Goal: Communication & Community: Answer question/provide support

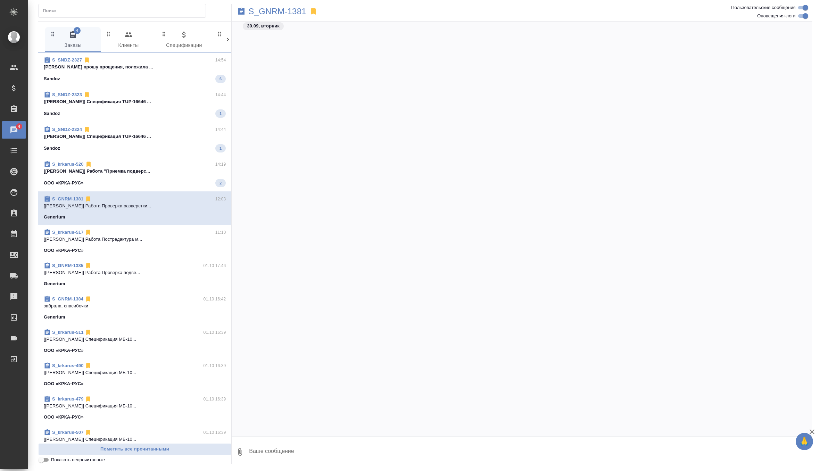
scroll to position [17802, 0]
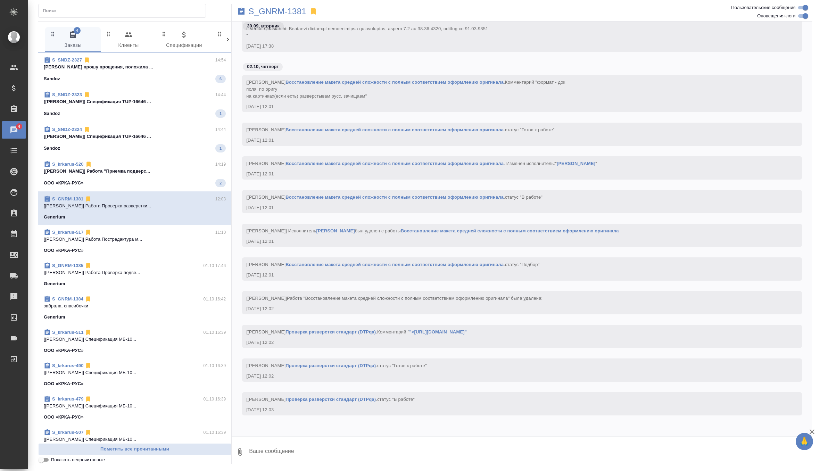
click at [145, 168] on p "[Грабко Мария] Работа "Приемка подверс..." at bounding box center [135, 171] width 182 height 7
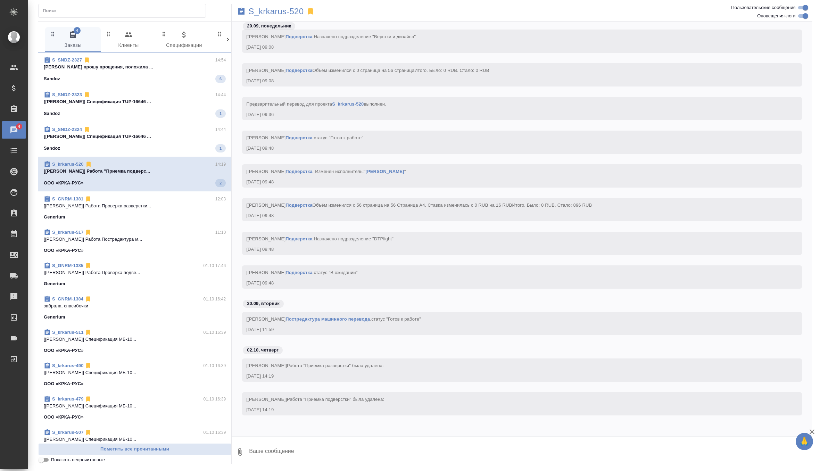
scroll to position [17213, 0]
click at [165, 133] on p "[[PERSON_NAME]] Спецификация TUP-16646 ..." at bounding box center [135, 136] width 182 height 7
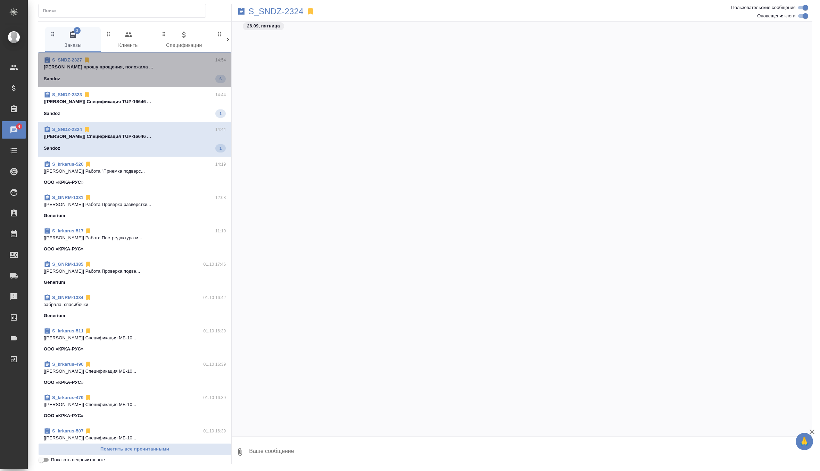
click at [182, 70] on span "S_SNDZ-2327 14:54 Арсеньева Вера прошу прощения, положила ... Sandoz 6" at bounding box center [135, 70] width 182 height 26
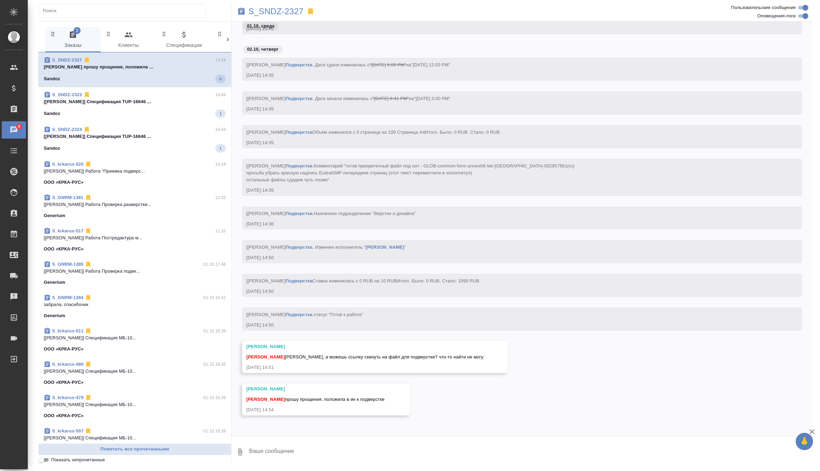
scroll to position [21350, 0]
click at [184, 113] on div "Sandoz 1" at bounding box center [135, 112] width 182 height 8
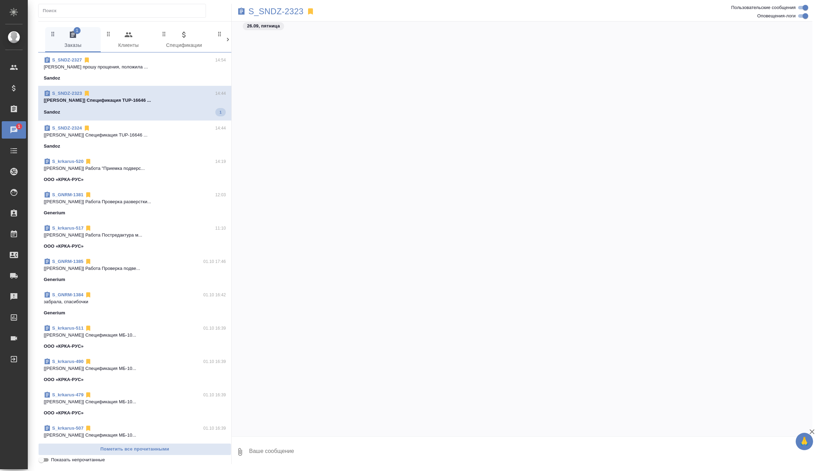
scroll to position [23217, 0]
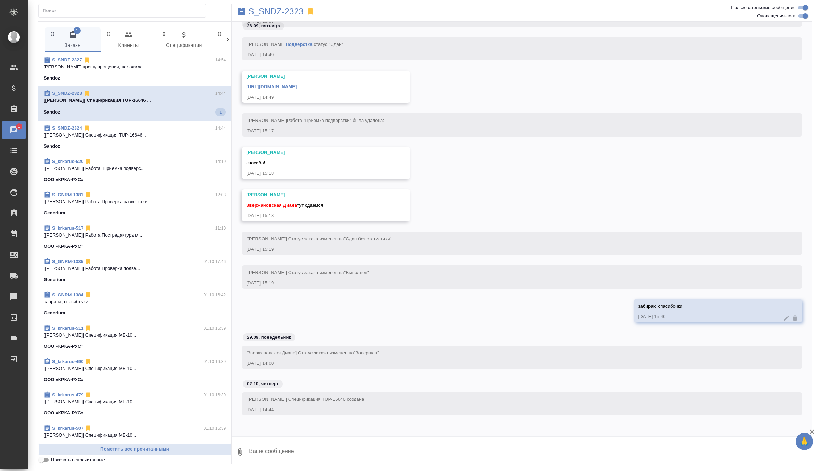
click at [183, 83] on div "S_SNDZ-2327 14:54 Арсеньева Вера прошу прощения, положила ... Sandoz" at bounding box center [134, 68] width 193 height 33
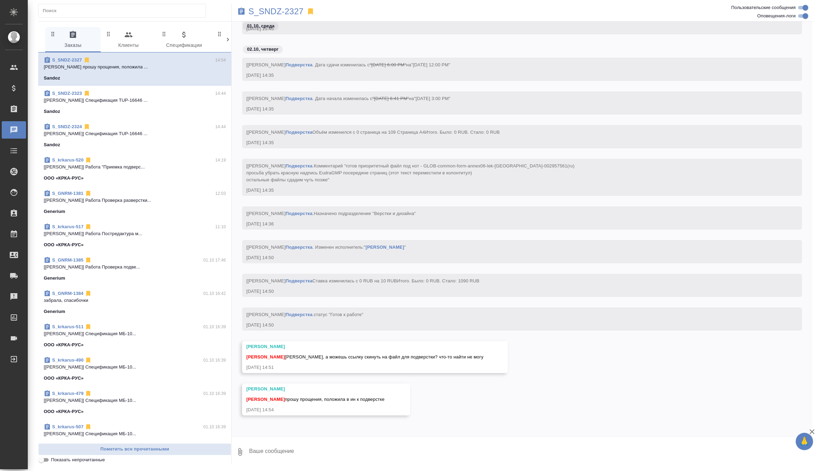
scroll to position [21350, 0]
click at [279, 11] on p "S_SNDZ-2327" at bounding box center [275, 11] width 55 height 7
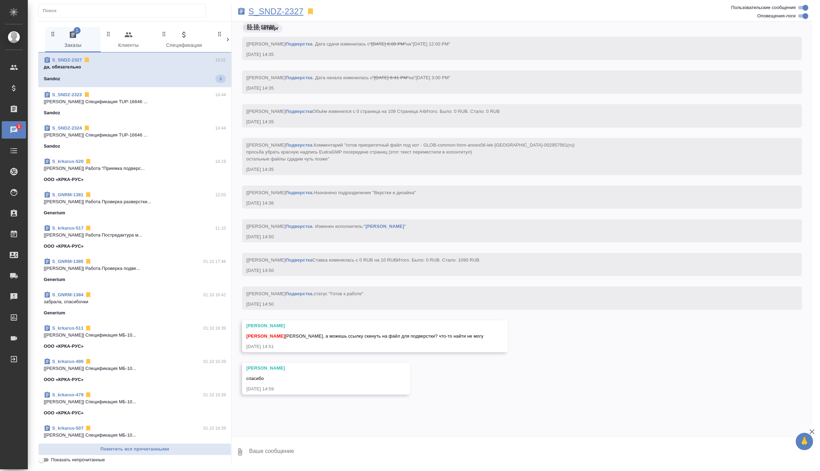
scroll to position [21435, 0]
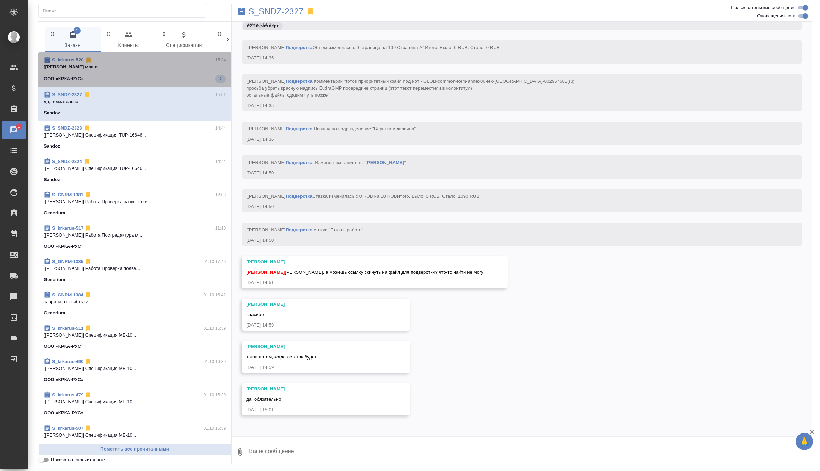
click at [178, 68] on p "[Грабко Мария] Работа Постредактура маши..." at bounding box center [135, 67] width 182 height 7
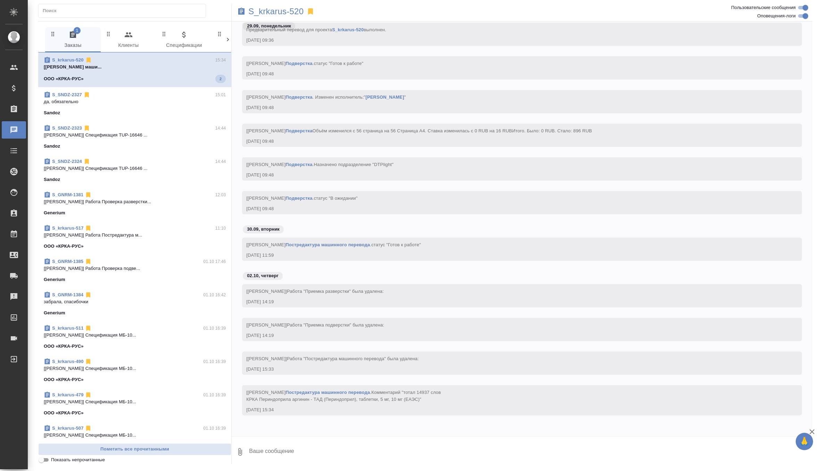
scroll to position [17683, 0]
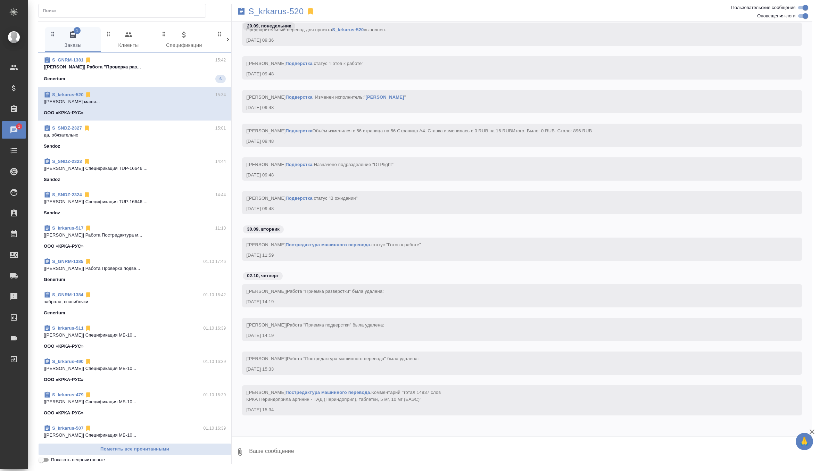
click at [136, 76] on div "Generium 6" at bounding box center [135, 79] width 182 height 8
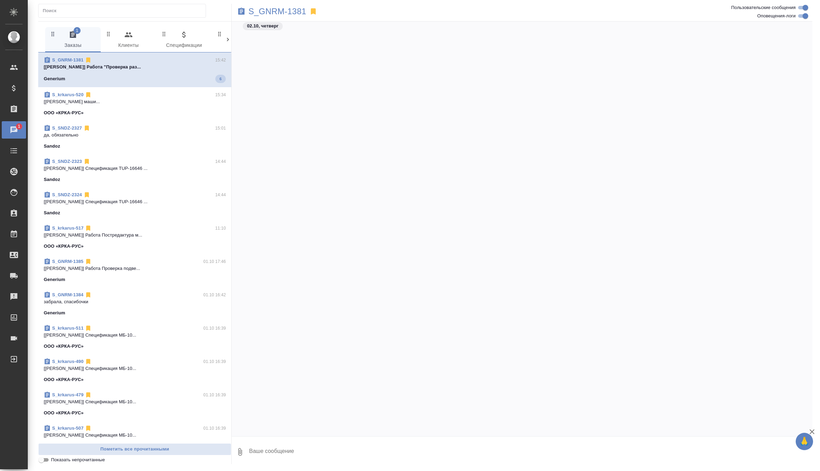
scroll to position [19066, 0]
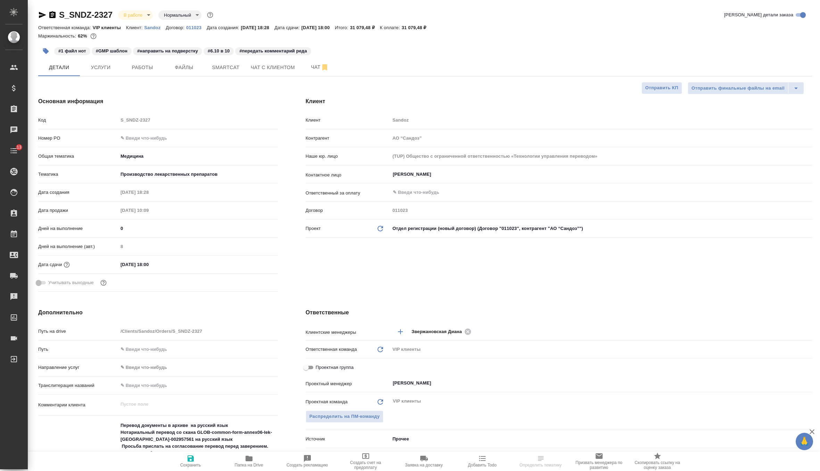
select select "RU"
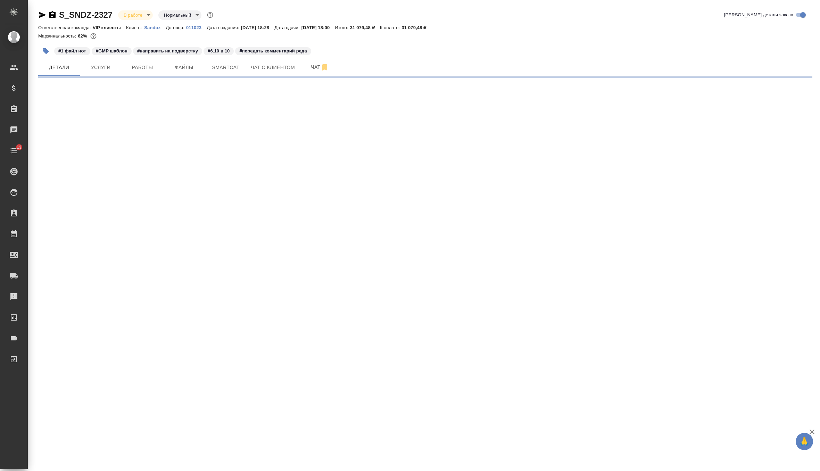
select select "RU"
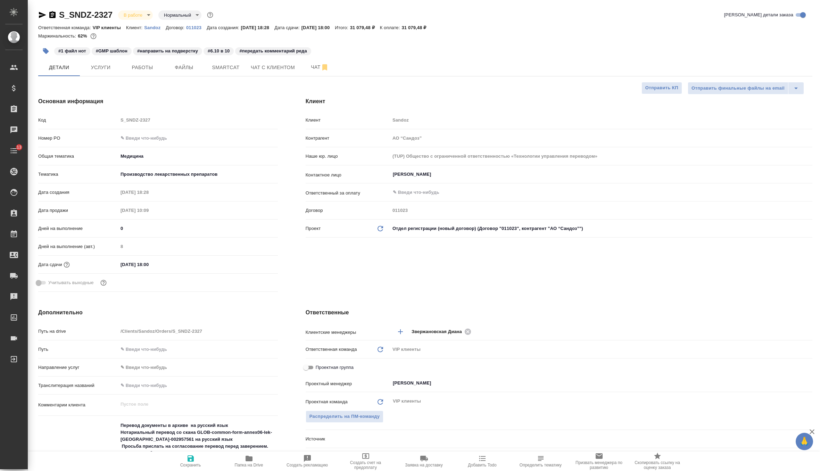
type textarea "x"
click at [310, 68] on span "Чат" at bounding box center [319, 67] width 33 height 9
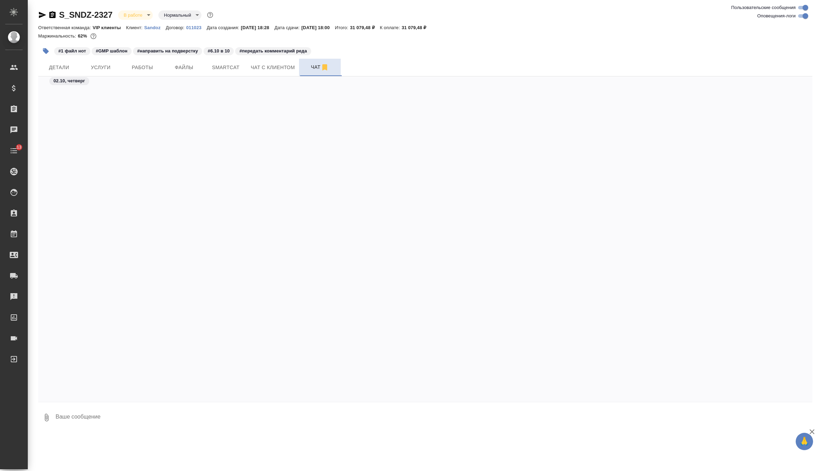
scroll to position [12266, 0]
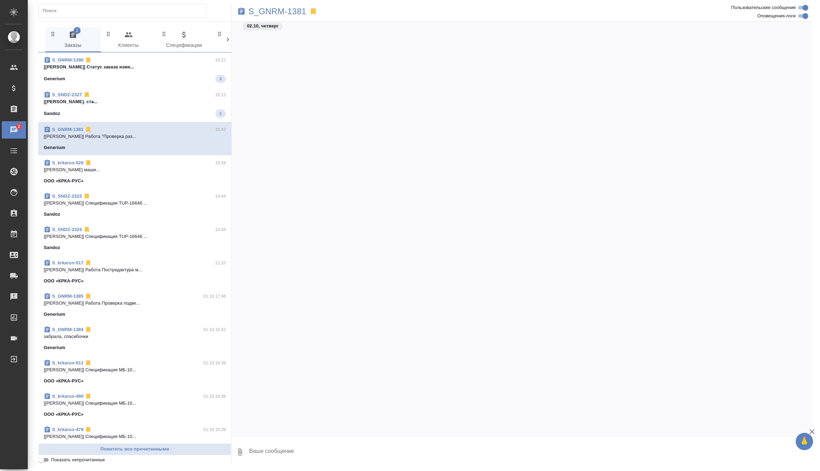
scroll to position [19066, 0]
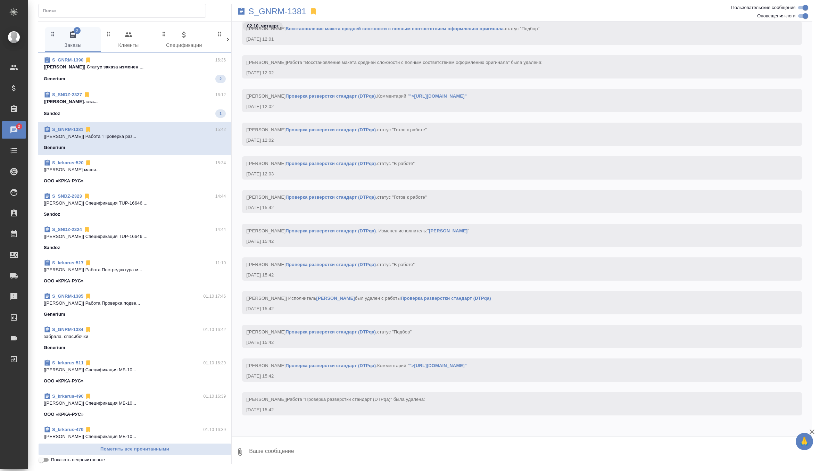
click at [148, 70] on span "S_GNRM-1390 16:36 [Петрова Валерия] Статус заказа изменен ... Generium 2" at bounding box center [135, 70] width 182 height 26
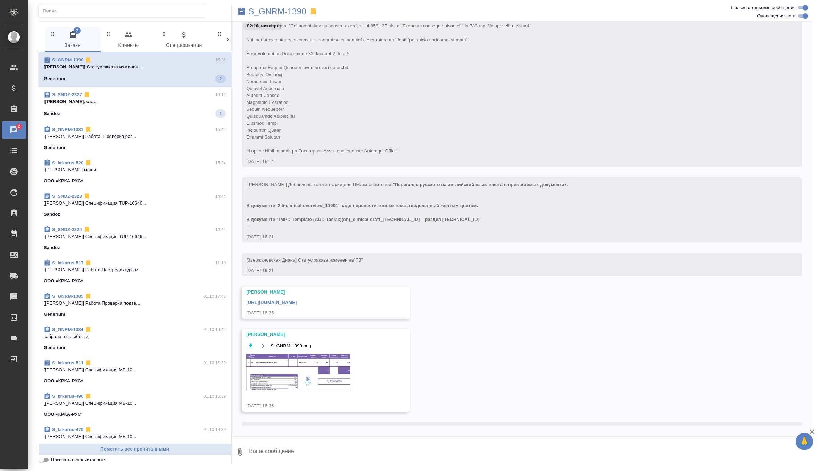
scroll to position [85, 0]
click at [162, 106] on span "S_SNDZ-2327 16:12 [Арсеньева Вера] Работа Подверстка. ста... Sandoz 1" at bounding box center [135, 104] width 182 height 26
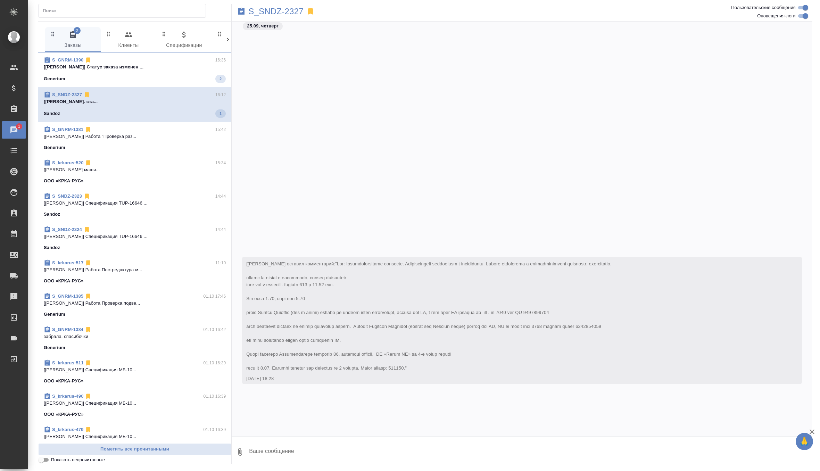
scroll to position [22525, 0]
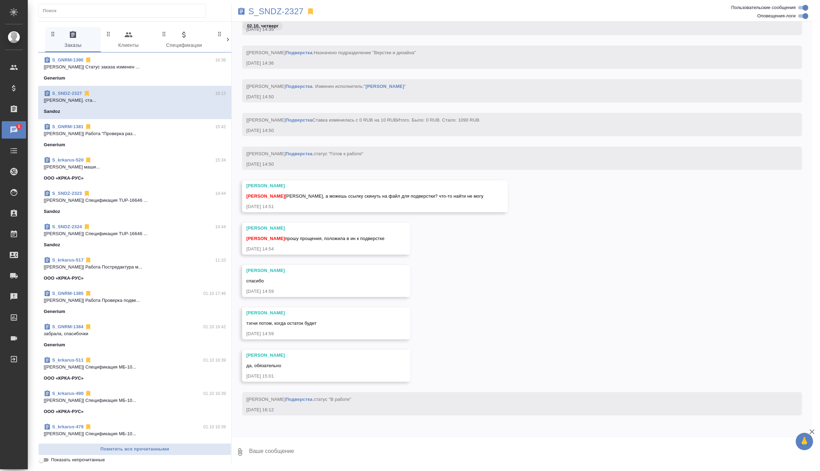
click at [171, 71] on span "S_GNRM-1390 16:36 [Петрова Валерия] Статус заказа изменен ... Generium" at bounding box center [135, 69] width 182 height 25
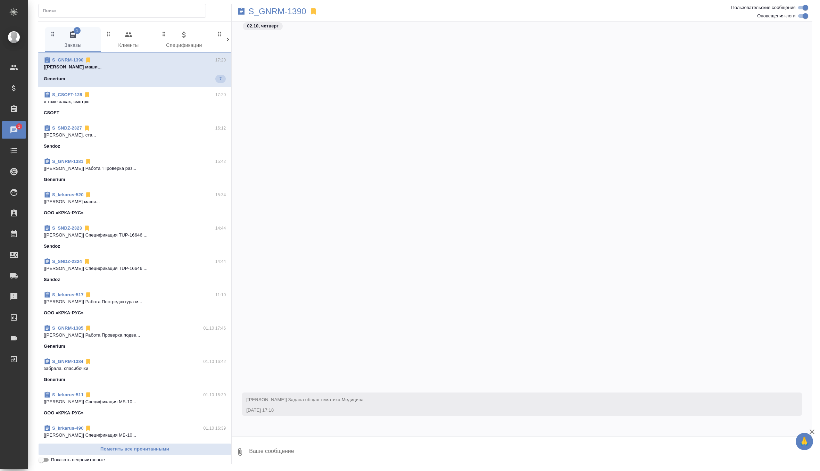
scroll to position [837, 0]
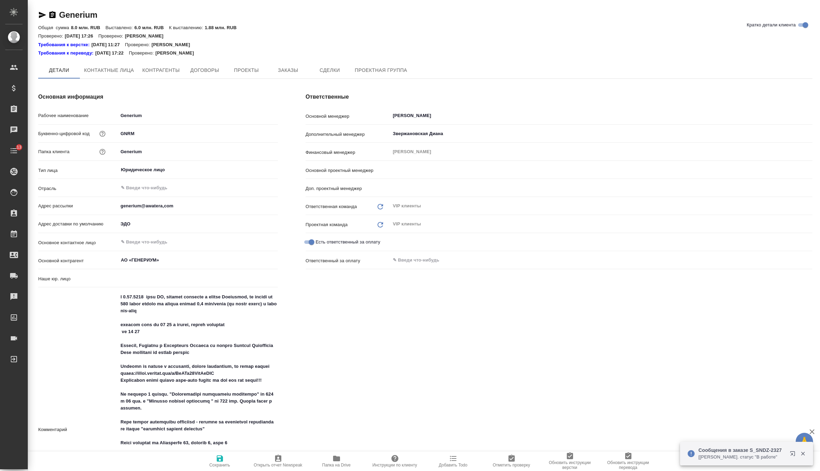
type input "(AU) Общество с ограниченной ответственностью "АЛС""
type textarea "x"
type input "[PERSON_NAME]"
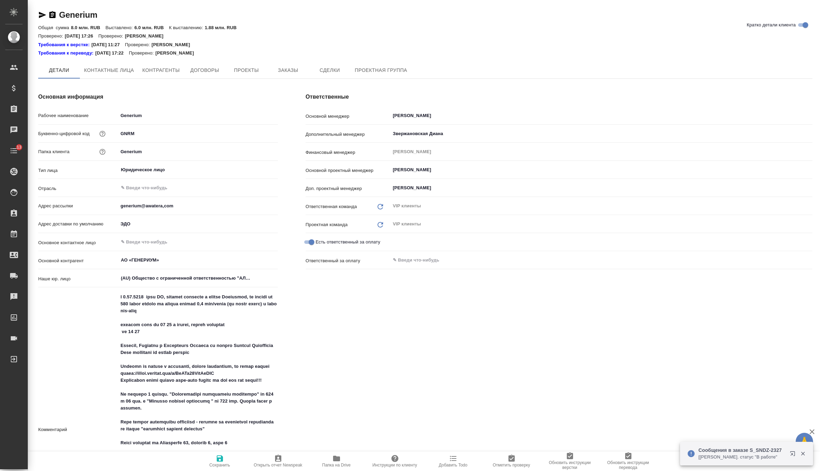
type textarea "x"
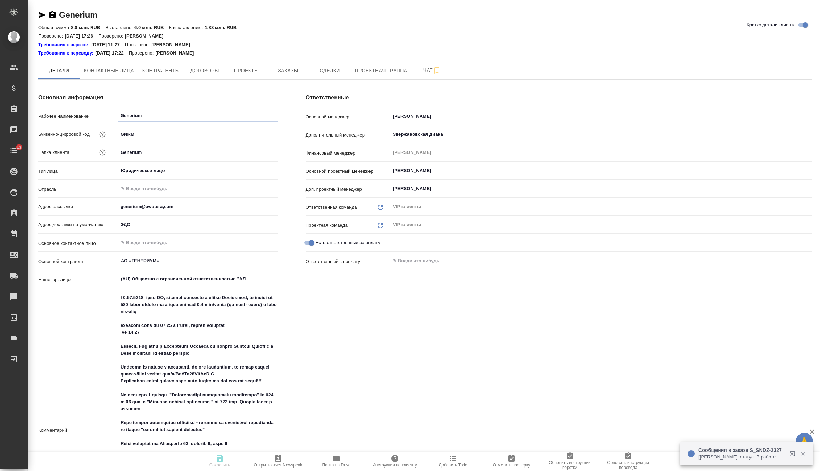
type textarea "x"
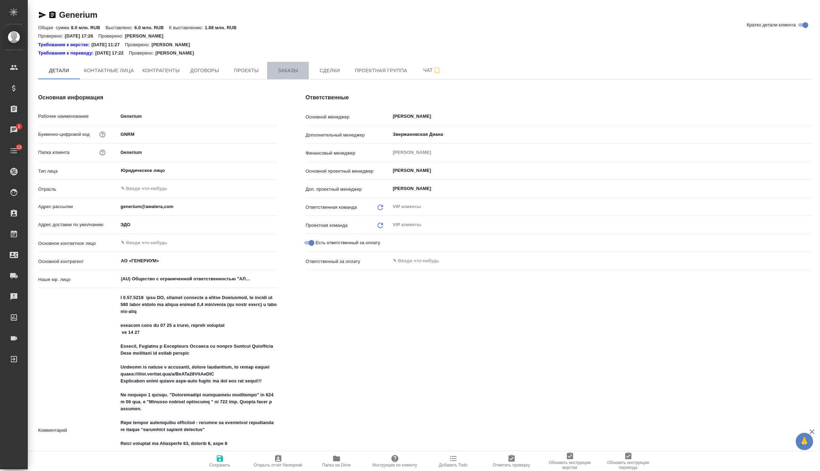
click at [299, 75] on button "Заказы" at bounding box center [288, 70] width 42 height 17
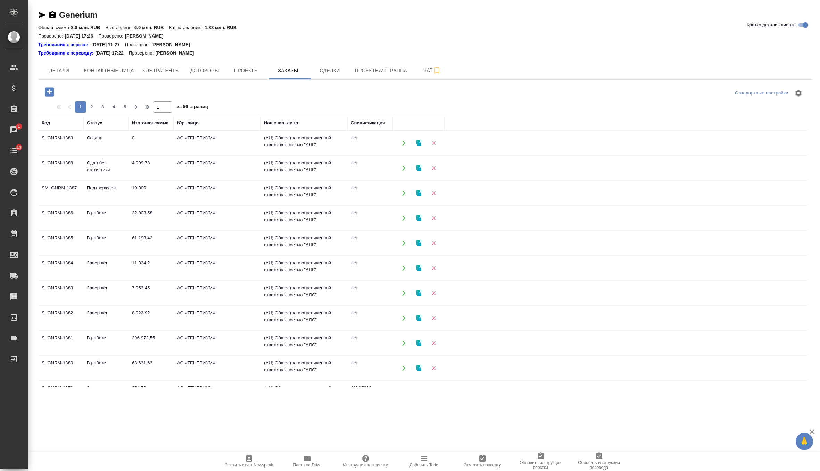
click at [50, 92] on icon "button" at bounding box center [49, 91] width 9 height 9
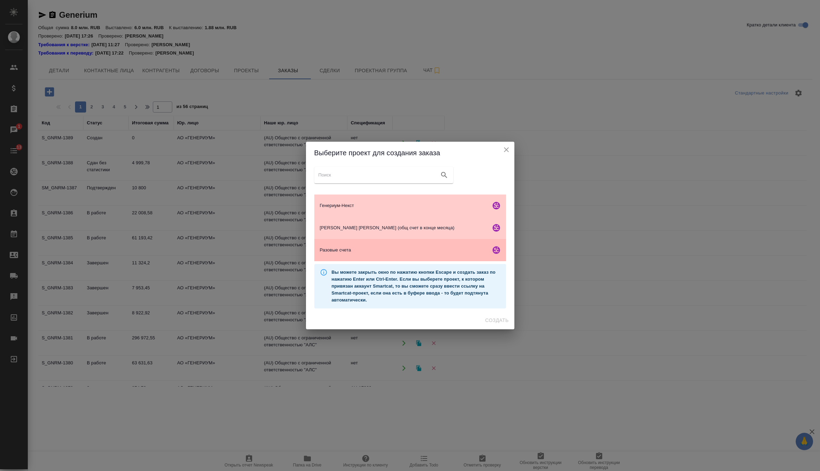
click at [356, 243] on div "Разовые счета" at bounding box center [410, 250] width 192 height 22
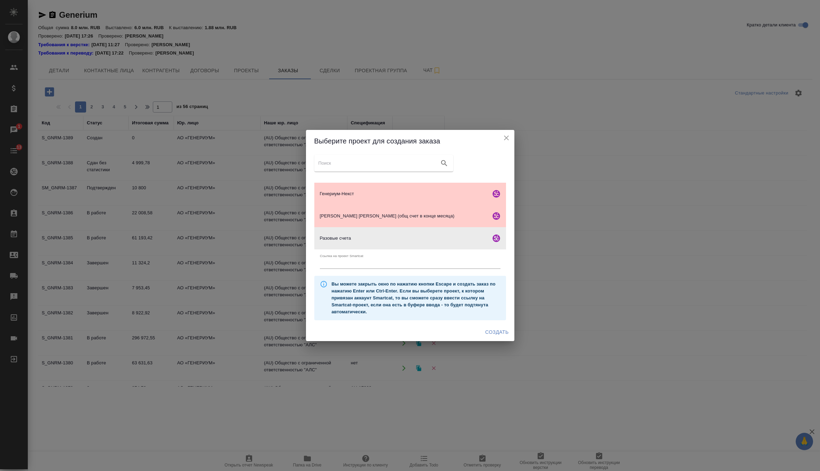
click at [494, 335] on span "Создать" at bounding box center [496, 332] width 23 height 9
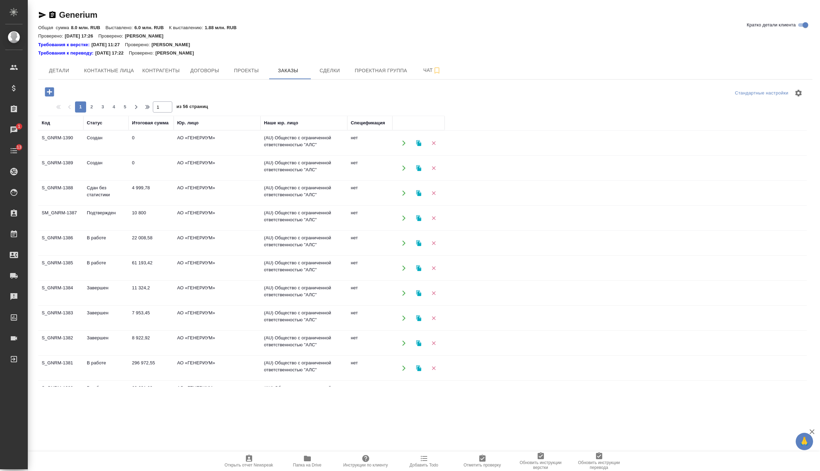
click at [112, 144] on td "Создан" at bounding box center [105, 143] width 45 height 24
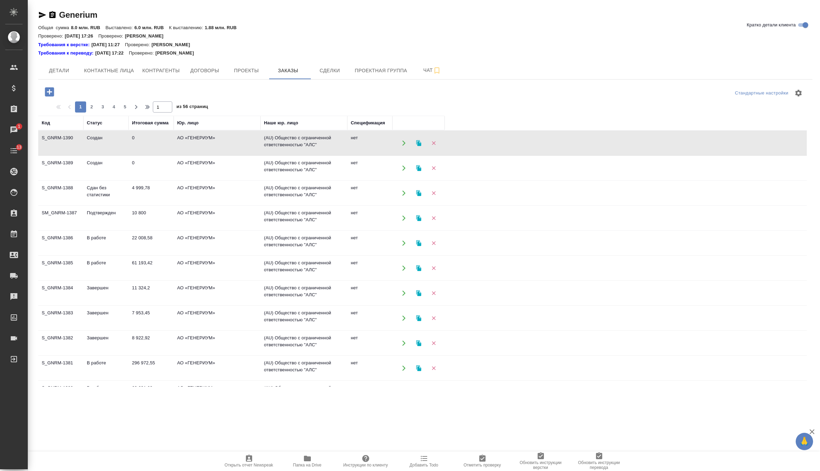
click at [112, 144] on td "Создан" at bounding box center [105, 143] width 45 height 24
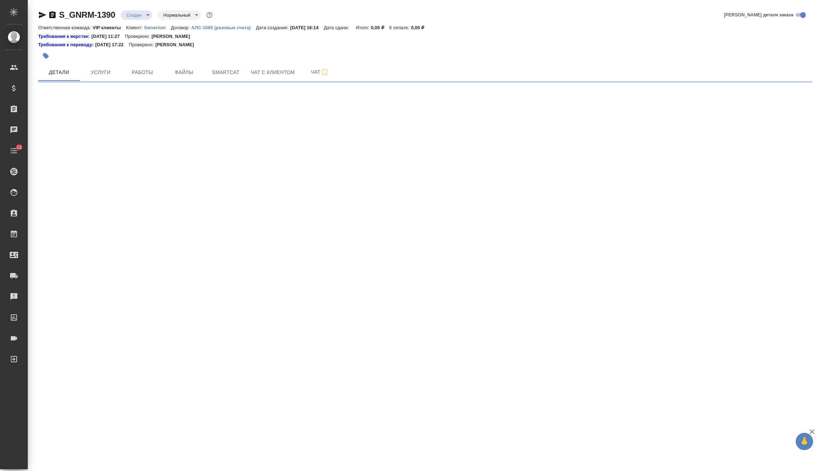
select select "RU"
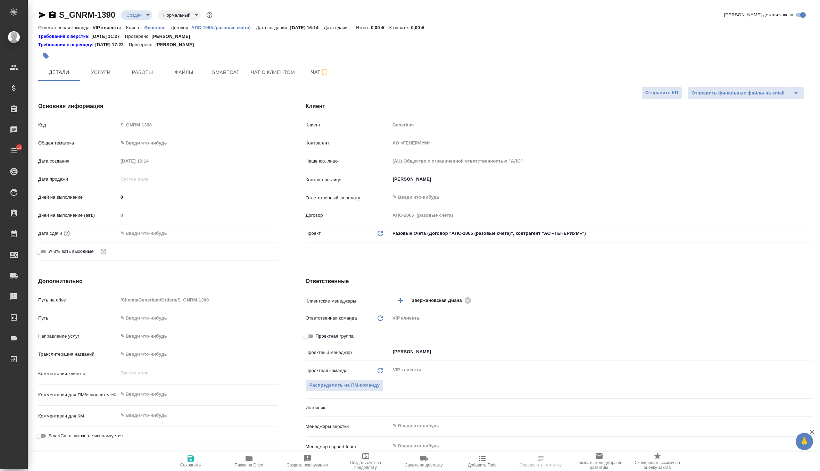
type textarea "x"
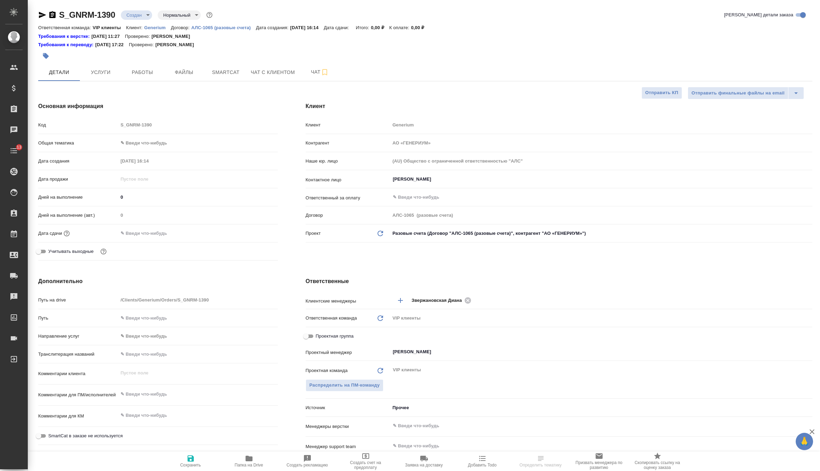
type textarea "x"
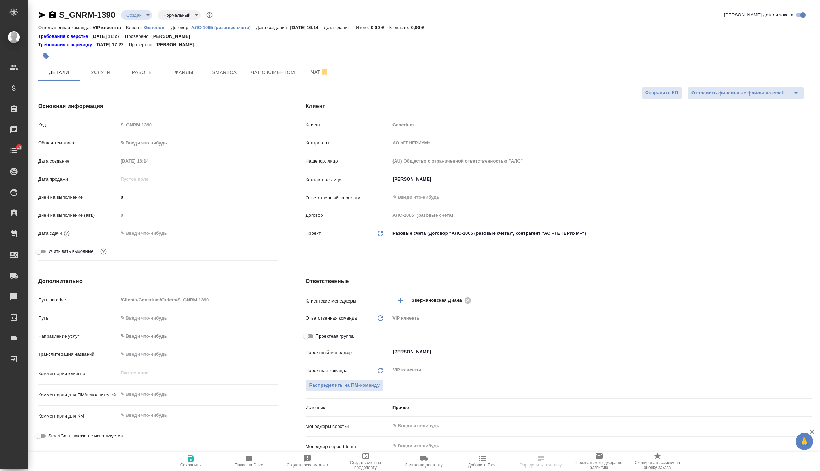
type textarea "x"
select select "RU"
type textarea "x"
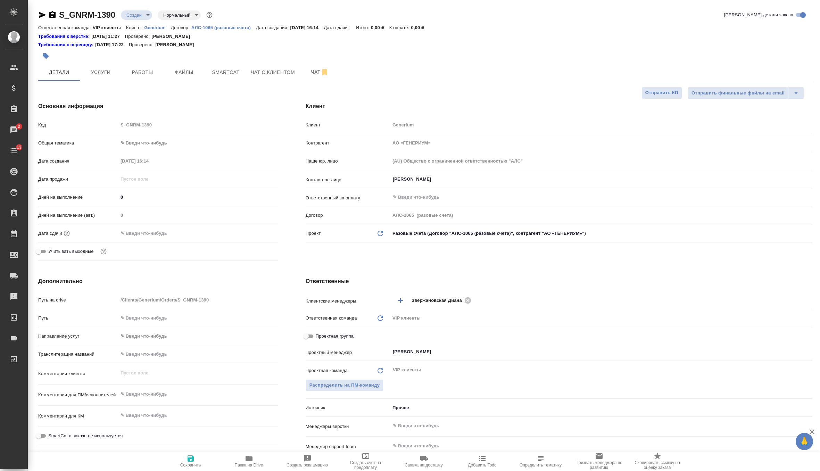
type textarea "x"
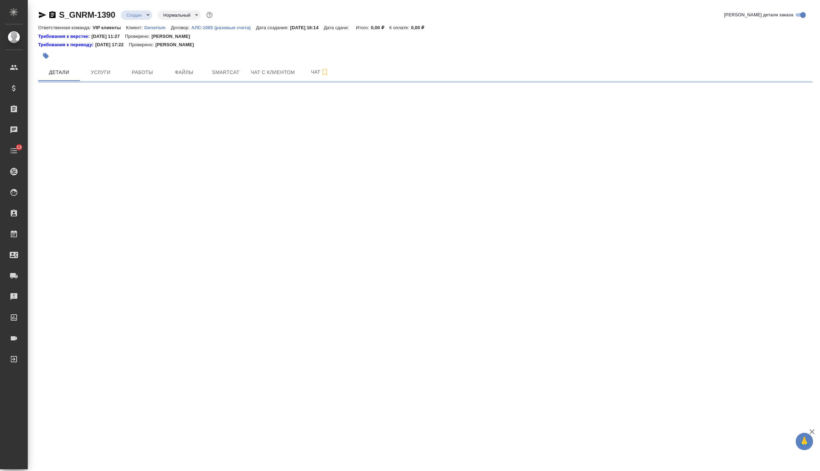
select select "RU"
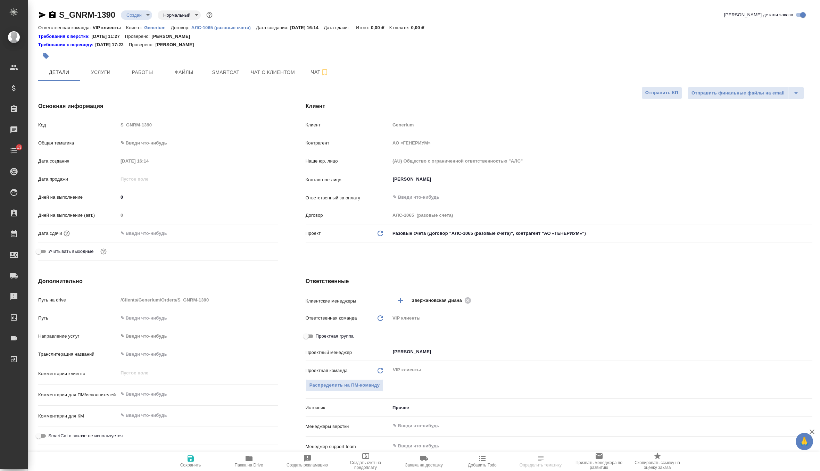
type textarea "x"
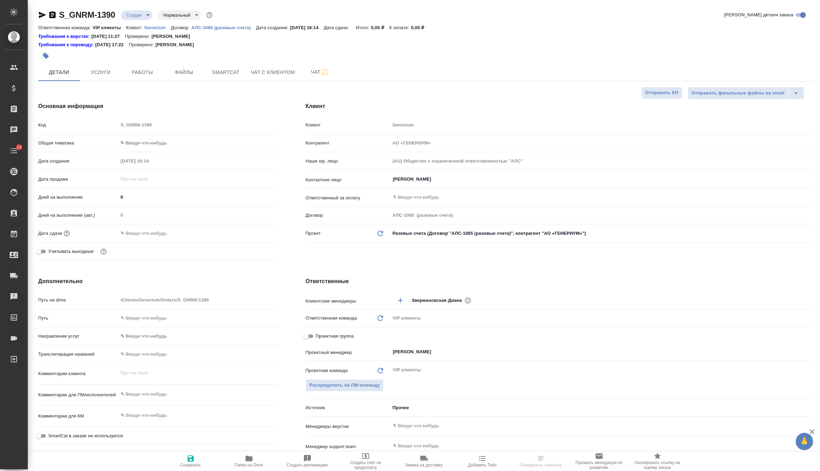
type textarea "x"
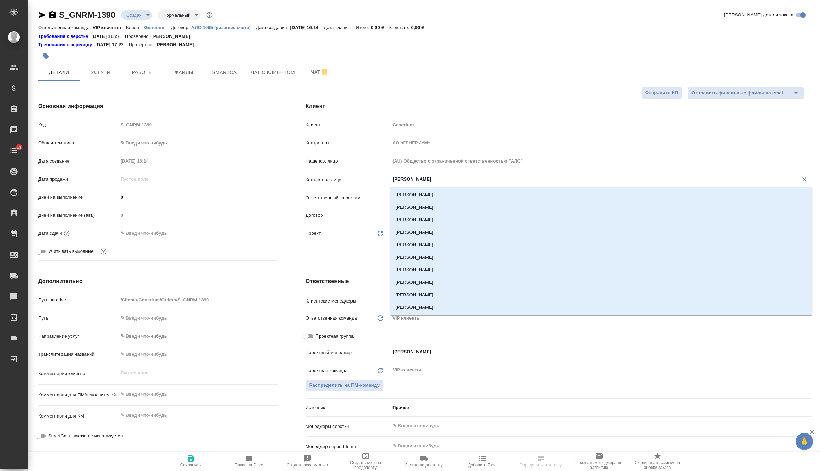
click at [442, 176] on input "[PERSON_NAME]" at bounding box center [589, 179] width 395 height 8
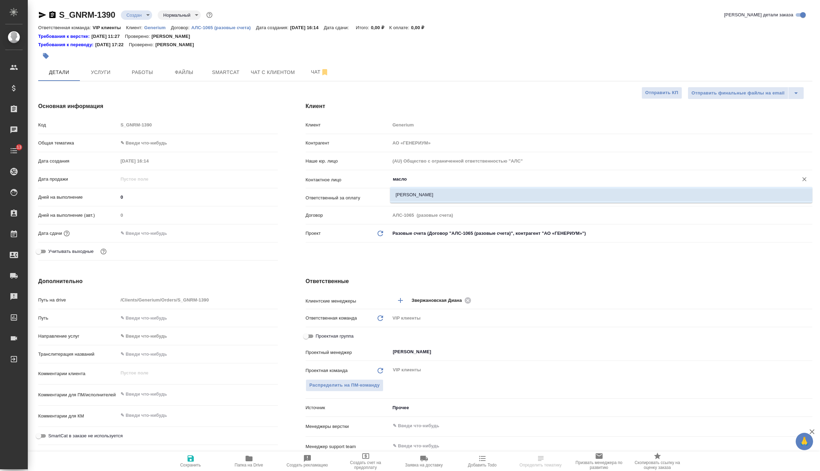
click at [436, 197] on li "Маслова Юлия" at bounding box center [601, 195] width 422 height 12
type input "Маслова Юлия"
type textarea "x"
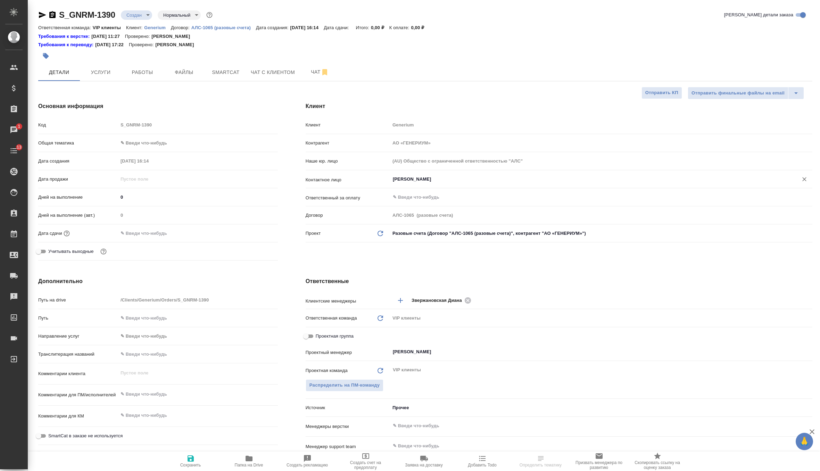
type input "Маслова Юлия"
click at [194, 454] on icon "button" at bounding box center [190, 458] width 8 height 8
type textarea "x"
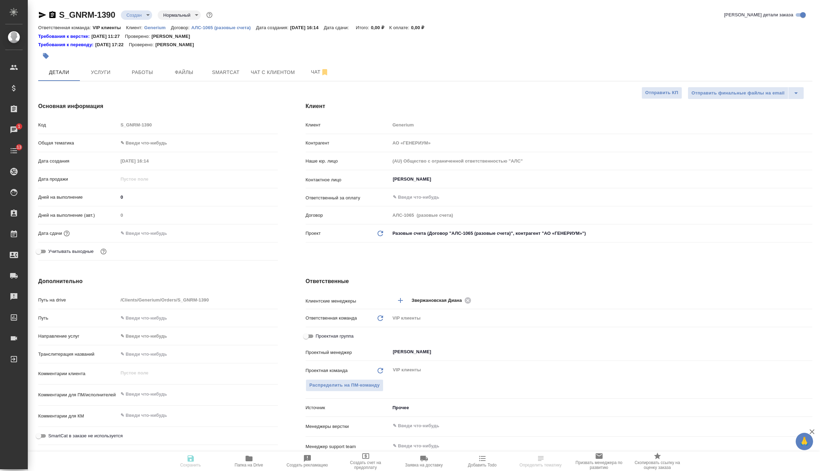
type textarea "x"
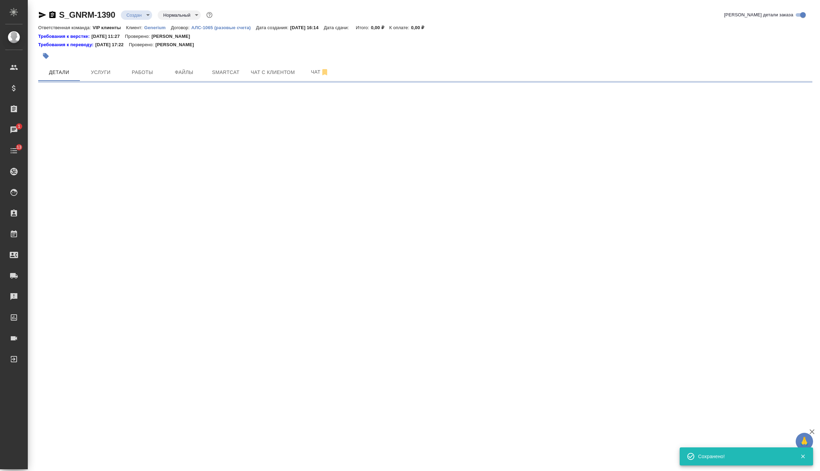
select select "RU"
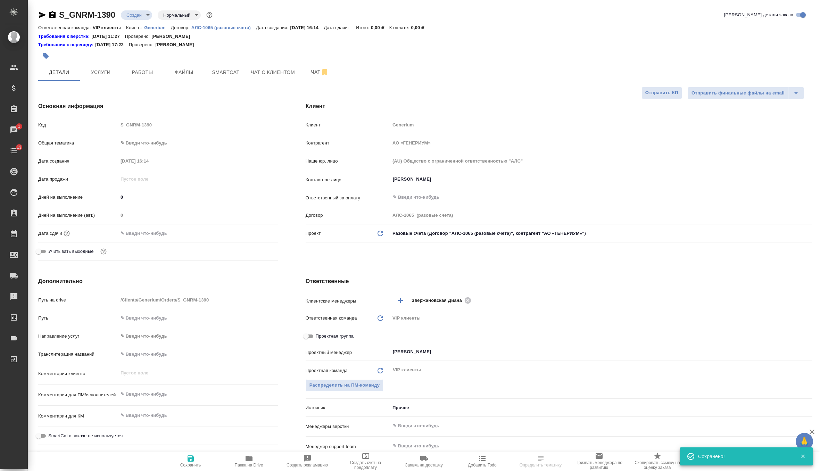
type textarea "x"
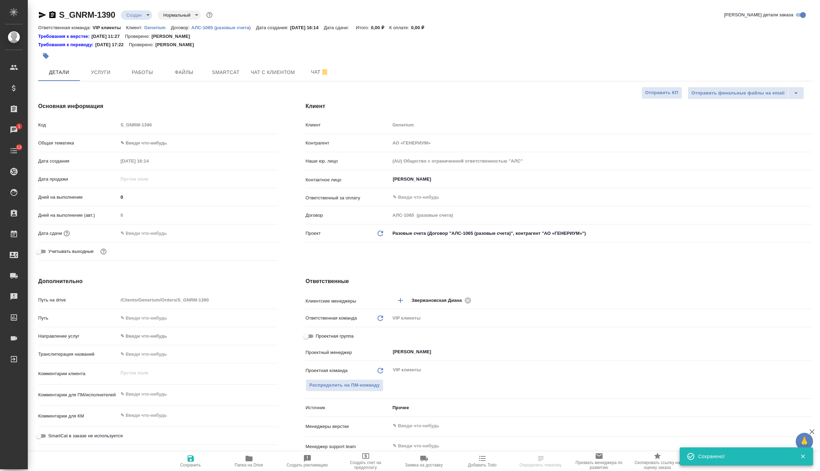
type textarea "x"
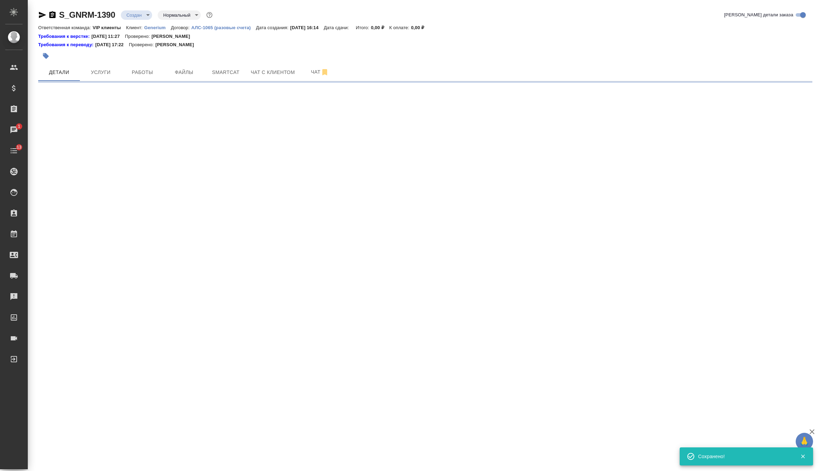
select select "RU"
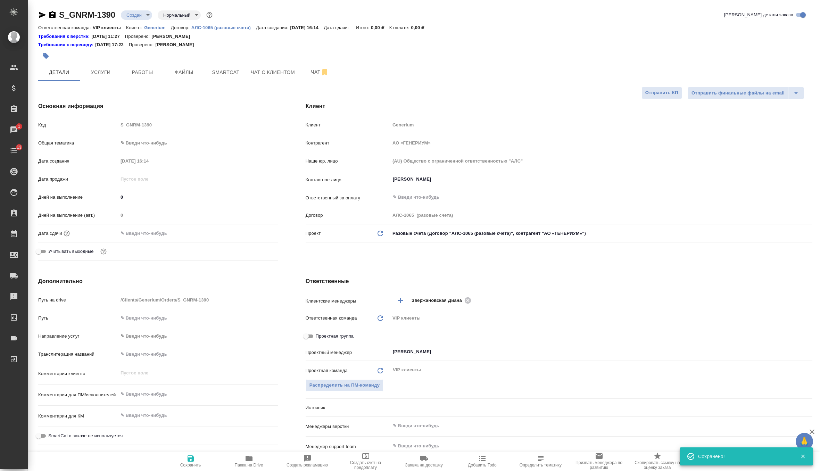
type textarea "x"
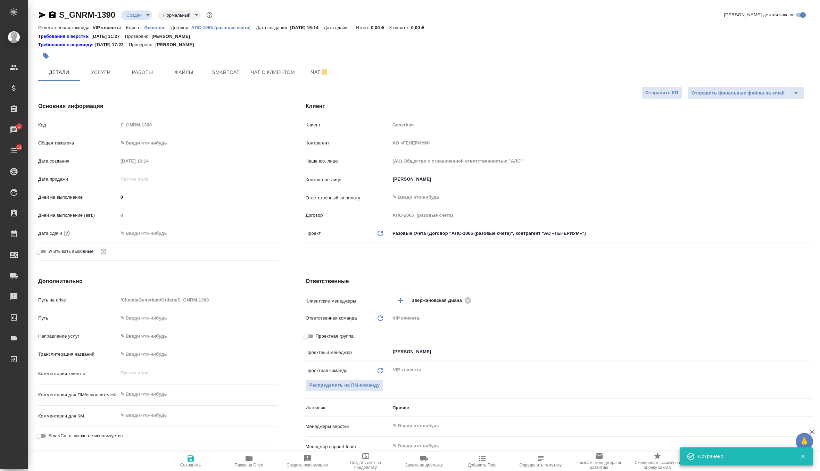
type textarea "x"
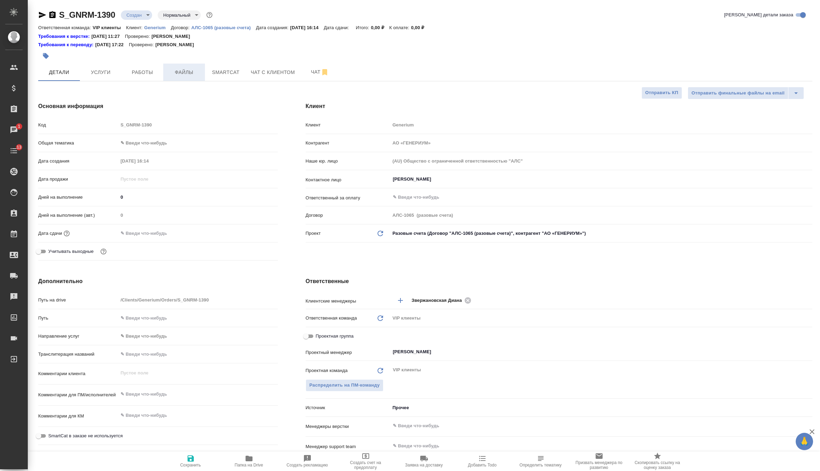
click at [177, 74] on span "Файлы" at bounding box center [183, 72] width 33 height 9
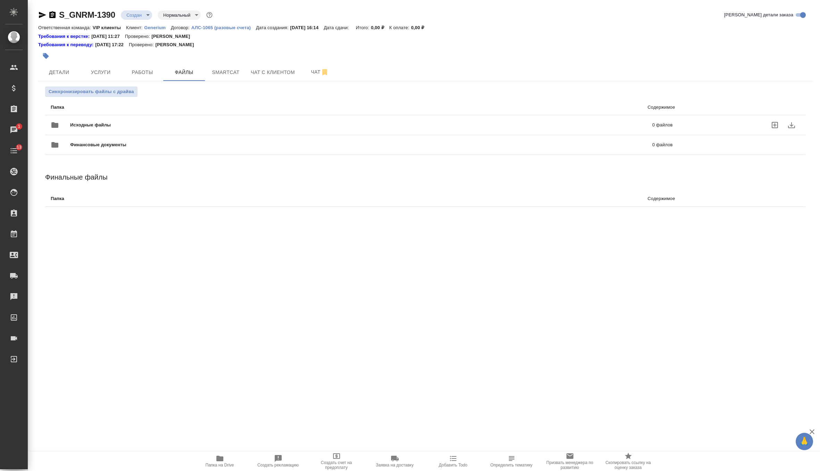
click at [80, 118] on div "Исходные файлы 0 файлов" at bounding box center [362, 125] width 622 height 17
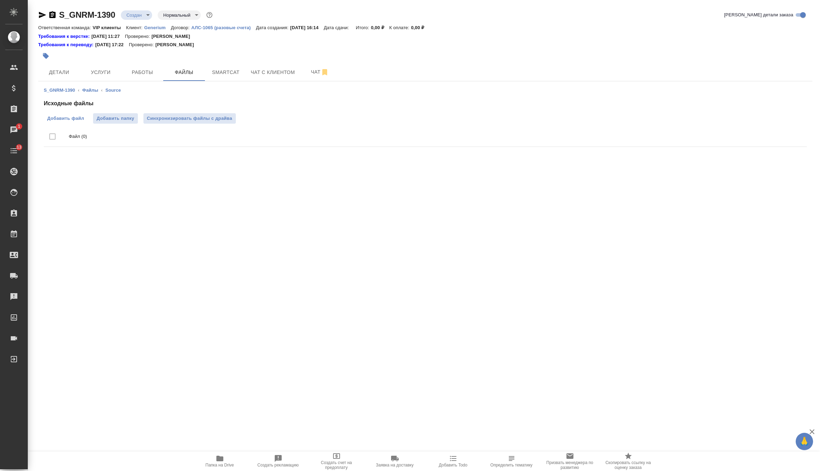
click at [67, 123] on label "Добавить файл" at bounding box center [66, 118] width 44 height 10
click at [0, 0] on input "Добавить файл" at bounding box center [0, 0] width 0 height 0
click at [61, 70] on span "Детали" at bounding box center [58, 72] width 33 height 9
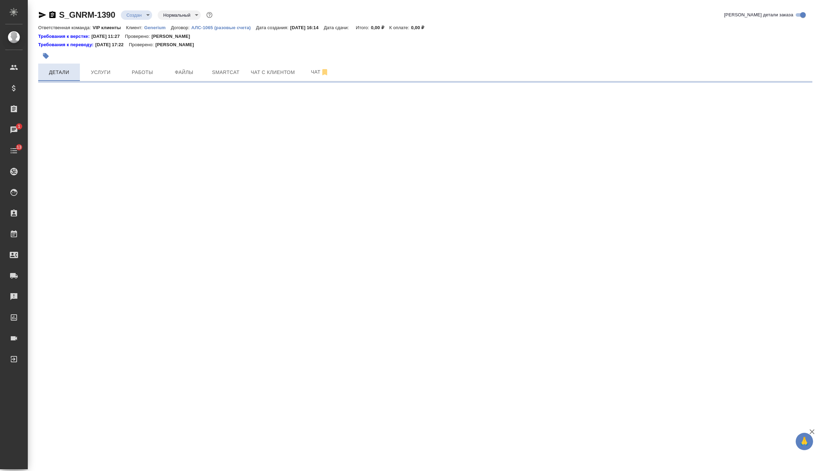
select select "RU"
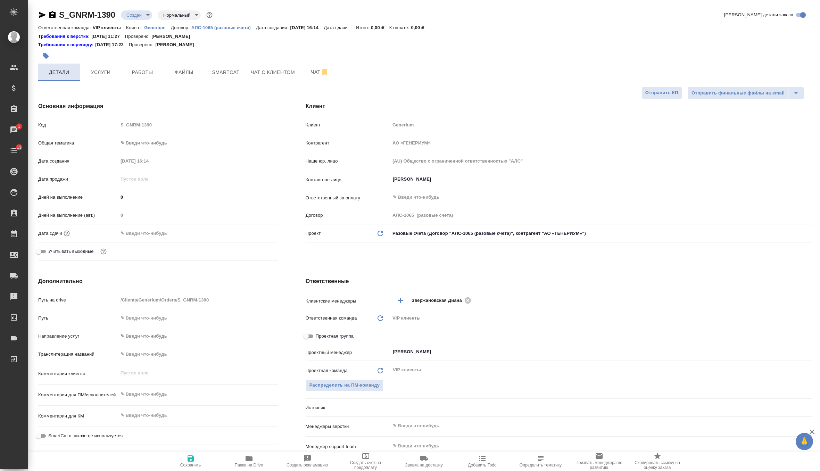
type textarea "x"
click at [146, 391] on textarea at bounding box center [197, 395] width 159 height 12
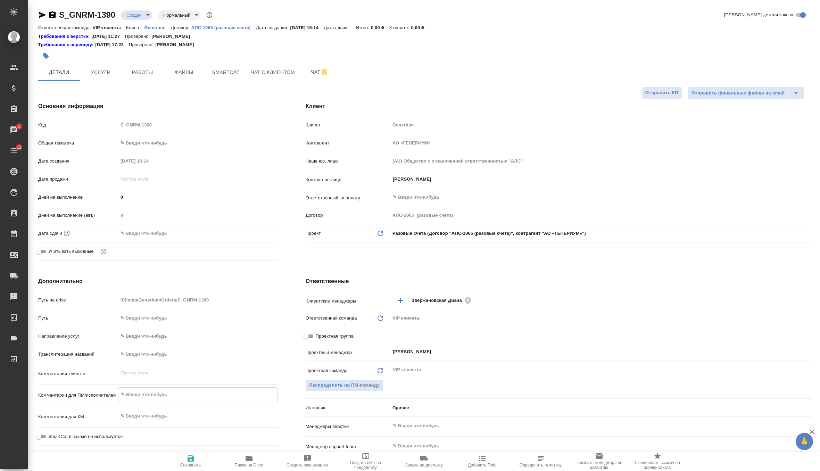
paste textarea "перевода с русского на английский язык текста в прилагаемых документах. В докум…"
type textarea "x"
type textarea "перевода с русского на английский язык текста в прилагаемых документах. В докум…"
type textarea "x"
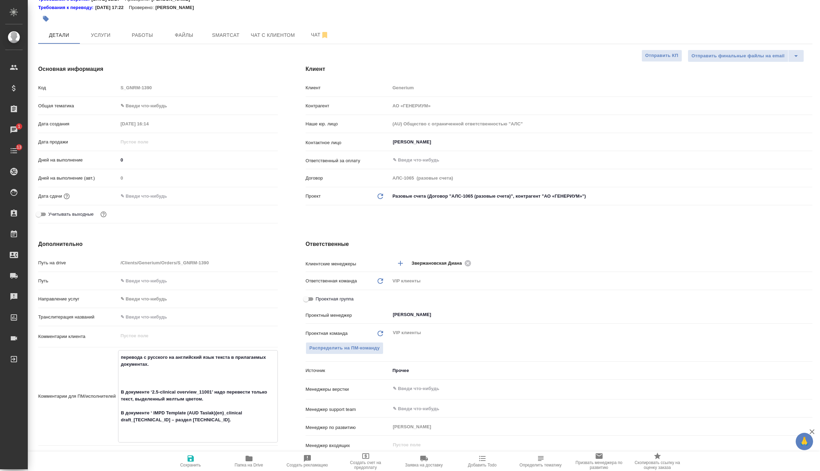
scroll to position [52, 0]
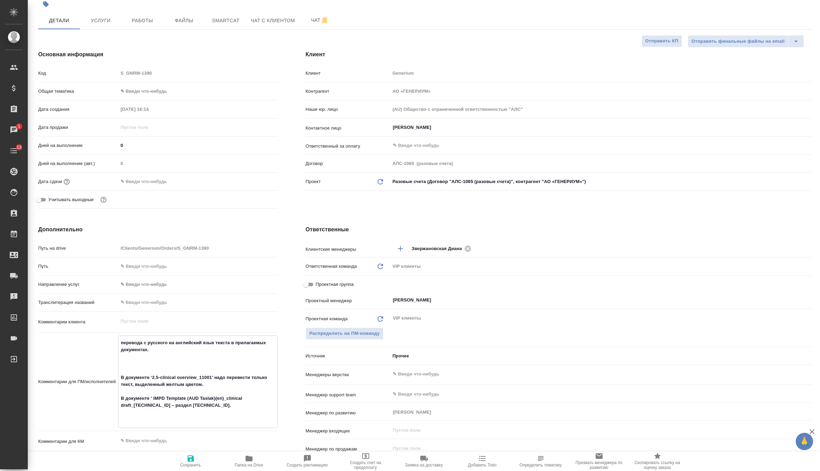
click at [123, 344] on textarea "перевода с русского на английский язык текста в прилагаемых документах. В докум…" at bounding box center [197, 381] width 159 height 88
type textarea "еревода с русского на английский язык текста в прилагаемых документах. В докуме…"
type textarea "x"
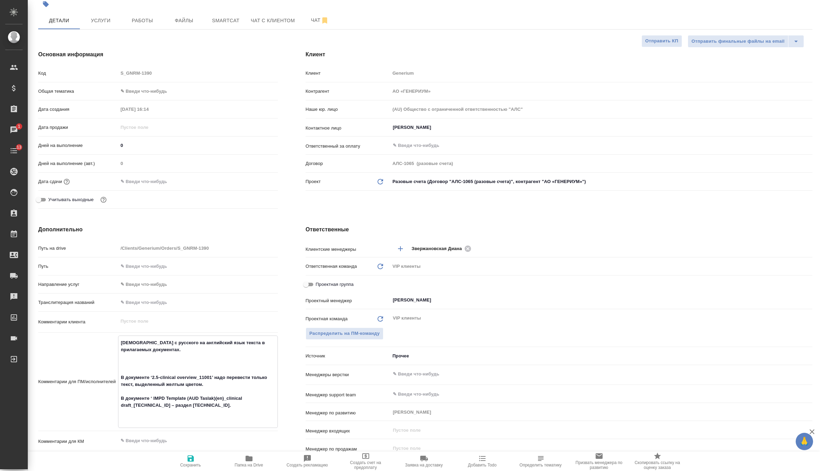
type textarea "Перевода с русского на английский язык текста в прилагаемых документах. В докум…"
type textarea "x"
click at [142, 343] on textarea "Перевода с русского на английский язык текста в прилагаемых документах. В докум…" at bounding box center [197, 381] width 159 height 88
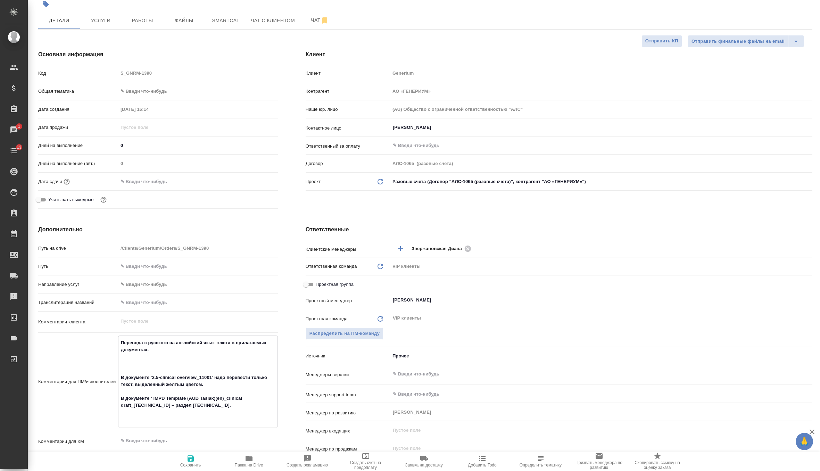
type textarea "Перевод с русского на английский язык текста в прилагаемых документах. В докуме…"
type textarea "x"
click at [152, 369] on textarea "Перевод с русского на английский язык текста в прилагаемых документах. В докуме…" at bounding box center [197, 381] width 159 height 88
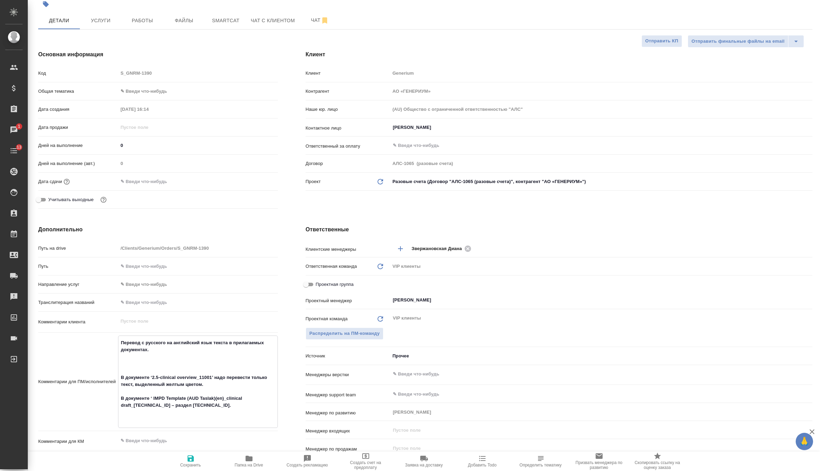
type textarea "Перевод с русского на английский язык текста в прилагаемых документах. В докуме…"
type textarea "x"
type textarea "Перевод с русского на английский язык текста в прилагаемых документах. В докуме…"
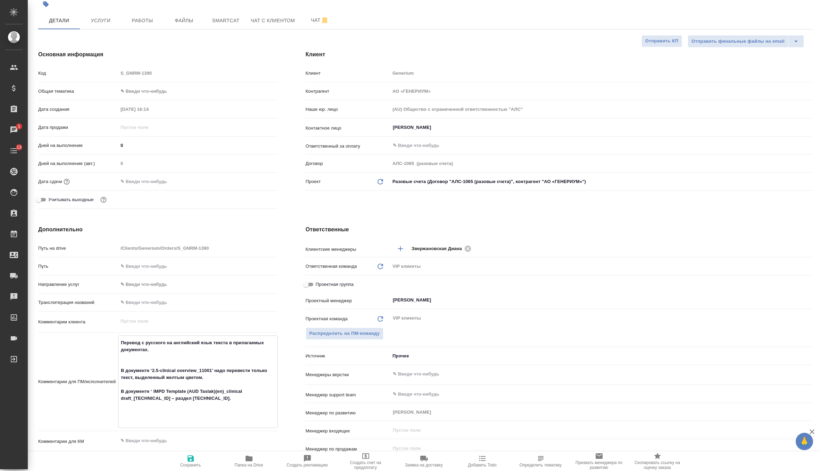
type textarea "x"
click at [149, 417] on textarea "Перевод с русского на английский язык текста в прилагаемых документах. В докуме…" at bounding box center [197, 377] width 159 height 81
type textarea "Перевод с русского на английский язык текста в прилагаемых документах. В докуме…"
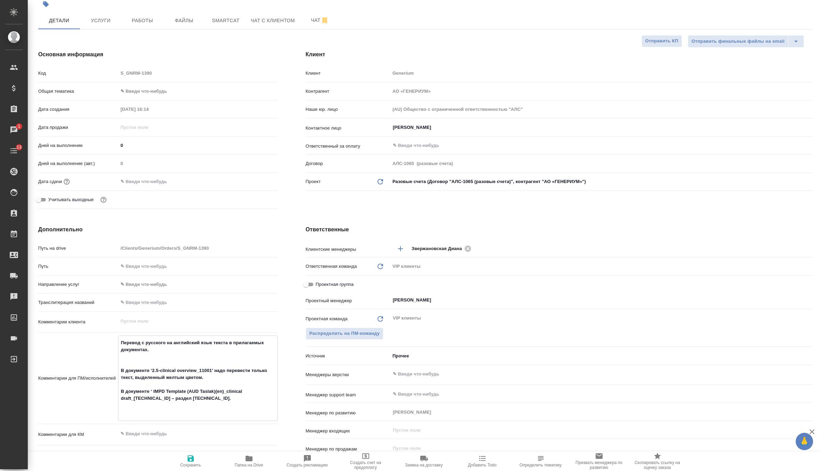
type textarea "x"
type textarea "Перевод с русского на английский язык текста в прилагаемых документах. В докуме…"
type textarea "x"
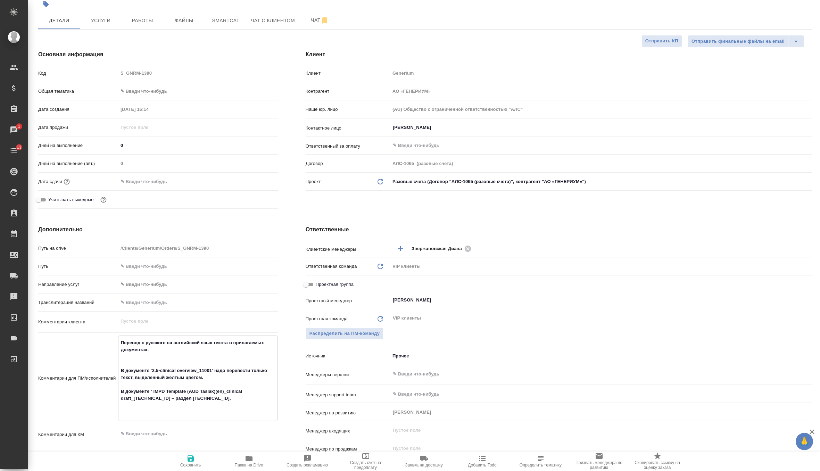
type textarea "x"
type textarea "Перевод с русского на английский язык текста в прилагаемых документах. В докуме…"
type textarea "x"
click at [200, 456] on span "Сохранить" at bounding box center [191, 460] width 50 height 13
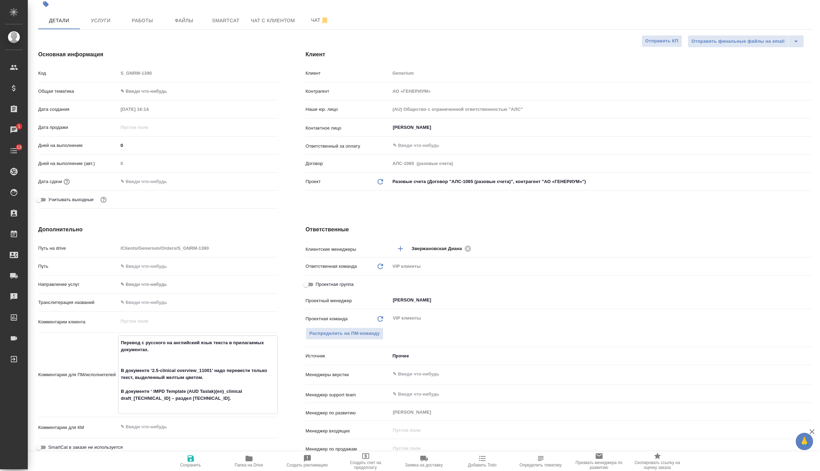
type textarea "x"
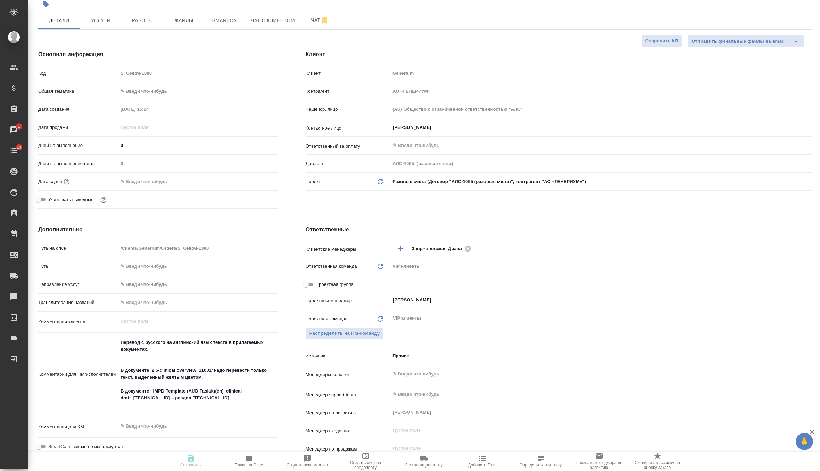
type textarea "x"
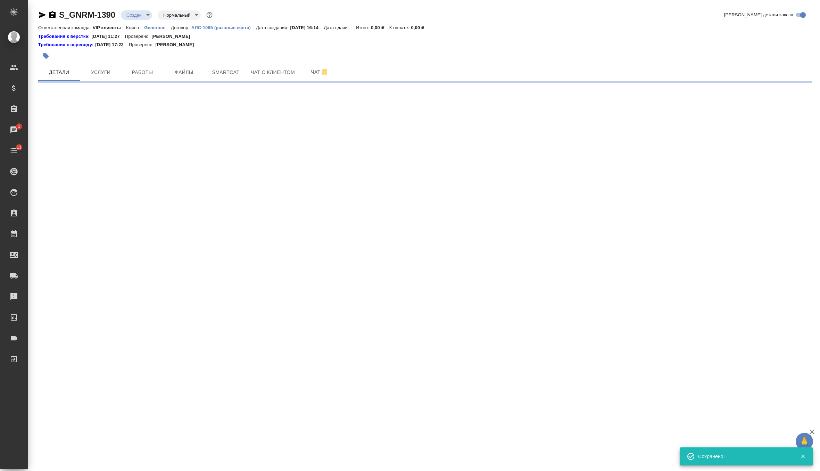
scroll to position [0, 0]
select select "RU"
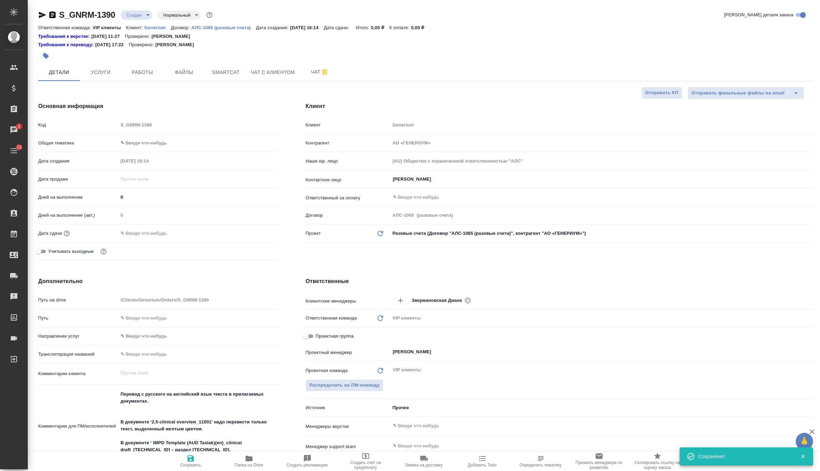
type textarea "x"
click at [140, 11] on body "🙏 .cls-1 fill:#fff; AWATERA Zverzhanovskaya Diana Клиенты Спецификации Заказы 1…" at bounding box center [410, 235] width 820 height 471
click at [150, 130] on li "ТЗ" at bounding box center [153, 133] width 64 height 12
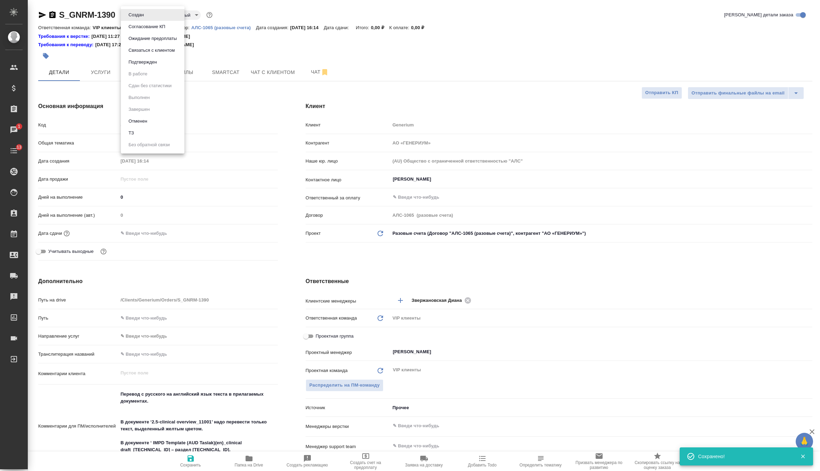
type textarea "x"
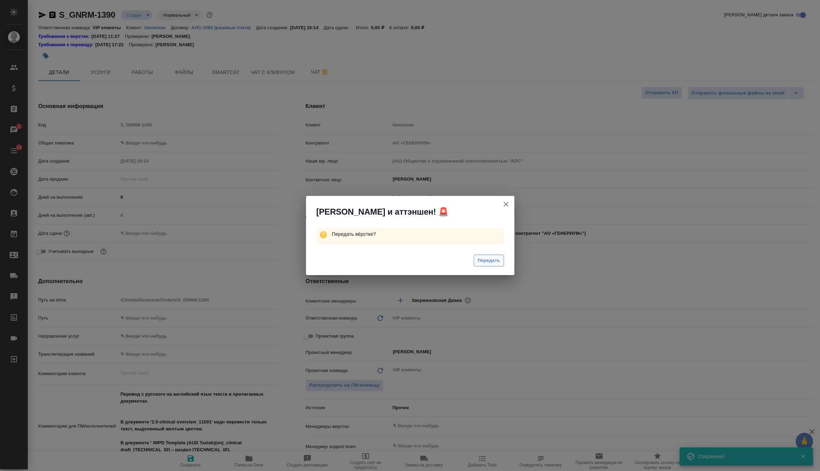
click at [479, 262] on span "Передать" at bounding box center [488, 261] width 23 height 8
type textarea "x"
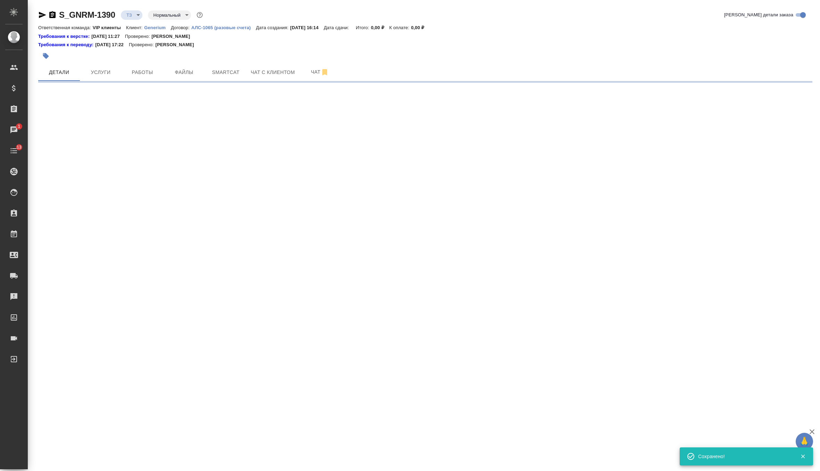
select select "RU"
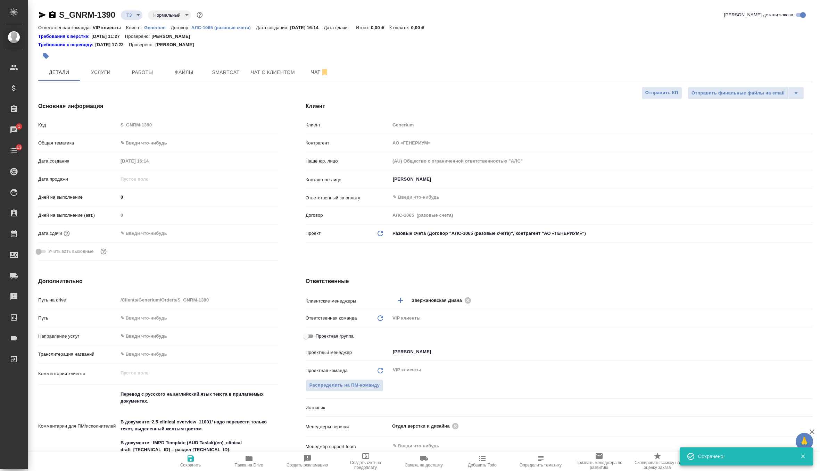
type textarea "x"
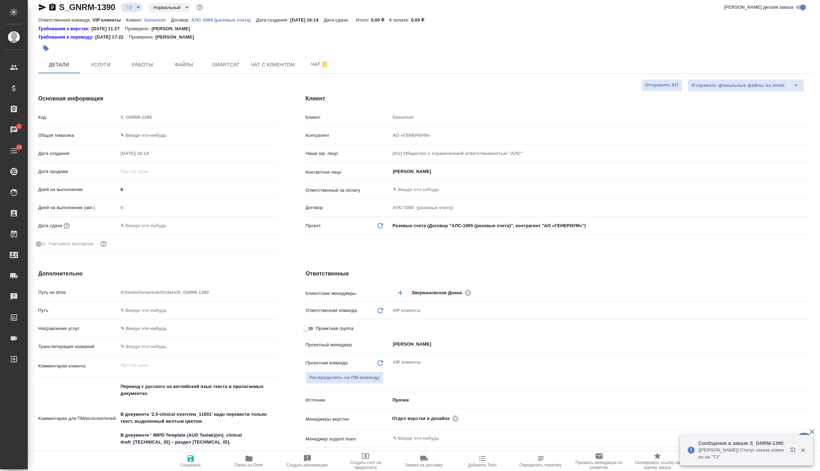
scroll to position [10, 0]
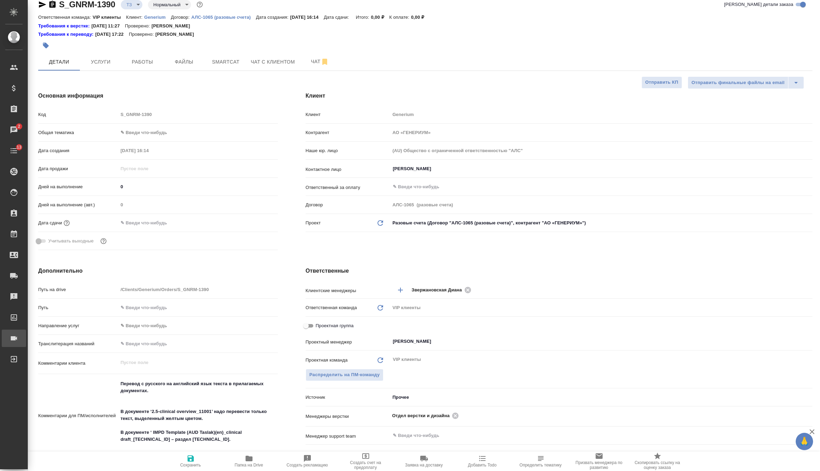
type textarea "x"
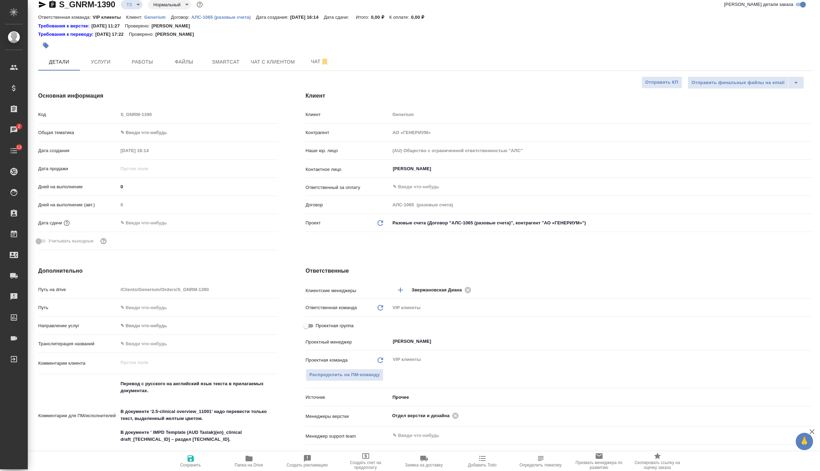
type textarea "x"
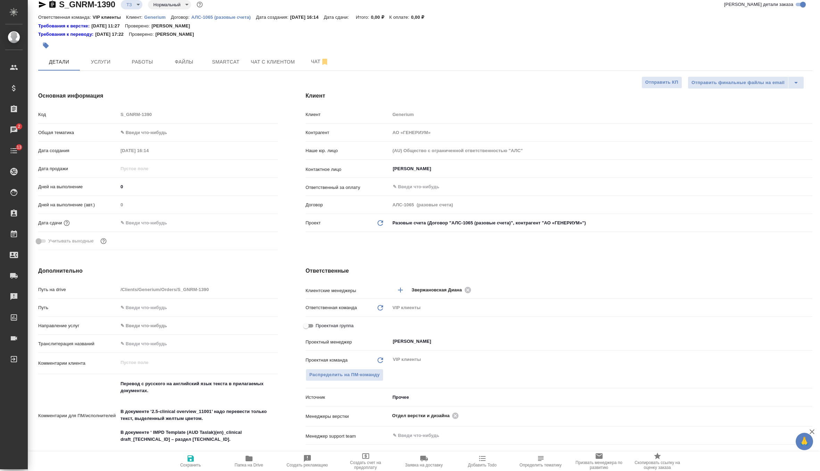
type textarea "x"
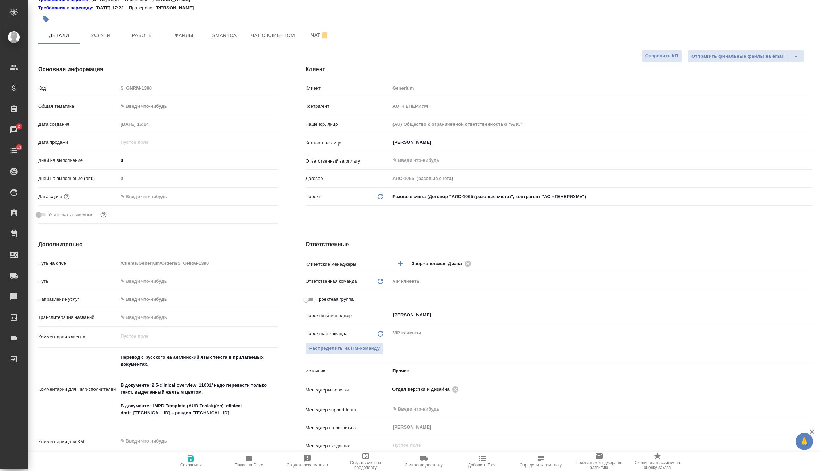
scroll to position [0, 0]
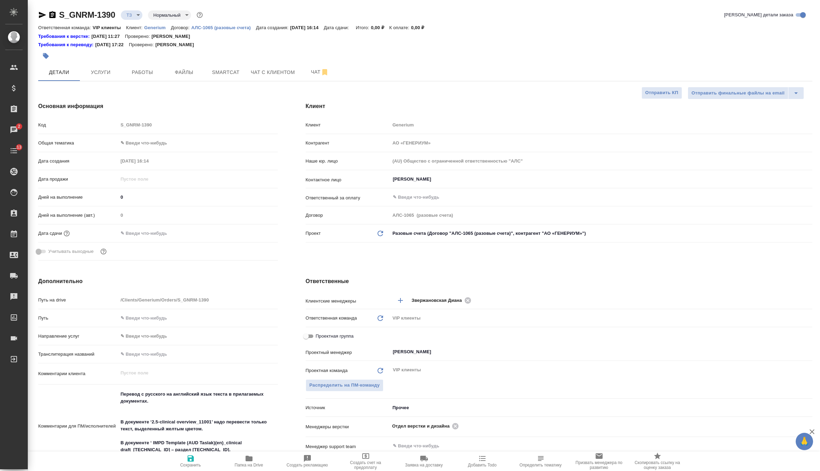
type textarea "x"
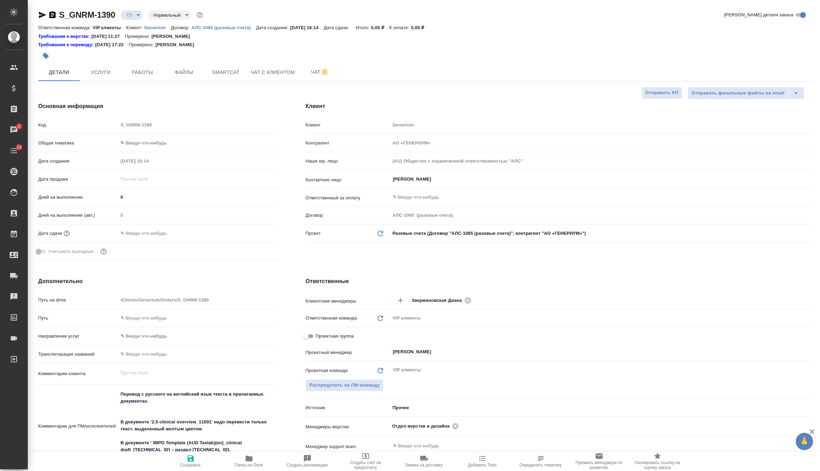
type textarea "x"
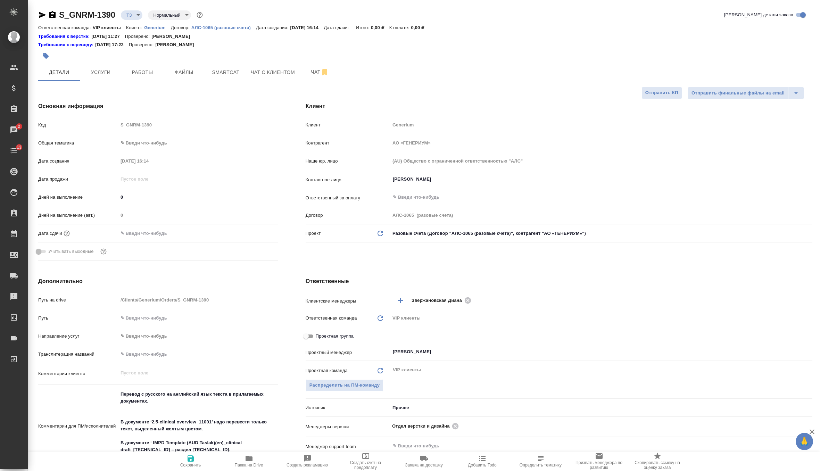
type textarea "x"
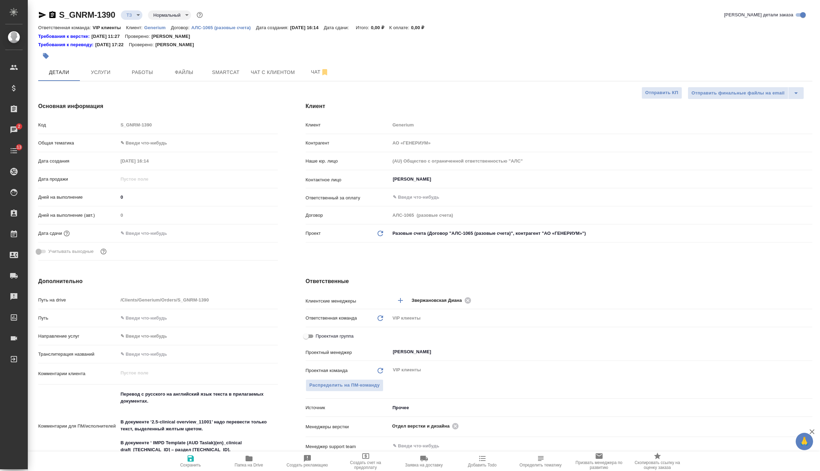
type textarea "x"
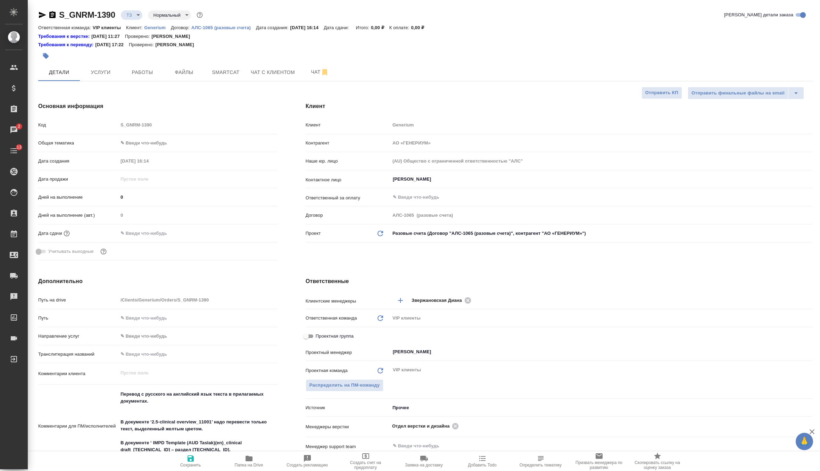
type textarea "x"
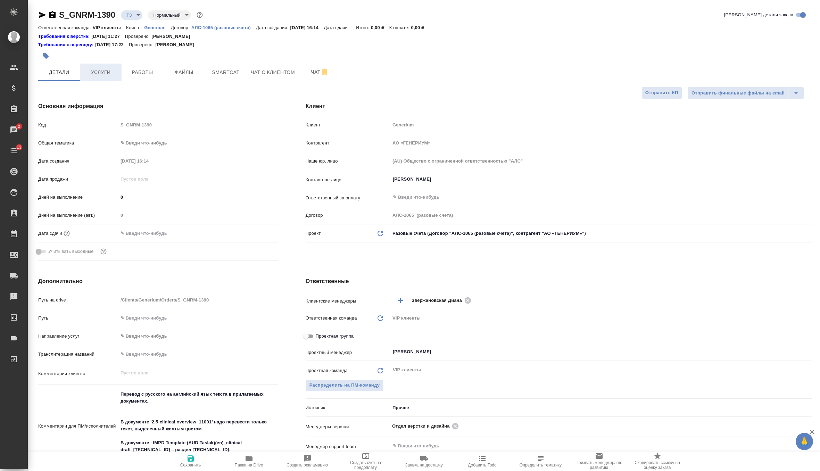
type textarea "x"
click at [310, 70] on span "Чат" at bounding box center [319, 72] width 33 height 9
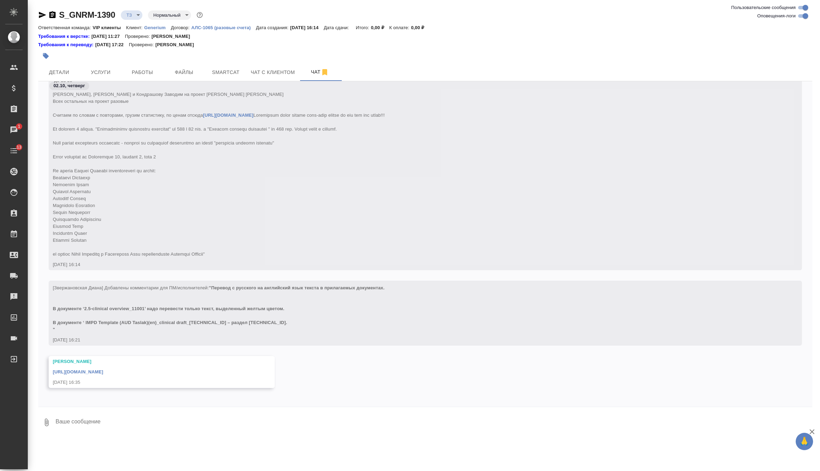
scroll to position [51, 0]
click at [191, 68] on span "Файлы" at bounding box center [183, 72] width 33 height 9
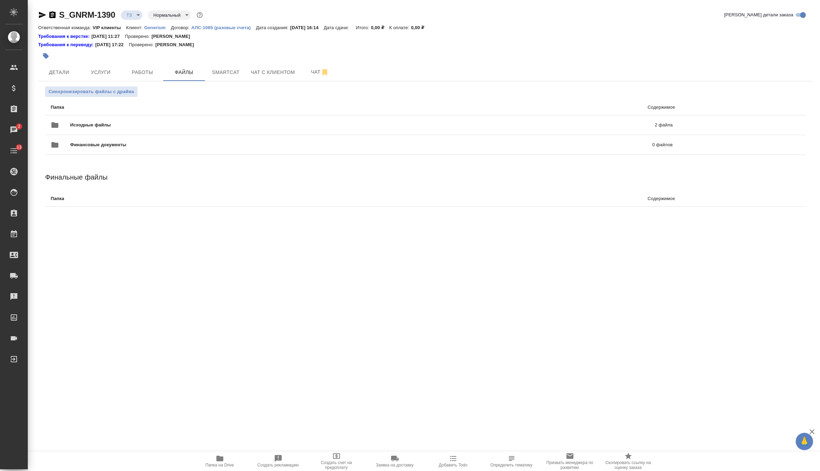
click at [214, 464] on span "Папка на Drive" at bounding box center [220, 464] width 28 height 5
click at [124, 100] on li "Папка Содержимое" at bounding box center [425, 108] width 760 height 16
click at [124, 96] on button "Синхронизировать файлы с драйва" at bounding box center [91, 91] width 92 height 10
click at [97, 76] on button "Услуги" at bounding box center [101, 72] width 42 height 17
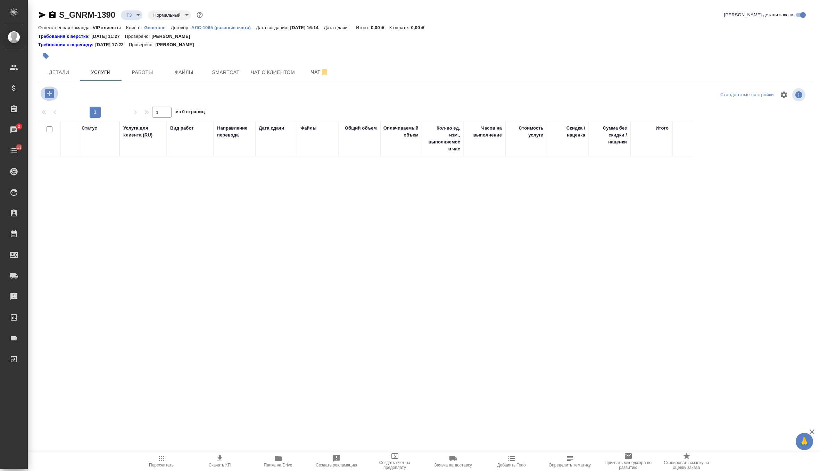
click at [49, 89] on icon "button" at bounding box center [49, 93] width 12 height 12
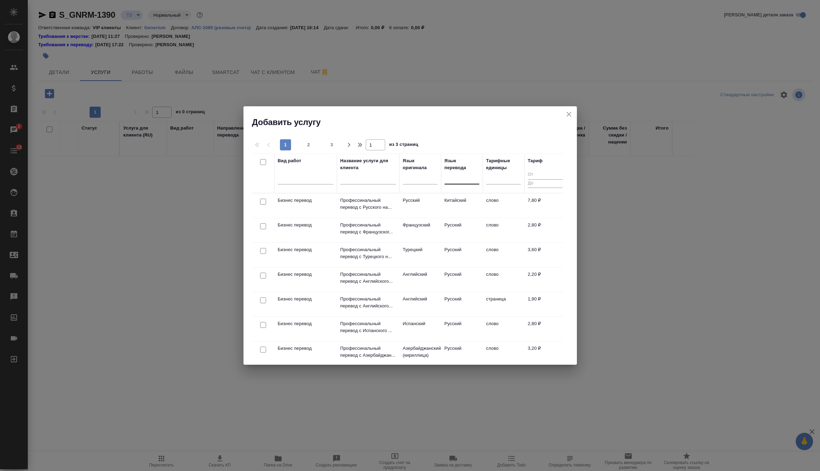
click at [458, 177] on div at bounding box center [461, 177] width 35 height 10
type input "анг"
click at [465, 200] on div "Английский" at bounding box center [496, 199] width 104 height 12
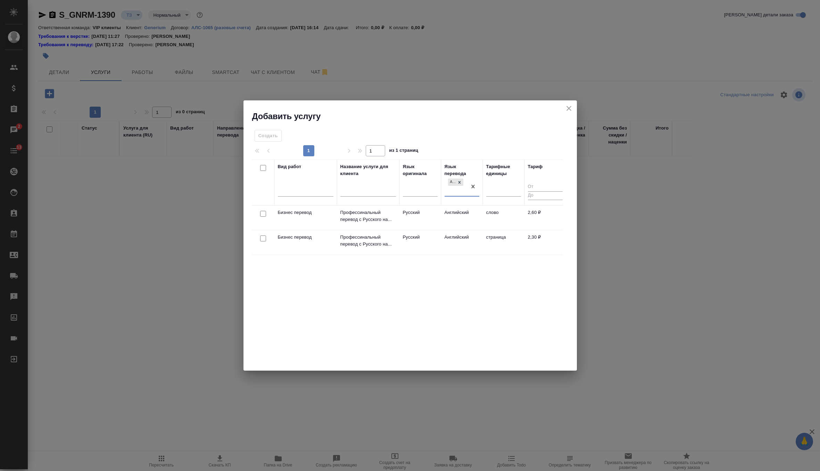
click at [525, 218] on td "2,60 ₽" at bounding box center [545, 218] width 42 height 24
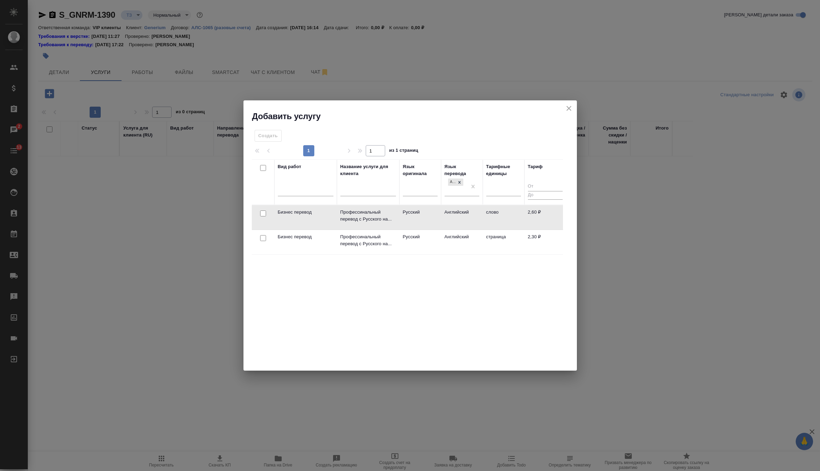
click at [262, 211] on input "checkbox" at bounding box center [263, 213] width 6 height 6
checkbox input "true"
click at [538, 135] on span "Создать услуги" at bounding box center [541, 138] width 36 height 8
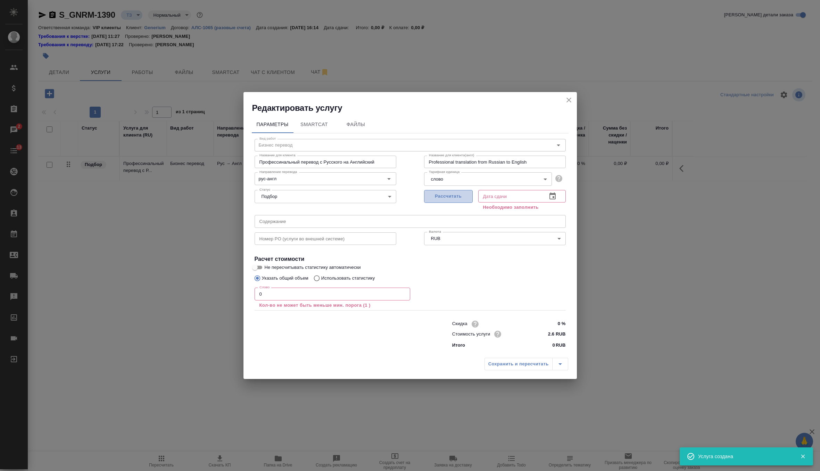
click at [464, 196] on span "Рассчитать" at bounding box center [448, 196] width 41 height 8
type input "02.10.2025 16:52"
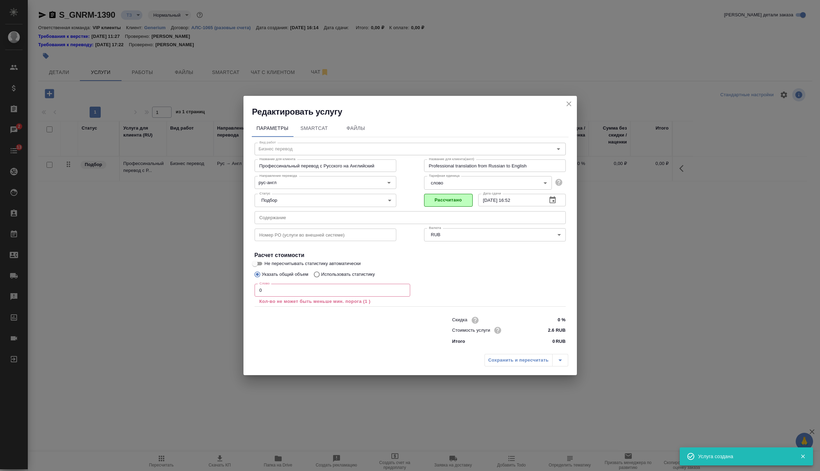
click at [348, 294] on input "0" at bounding box center [333, 290] width 156 height 12
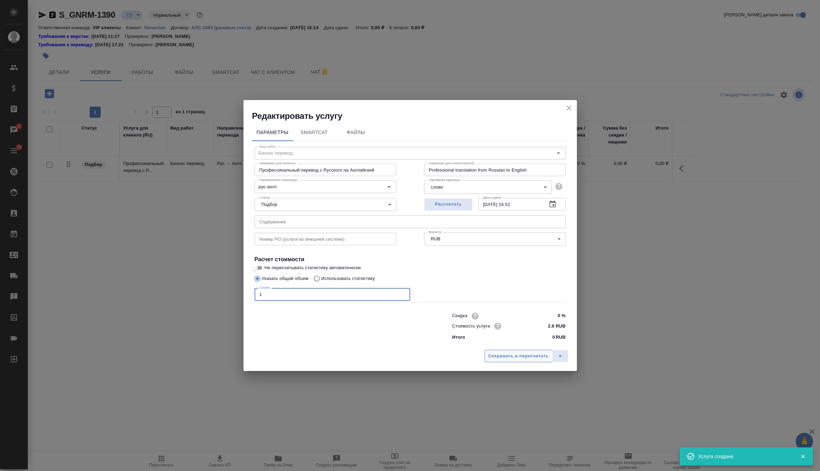
type input "1"
click at [508, 353] on span "Сохранить и пересчитать" at bounding box center [518, 356] width 60 height 8
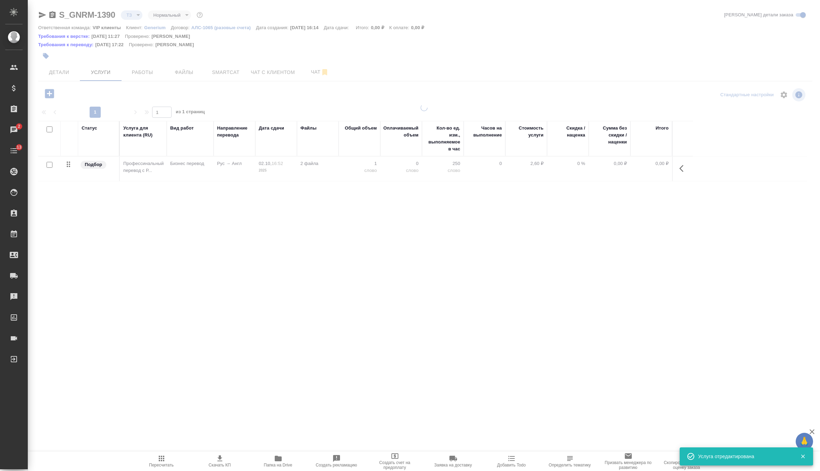
type input "new"
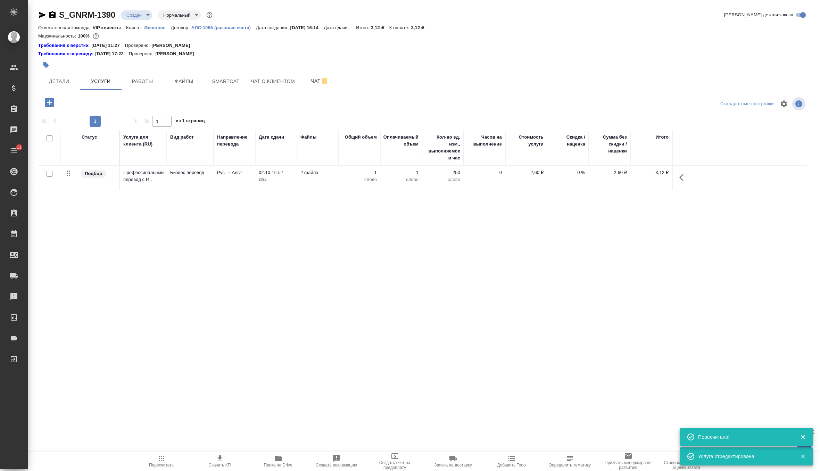
click at [233, 176] on td "Рус → Англ" at bounding box center [235, 178] width 42 height 24
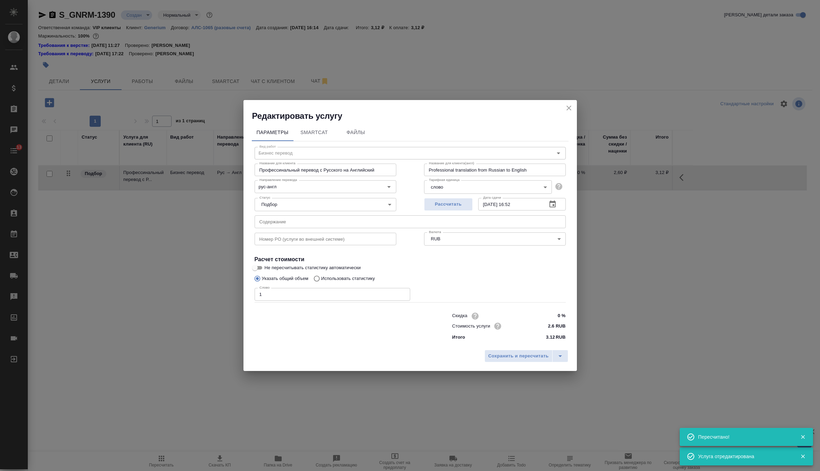
click at [311, 227] on input "text" at bounding box center [410, 221] width 311 height 12
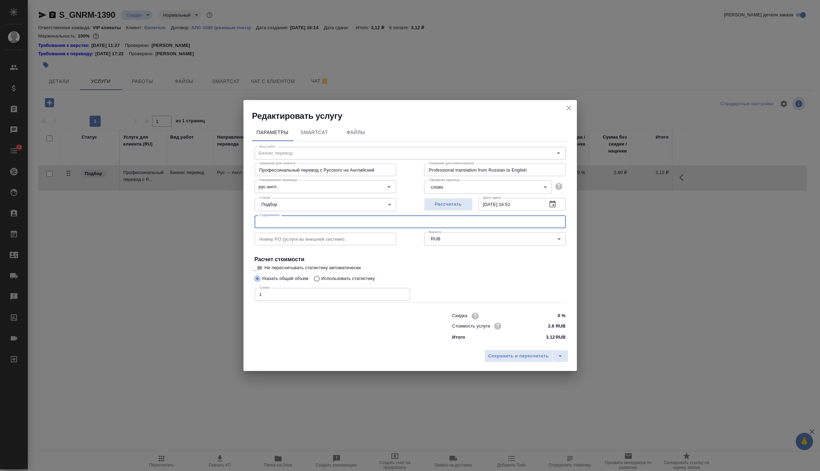
paste input "Стилейкин - документы для перевода"
type input "Стилейкин - документы для перевода"
click at [499, 354] on span "Сохранить и пересчитать" at bounding box center [518, 356] width 60 height 8
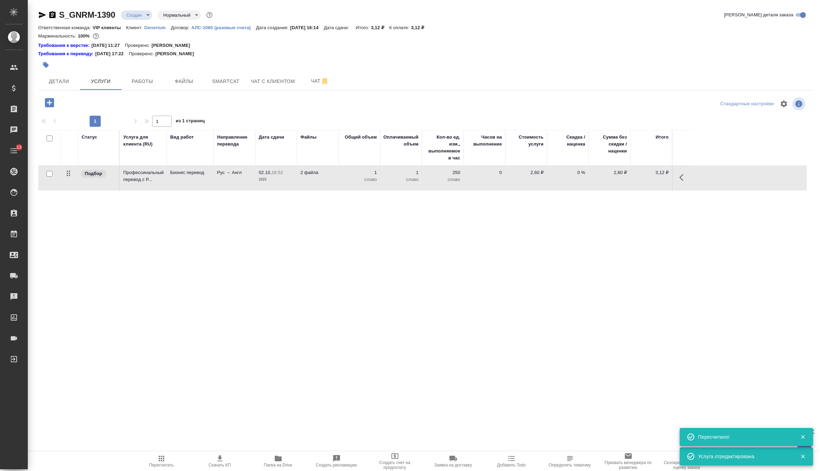
click at [49, 174] on input "checkbox" at bounding box center [50, 174] width 6 height 6
checkbox input "true"
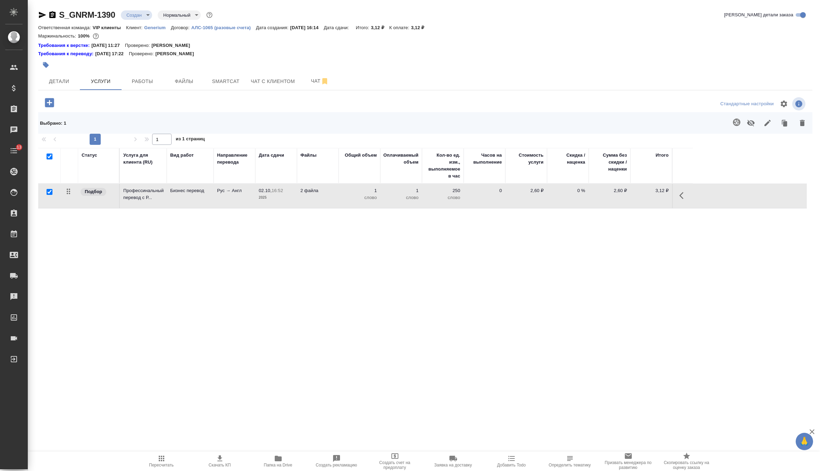
click at [737, 123] on icon "button" at bounding box center [736, 122] width 8 height 8
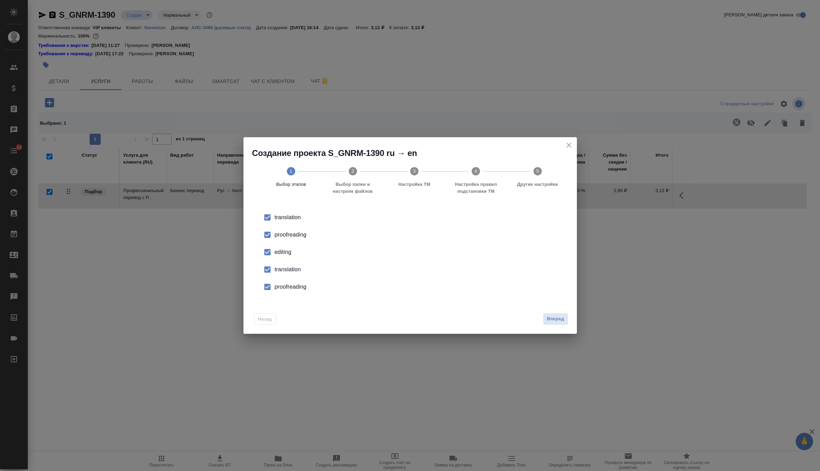
click at [280, 248] on div "editing" at bounding box center [417, 252] width 285 height 8
click at [287, 267] on div "translation" at bounding box center [417, 269] width 285 height 8
click at [290, 284] on div "proofreading" at bounding box center [417, 287] width 285 height 8
click at [550, 316] on span "Вперед" at bounding box center [555, 319] width 17 height 8
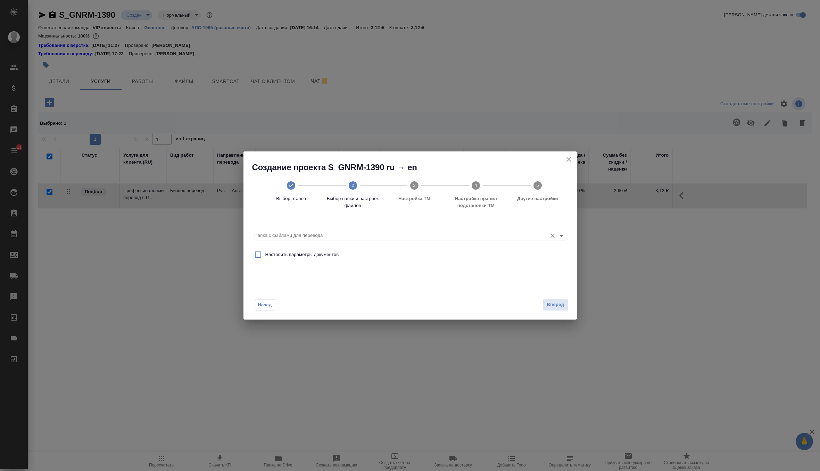
click at [503, 230] on div "Папка с файлами для перевода" at bounding box center [410, 233] width 311 height 14
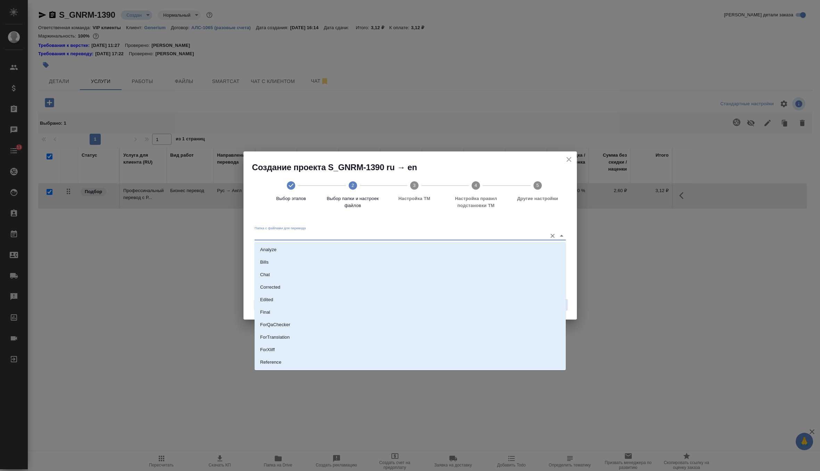
click at [498, 236] on input "Папка с файлами для перевода" at bounding box center [399, 235] width 289 height 8
click at [431, 254] on li "Analyze" at bounding box center [410, 249] width 311 height 12
type input "Analyze"
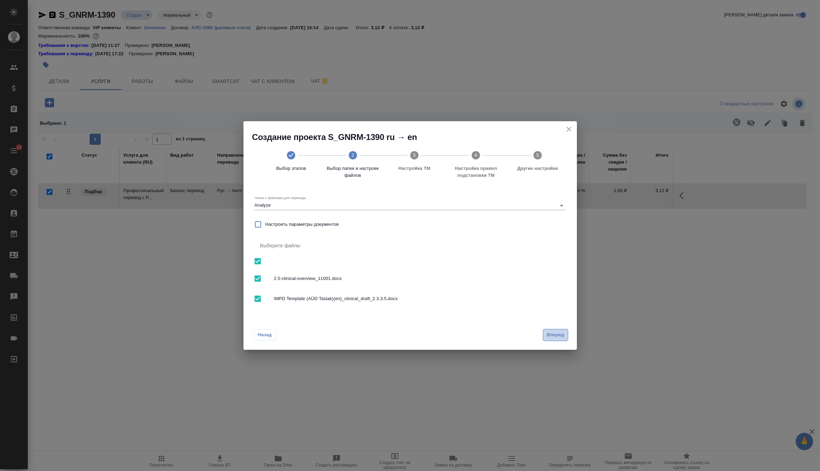
click at [567, 330] on button "Вперед" at bounding box center [555, 335] width 25 height 12
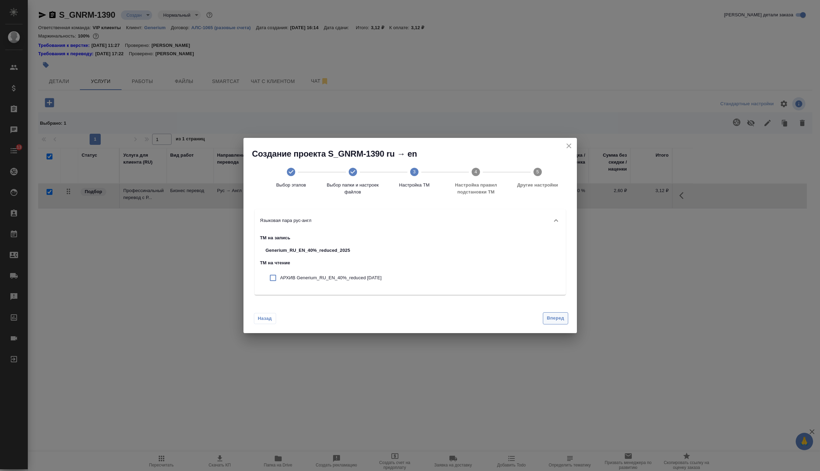
click at [556, 319] on span "Вперед" at bounding box center [555, 318] width 17 height 8
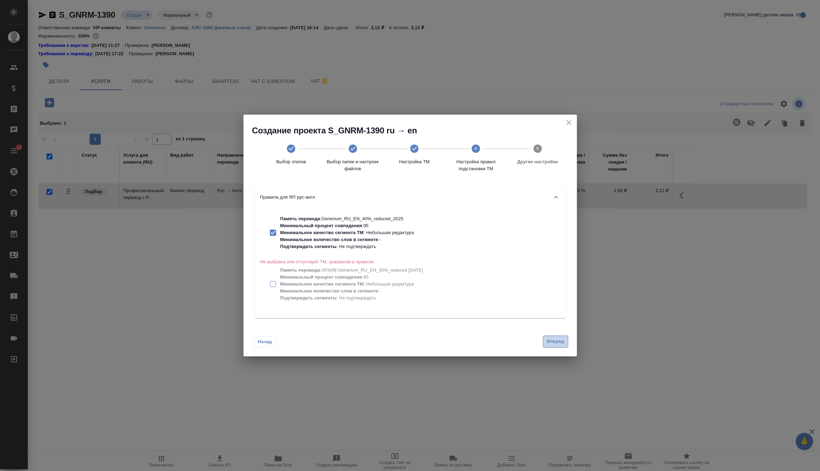
click at [560, 336] on button "Вперед" at bounding box center [555, 341] width 25 height 12
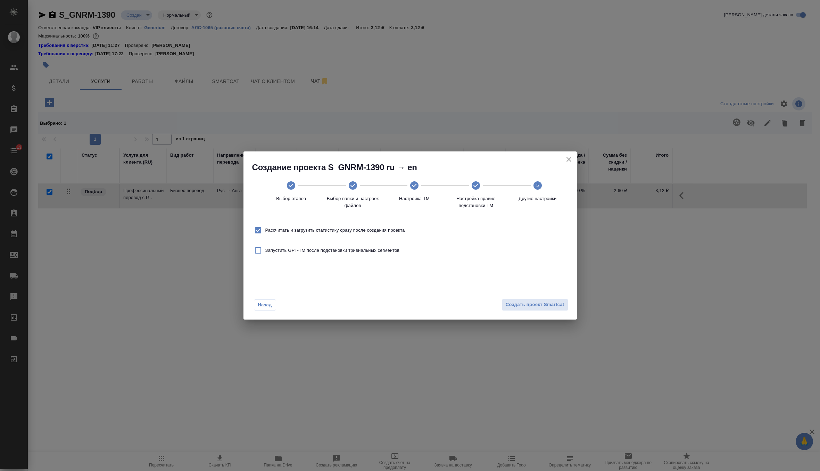
click at [403, 226] on label "Рассчитать и загрузить статистику сразу после создания проекта" at bounding box center [328, 230] width 154 height 15
click at [265, 226] on input "Рассчитать и загрузить статистику сразу после создания проекта" at bounding box center [258, 230] width 15 height 15
checkbox input "false"
click at [516, 301] on span "Создать проект Smartcat" at bounding box center [535, 305] width 59 height 8
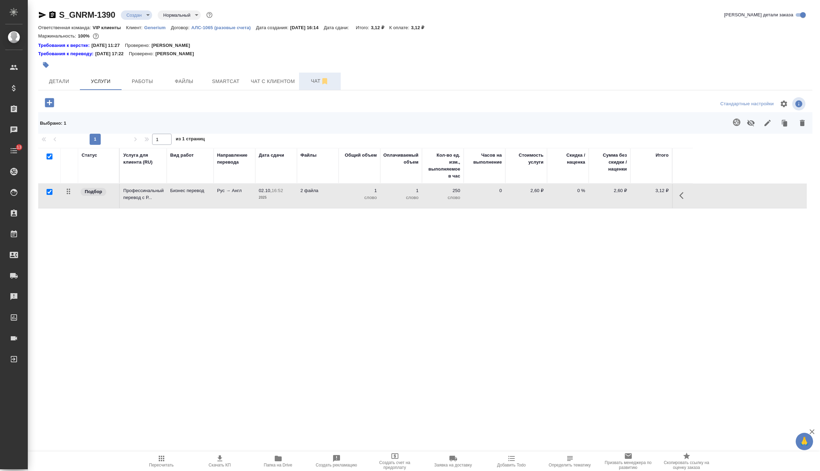
click at [313, 78] on span "Чат" at bounding box center [319, 81] width 33 height 9
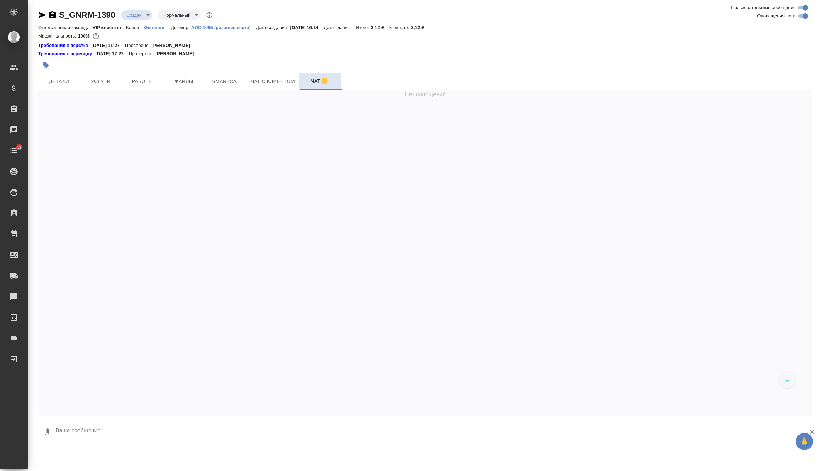
scroll to position [174, 0]
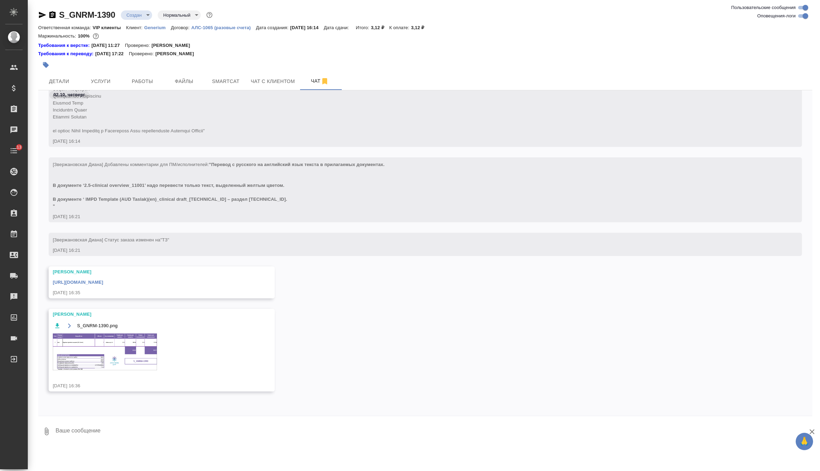
click at [109, 360] on img at bounding box center [105, 351] width 104 height 37
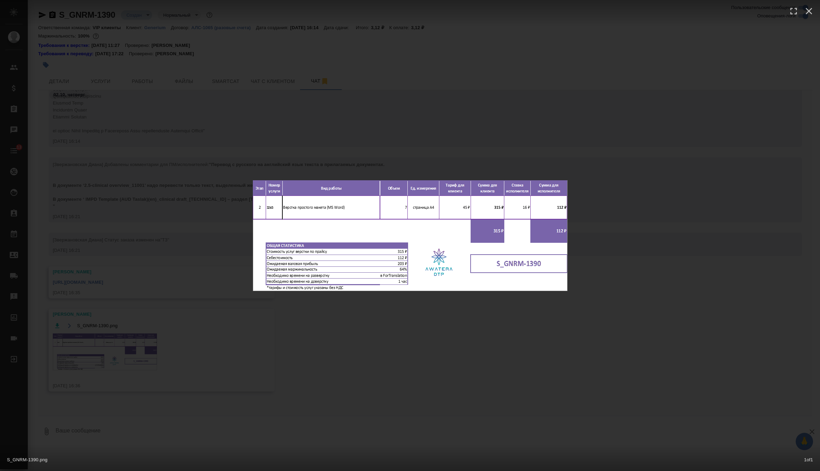
click at [407, 118] on div "S_GNRM-1390.png 1 of 1" at bounding box center [410, 235] width 820 height 471
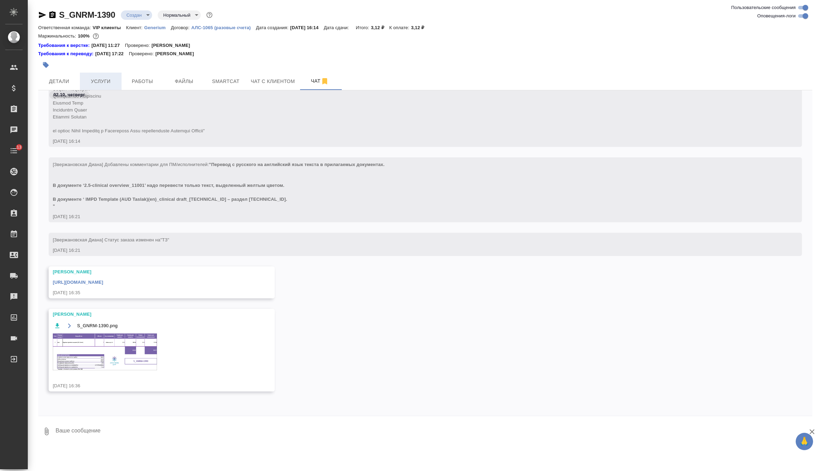
click at [116, 83] on span "Услуги" at bounding box center [100, 81] width 33 height 9
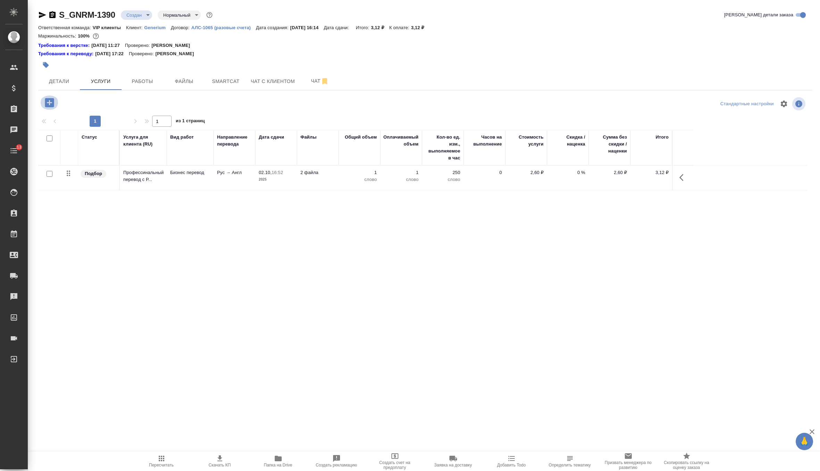
click at [51, 104] on icon "button" at bounding box center [49, 102] width 9 height 9
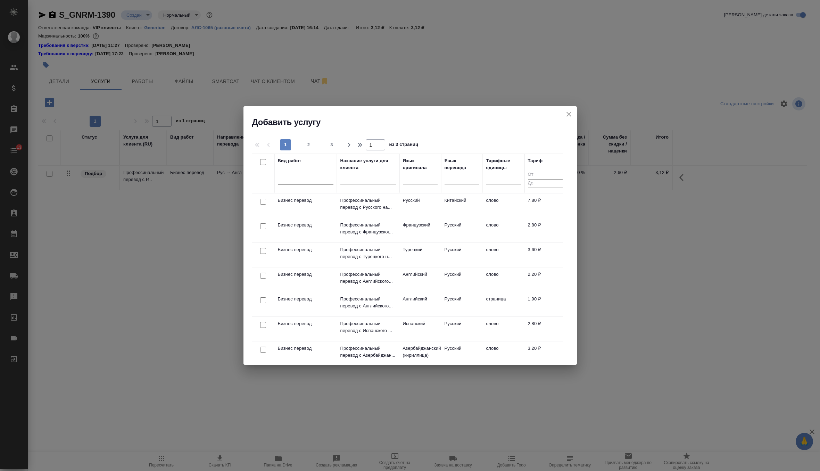
click at [296, 180] on div at bounding box center [306, 177] width 56 height 10
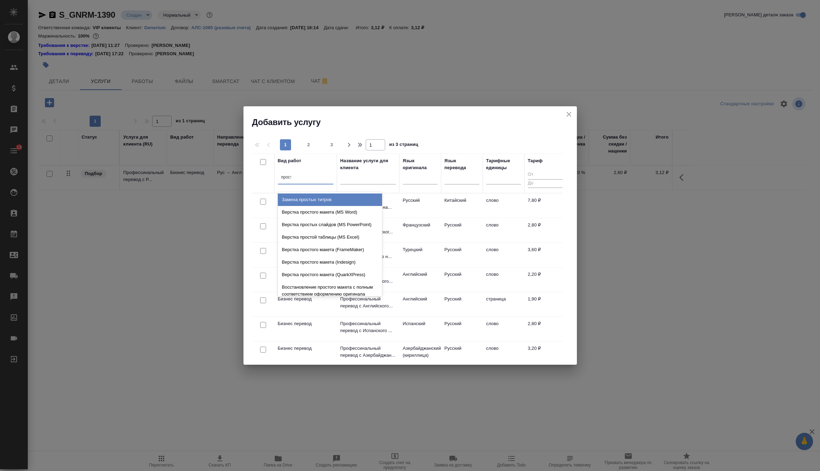
type input "просто"
click at [308, 198] on div "Верстка простого макета (MS Word)" at bounding box center [330, 199] width 104 height 12
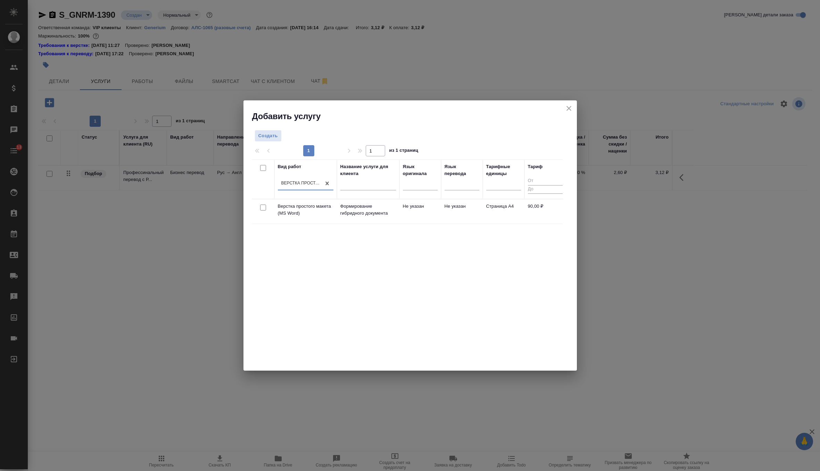
click at [264, 207] on input "checkbox" at bounding box center [263, 208] width 6 height 6
checkbox input "true"
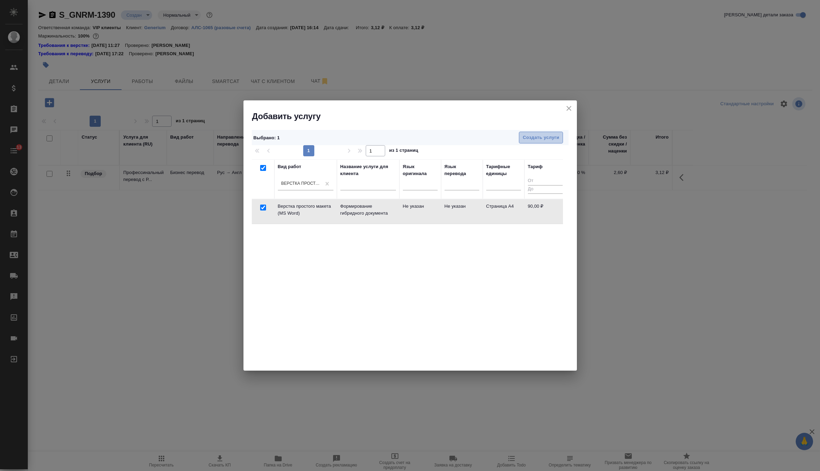
click at [543, 133] on button "Создать услуги" at bounding box center [541, 138] width 44 height 12
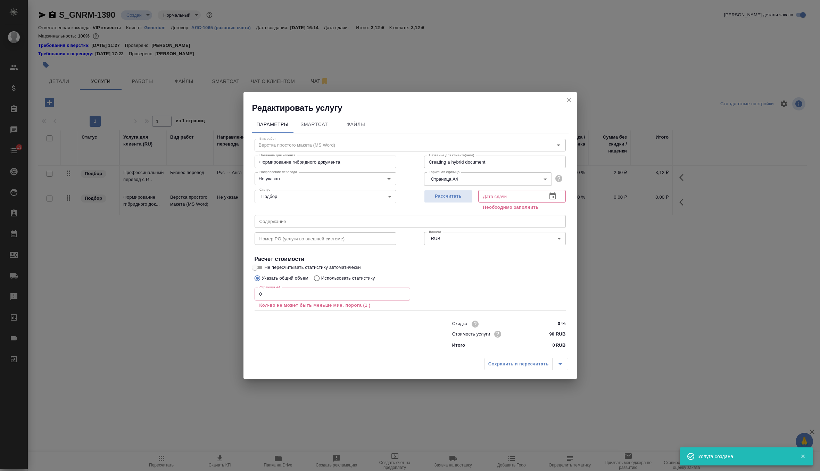
click at [285, 291] on input "0" at bounding box center [333, 293] width 156 height 12
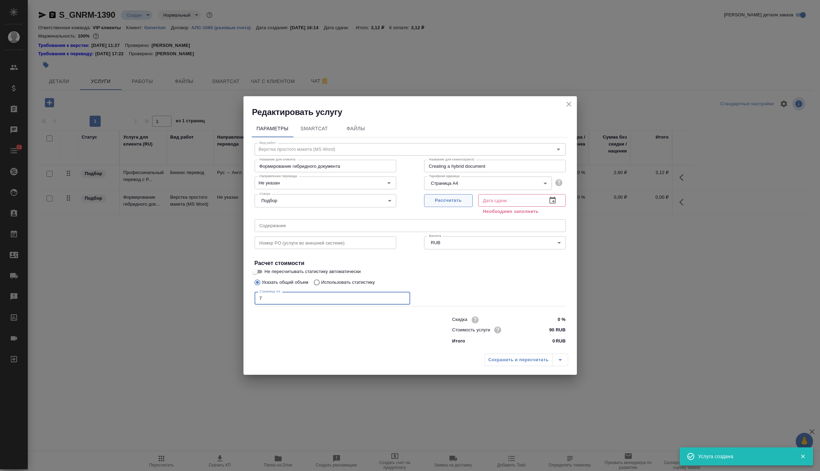
type input "7"
click at [456, 206] on button "Рассчитать" at bounding box center [448, 200] width 49 height 13
type input "02.10.2025 17:22"
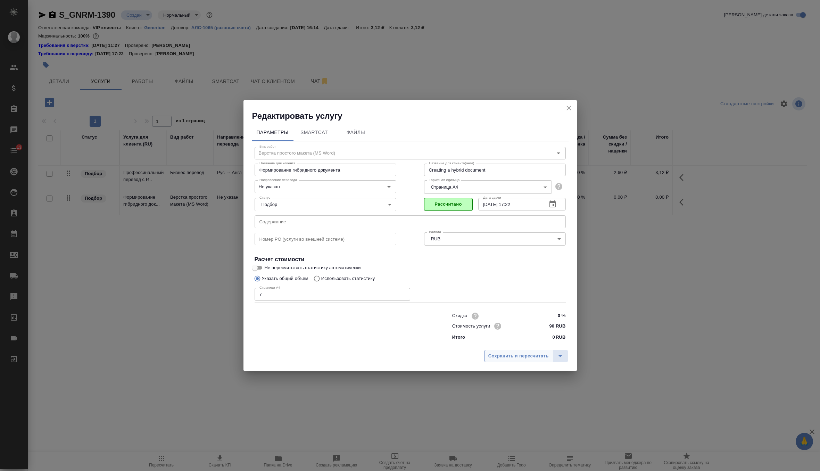
click at [519, 358] on span "Сохранить и пересчитать" at bounding box center [518, 356] width 60 height 8
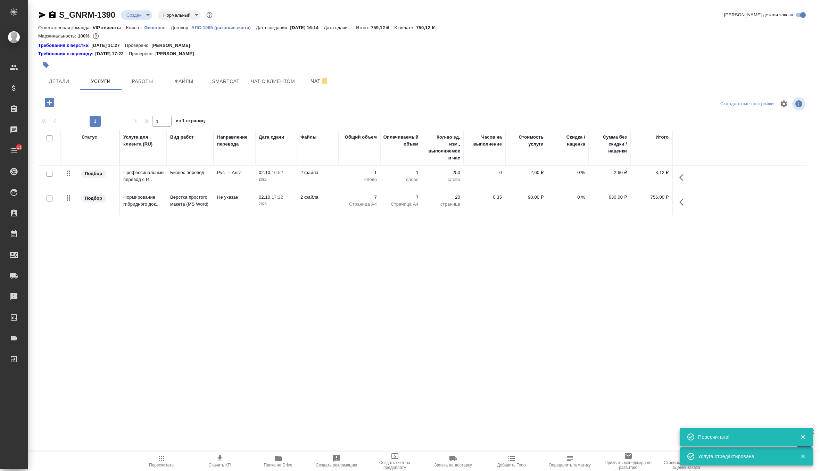
click at [238, 173] on p "Рус → Англ" at bounding box center [234, 172] width 35 height 7
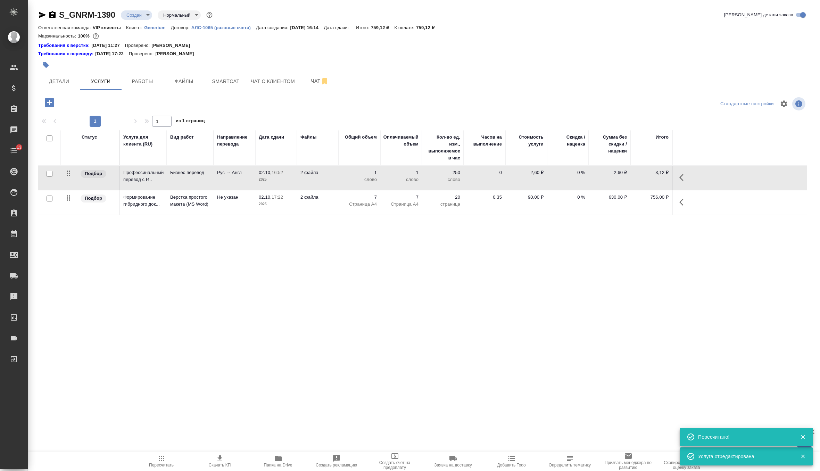
click at [238, 173] on p "Рус → Англ" at bounding box center [234, 172] width 35 height 7
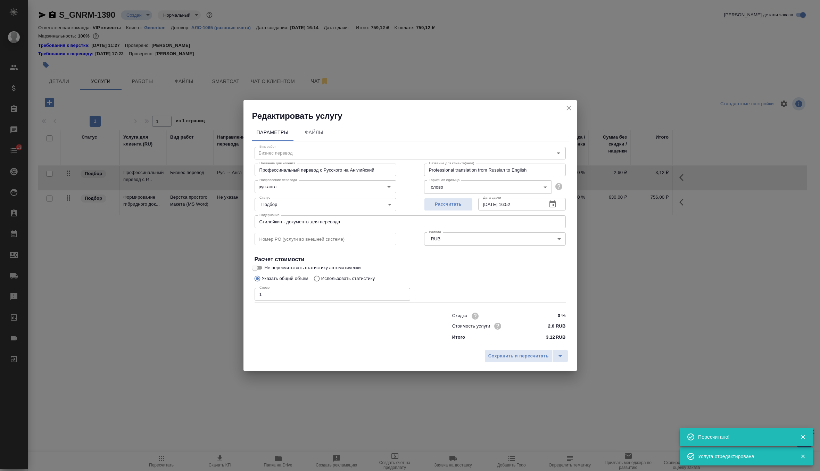
click at [308, 273] on label "Указать общий объем" at bounding box center [280, 278] width 58 height 13
click at [262, 273] on input "Указать общий объем" at bounding box center [256, 278] width 11 height 13
click at [312, 268] on span "Не пересчитывать статистику автоматически" at bounding box center [313, 267] width 96 height 7
click at [267, 268] on input "Не пересчитывать статистику автоматически" at bounding box center [254, 268] width 25 height 8
checkbox input "true"
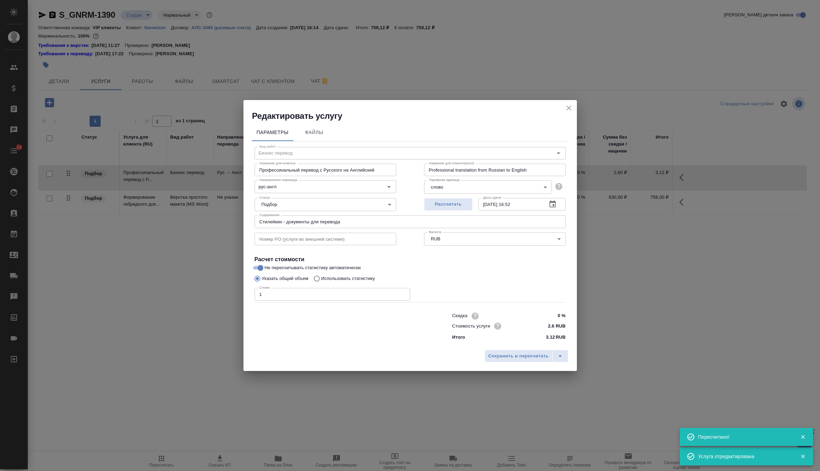
click at [321, 275] on input "Использовать статистику" at bounding box center [315, 278] width 11 height 13
radio input "true"
radio input "false"
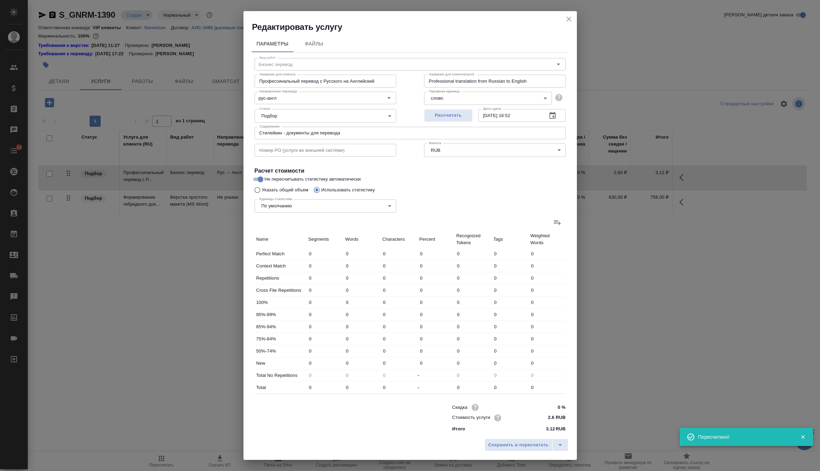
click at [560, 224] on icon at bounding box center [557, 222] width 8 height 8
click at [0, 0] on input "file" at bounding box center [0, 0] width 0 height 0
type input "60"
type input "1134"
type input "8497"
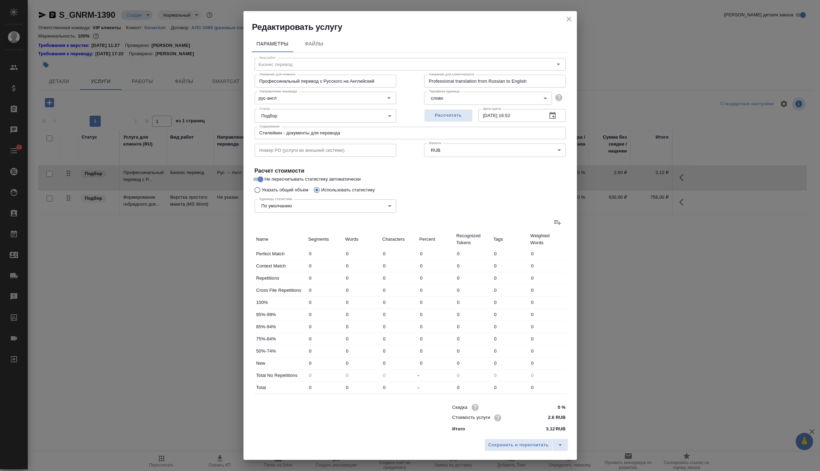
type input "7"
type input "81"
type input "585"
type input "14"
type input "252"
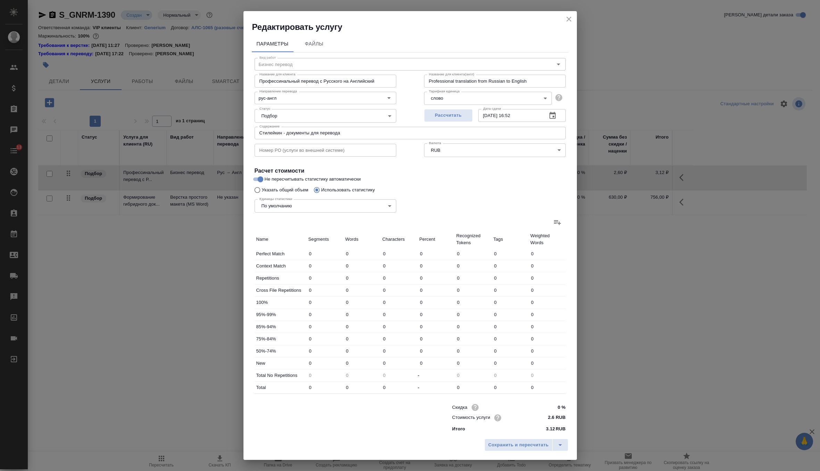
type input "2010"
type input "5"
type input "95"
type input "689"
type input "4"
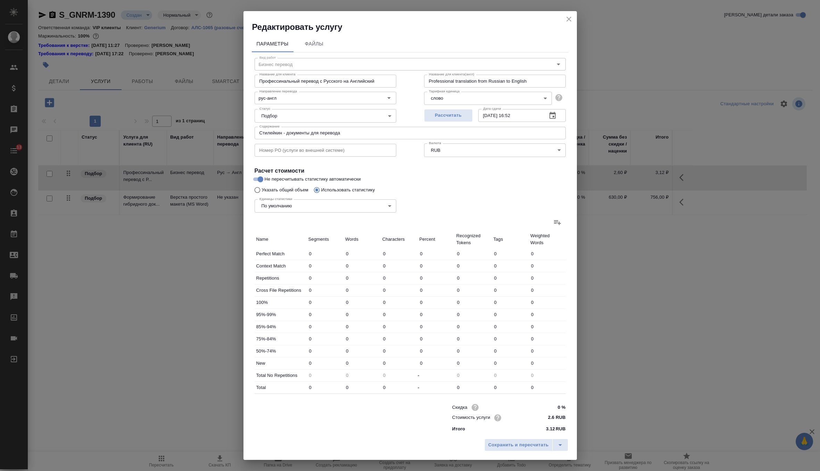
type input "56"
type input "434"
type input "4"
type input "69"
type input "588"
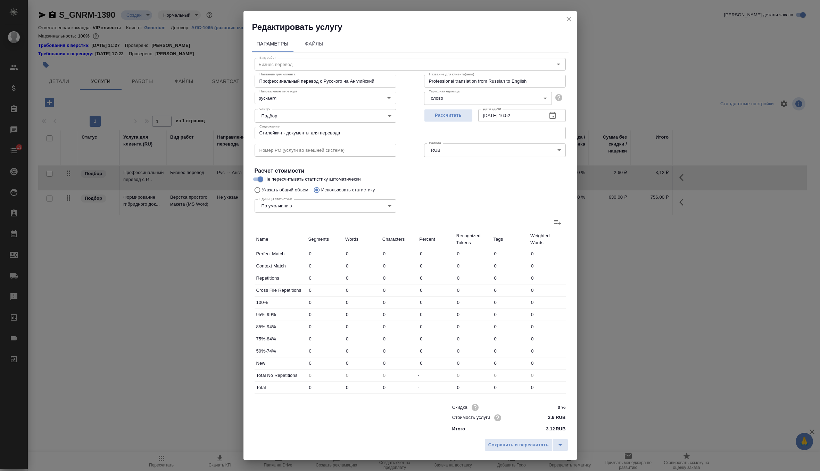
type input "94"
type input "1687"
type input "12803"
type input "94"
type input "1687"
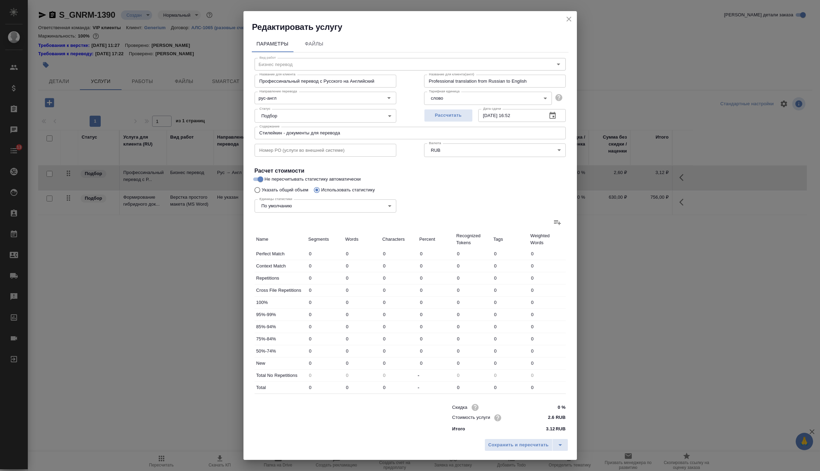
type input "12803"
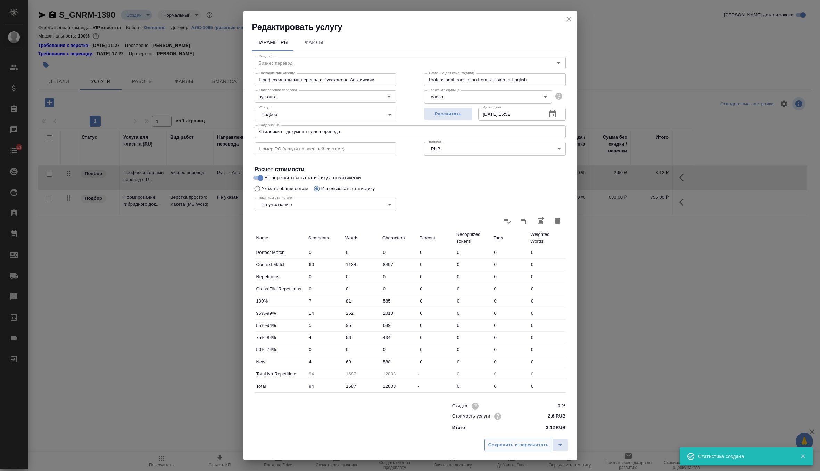
click at [500, 441] on span "Сохранить и пересчитать" at bounding box center [518, 445] width 60 height 8
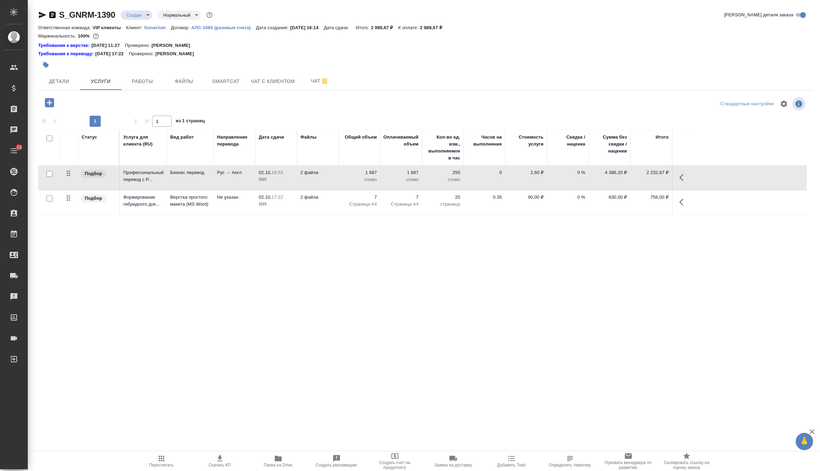
click at [350, 180] on p "слово" at bounding box center [359, 179] width 35 height 7
click at [350, 180] on td "1687" at bounding box center [360, 178] width 42 height 24
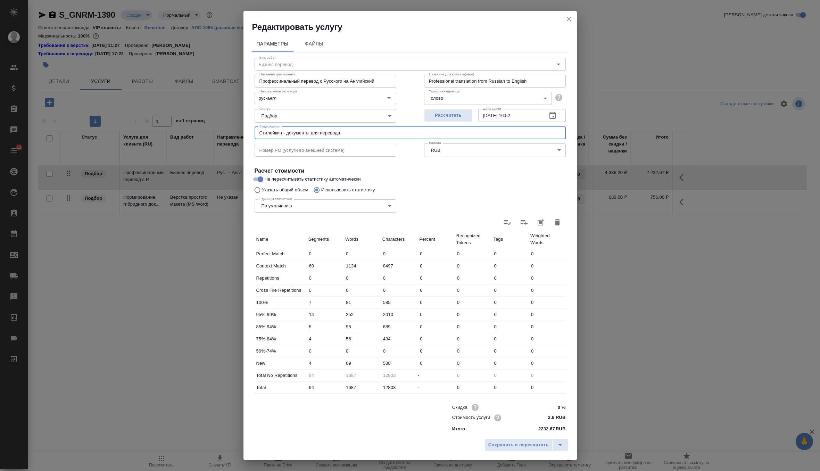
click at [328, 134] on input "Стилейкин - документы для перевода" at bounding box center [410, 133] width 311 height 12
click at [570, 17] on icon "close" at bounding box center [569, 19] width 8 height 8
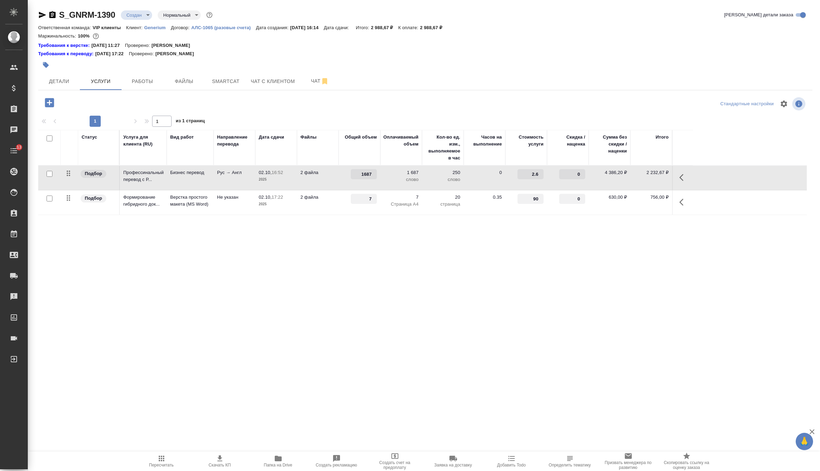
click at [302, 198] on p "2 файла" at bounding box center [317, 197] width 35 height 7
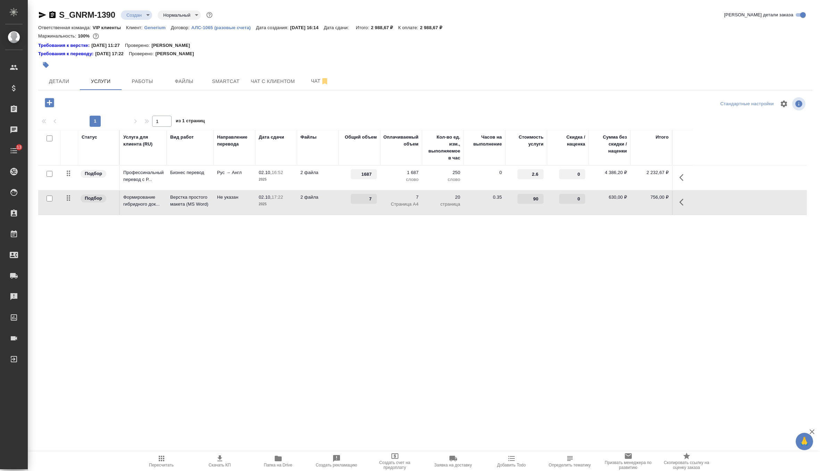
click at [302, 198] on p "2 файла" at bounding box center [317, 197] width 35 height 7
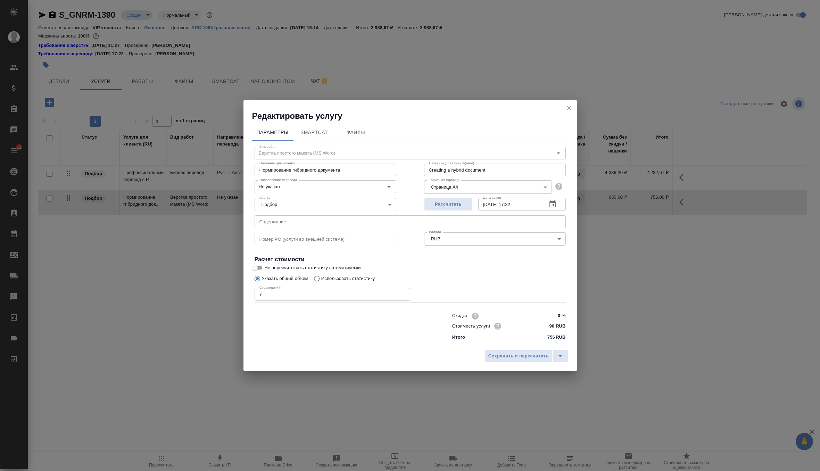
click at [323, 222] on input "text" at bounding box center [410, 221] width 311 height 12
paste input "Стилейкин - документы для перевода"
type input "Стилейкин - документы для перевода"
click at [503, 358] on span "Сохранить и пересчитать" at bounding box center [518, 356] width 60 height 8
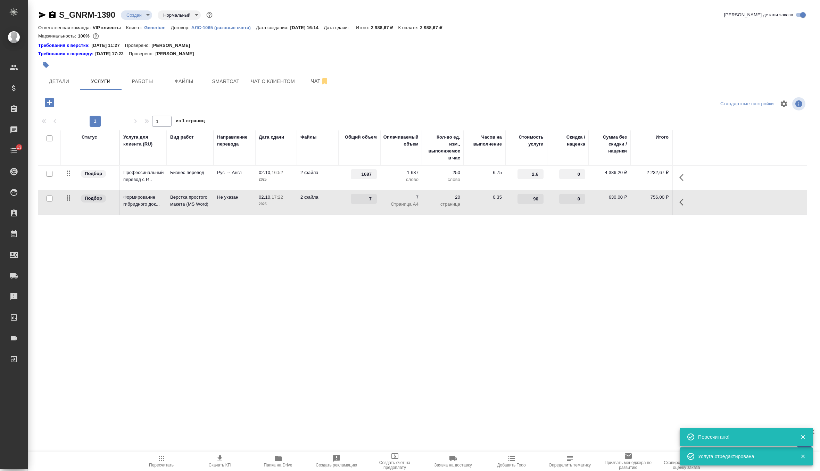
click at [165, 463] on span "Пересчитать" at bounding box center [161, 464] width 25 height 5
click at [221, 459] on icon "button" at bounding box center [220, 458] width 8 height 8
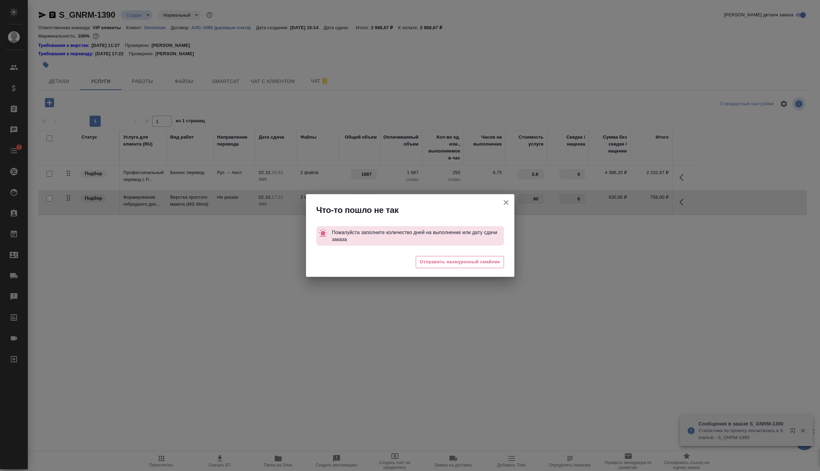
click at [502, 206] on icon "button" at bounding box center [506, 202] width 8 height 8
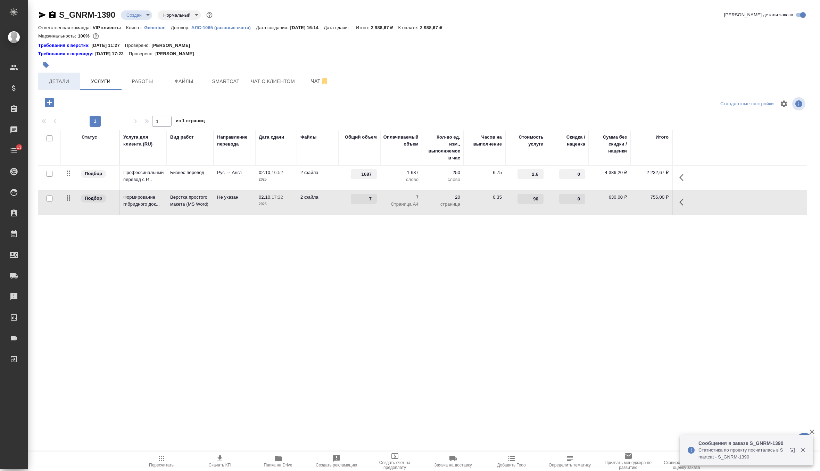
click at [63, 76] on button "Детали" at bounding box center [59, 81] width 42 height 17
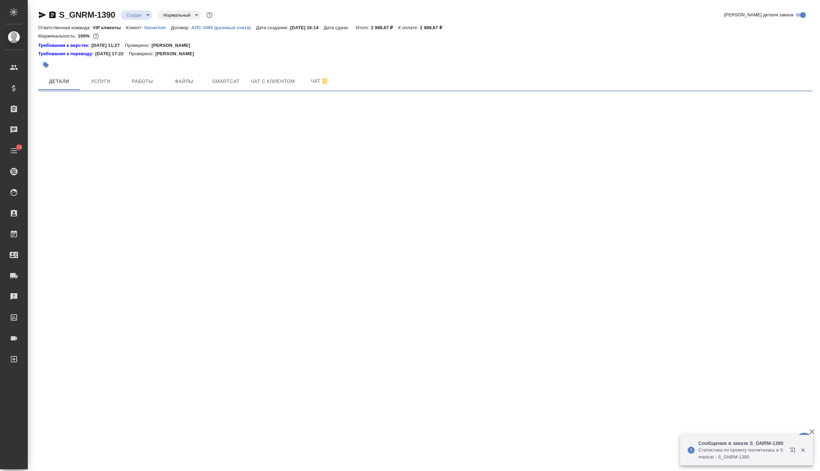
select select "RU"
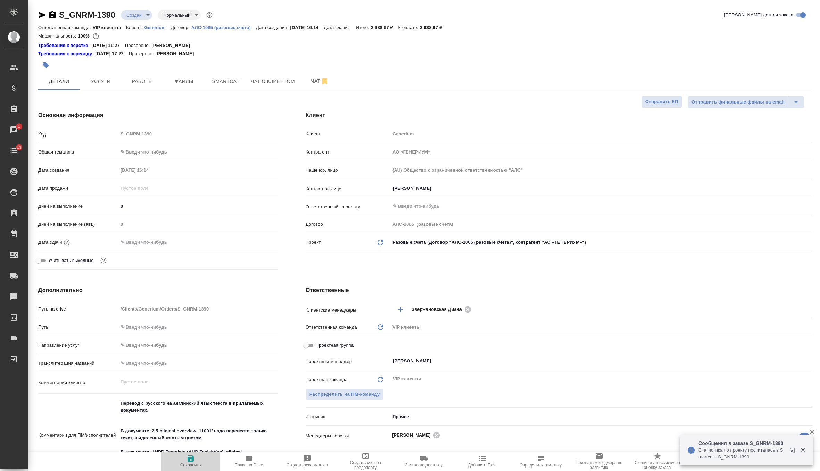
click at [183, 455] on span "Сохранить" at bounding box center [191, 460] width 50 height 13
type textarea "x"
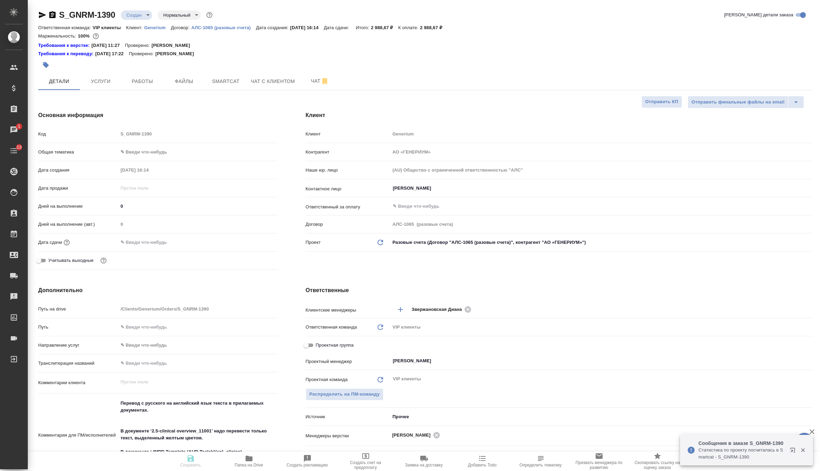
type textarea "x"
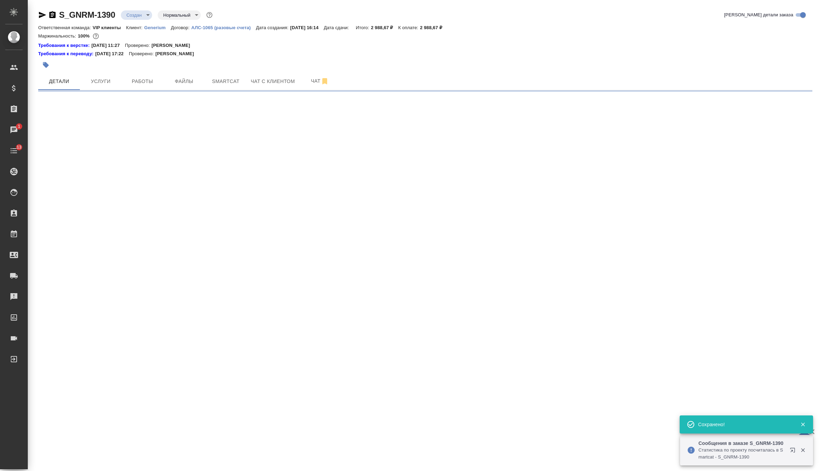
select select "RU"
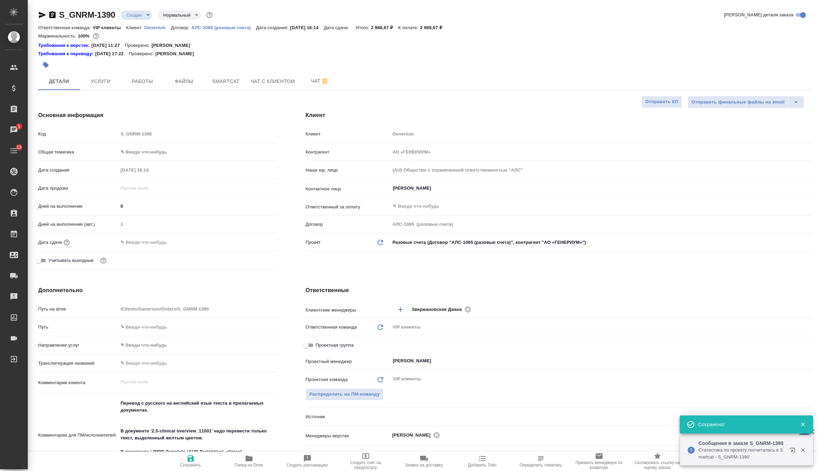
type textarea "x"
click at [160, 241] on input "text" at bounding box center [148, 242] width 61 height 10
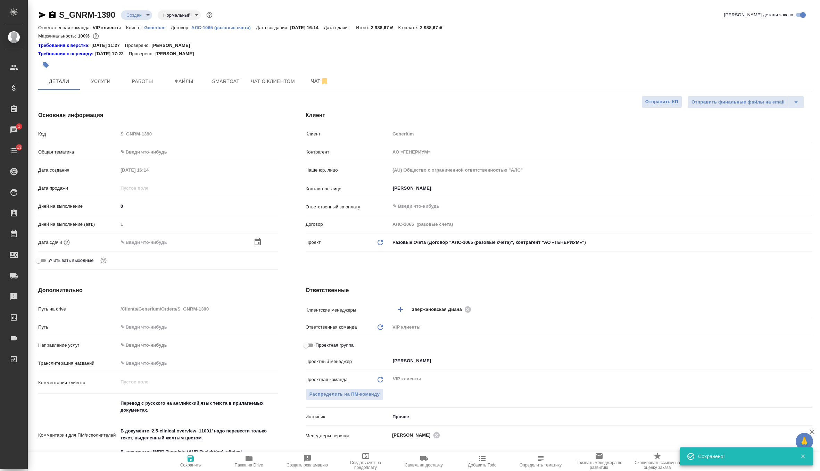
type textarea "x"
click at [141, 210] on input "0" at bounding box center [198, 206] width 160 height 10
click at [189, 459] on icon "button" at bounding box center [190, 458] width 6 height 6
click at [107, 74] on button "Услуги" at bounding box center [101, 81] width 42 height 17
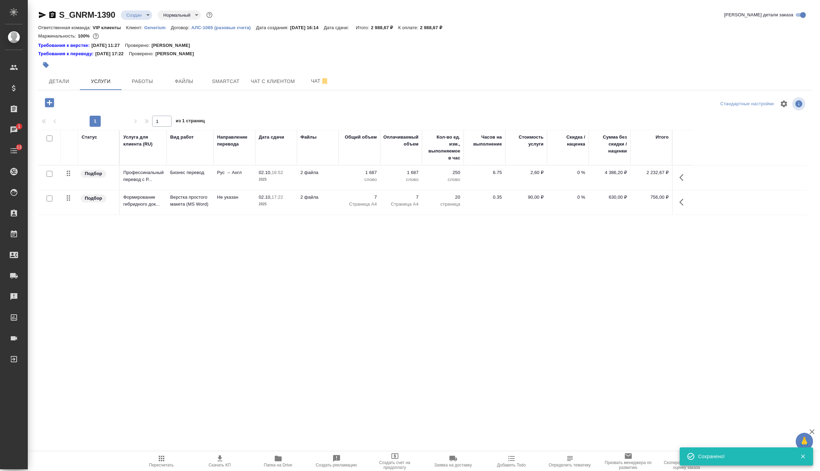
click at [220, 452] on button "Скачать КП" at bounding box center [220, 460] width 58 height 19
click at [67, 79] on span "Детали" at bounding box center [58, 81] width 33 height 9
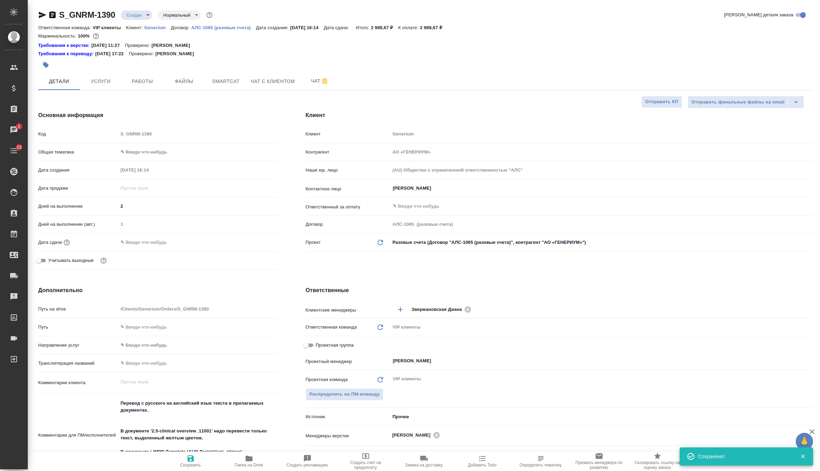
scroll to position [241, 0]
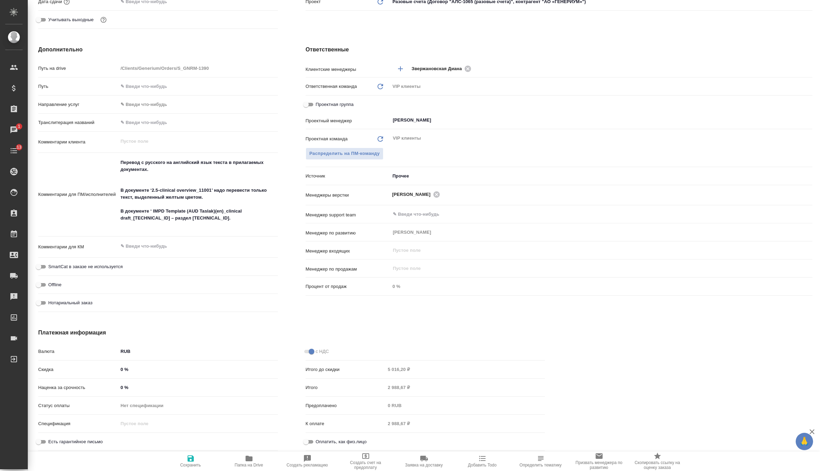
click at [146, 386] on input "0 %" at bounding box center [198, 387] width 160 height 10
click at [190, 459] on icon "button" at bounding box center [190, 458] width 8 height 8
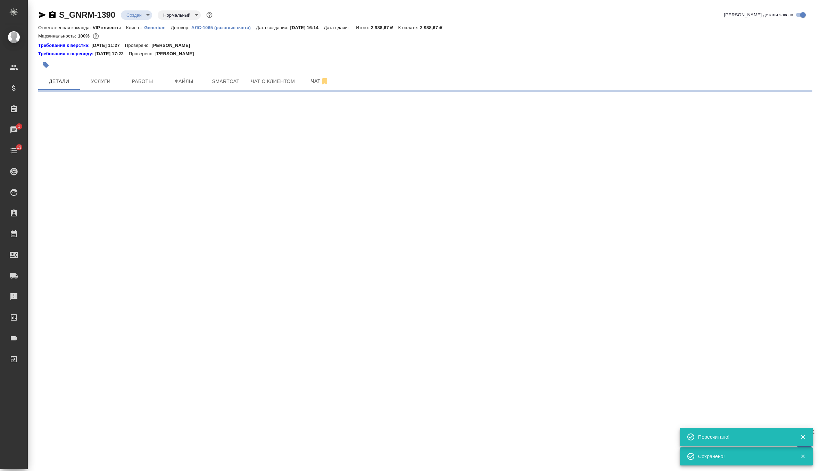
scroll to position [0, 0]
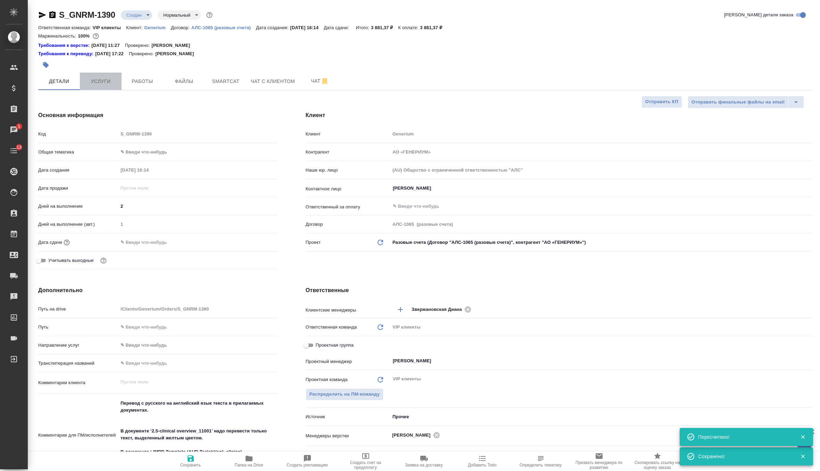
click at [101, 85] on span "Услуги" at bounding box center [100, 81] width 33 height 9
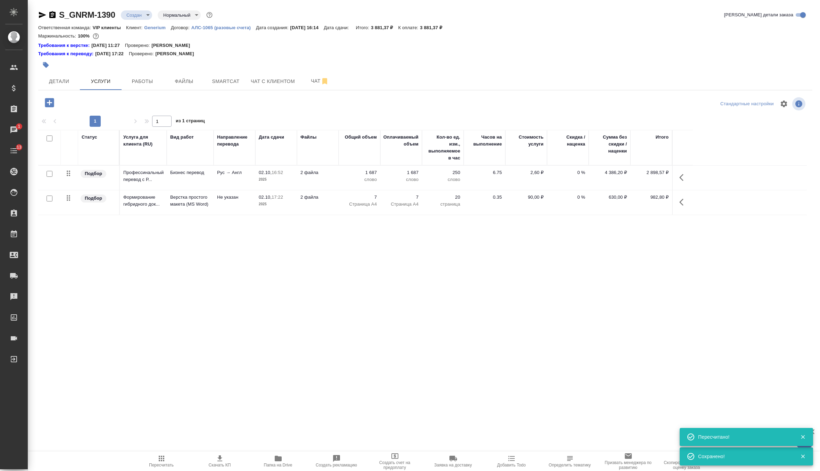
click at [216, 456] on icon "button" at bounding box center [220, 458] width 8 height 8
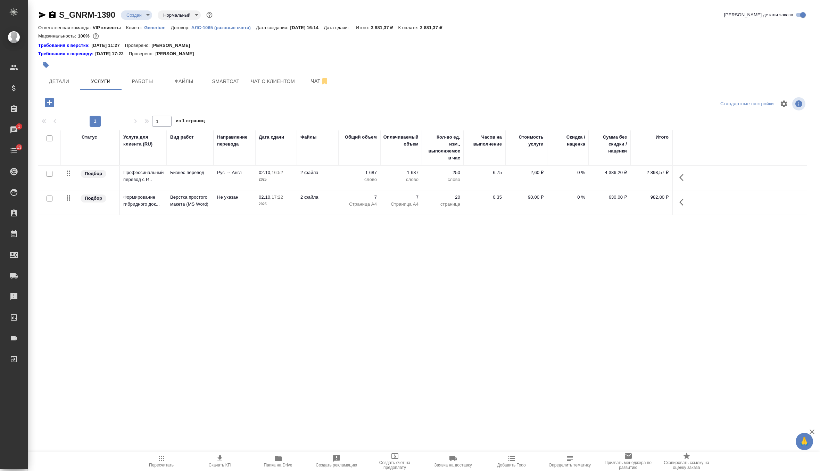
click at [132, 16] on body "🙏 .cls-1 fill:#fff; AWATERA Zverzhanovskaya Diana Клиенты Спецификации Заказы 1…" at bounding box center [410, 235] width 820 height 471
click at [153, 30] on button "Согласование КП" at bounding box center [146, 27] width 41 height 8
click at [52, 15] on icon "button" at bounding box center [52, 14] width 6 height 7
click at [47, 67] on icon "button" at bounding box center [45, 64] width 7 height 7
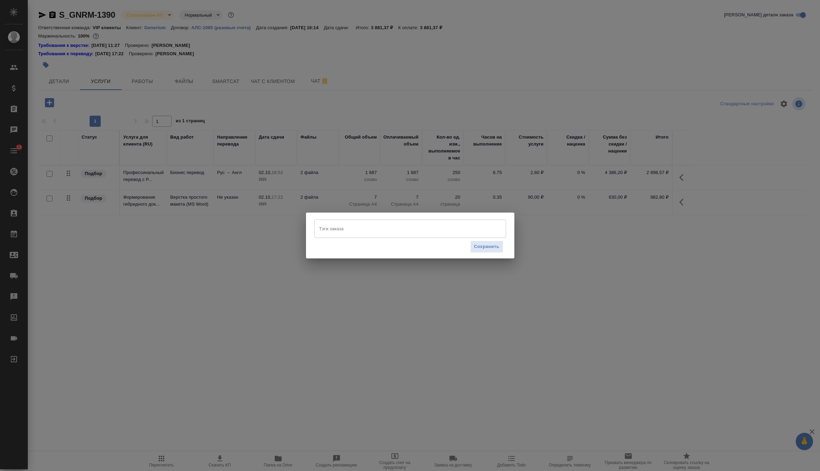
click at [364, 232] on input "Тэги заказа" at bounding box center [403, 229] width 172 height 12
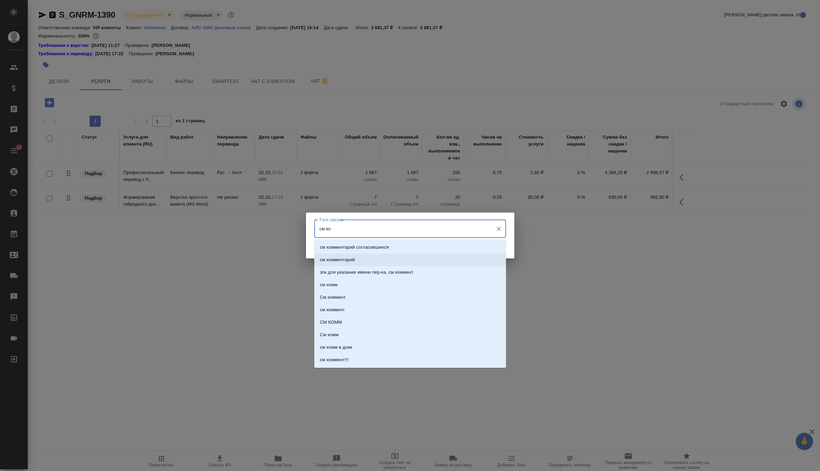
click at [379, 258] on li "см комментарий" at bounding box center [410, 259] width 192 height 12
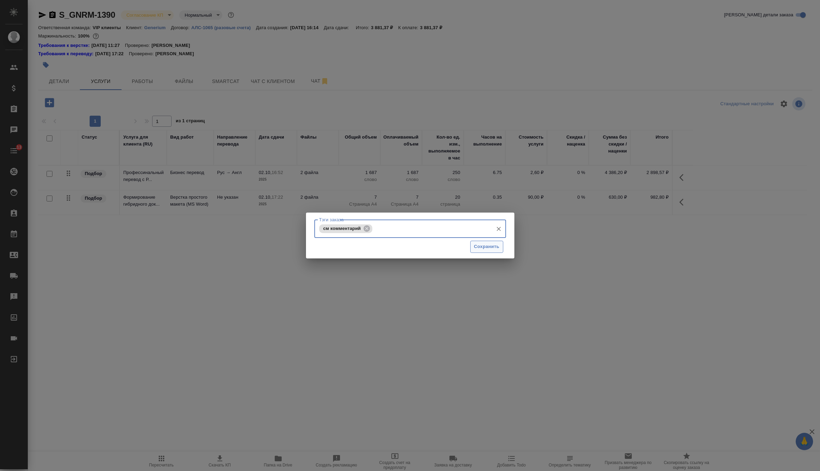
click at [487, 248] on span "Сохранить" at bounding box center [486, 247] width 25 height 8
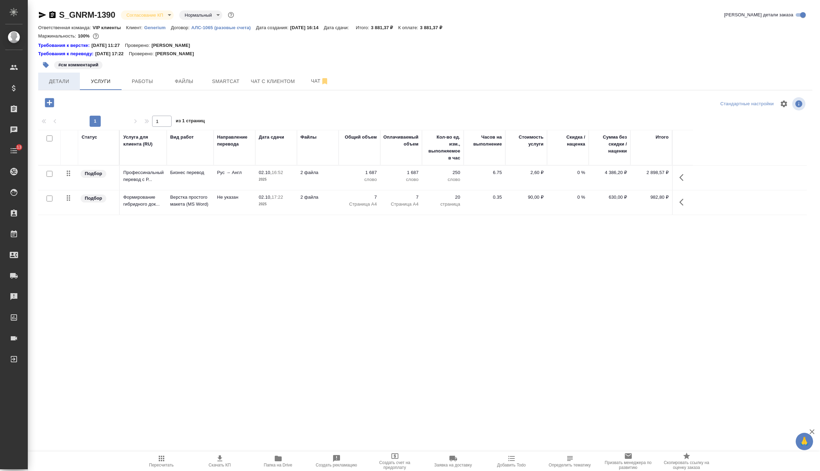
click at [64, 76] on button "Детали" at bounding box center [59, 81] width 42 height 17
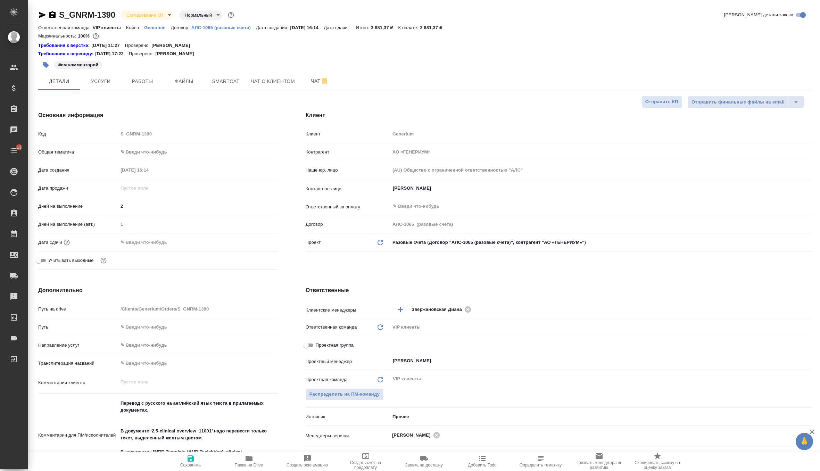
click at [135, 236] on div "Дата сдачи" at bounding box center [158, 242] width 240 height 12
click at [139, 242] on input "text" at bounding box center [148, 242] width 61 height 10
click at [259, 240] on icon "button" at bounding box center [257, 241] width 8 height 8
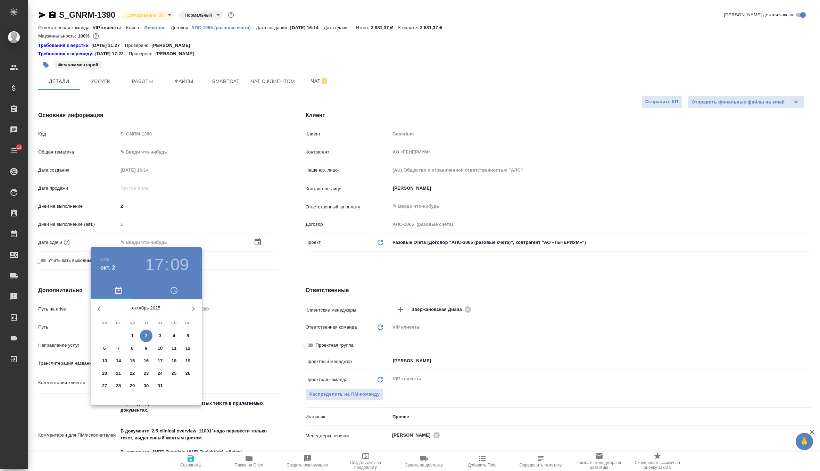
click at [103, 349] on p "6" at bounding box center [104, 348] width 2 height 7
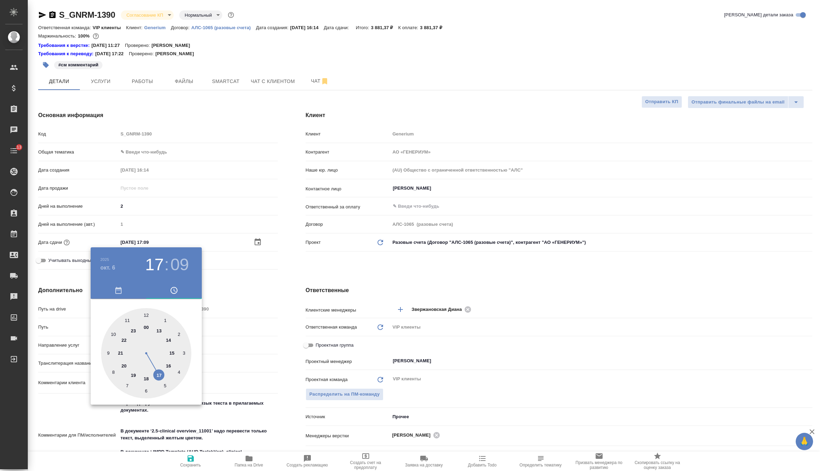
click at [147, 379] on div at bounding box center [146, 353] width 90 height 90
click at [147, 312] on div at bounding box center [146, 353] width 90 height 90
click at [323, 272] on div at bounding box center [410, 235] width 820 height 471
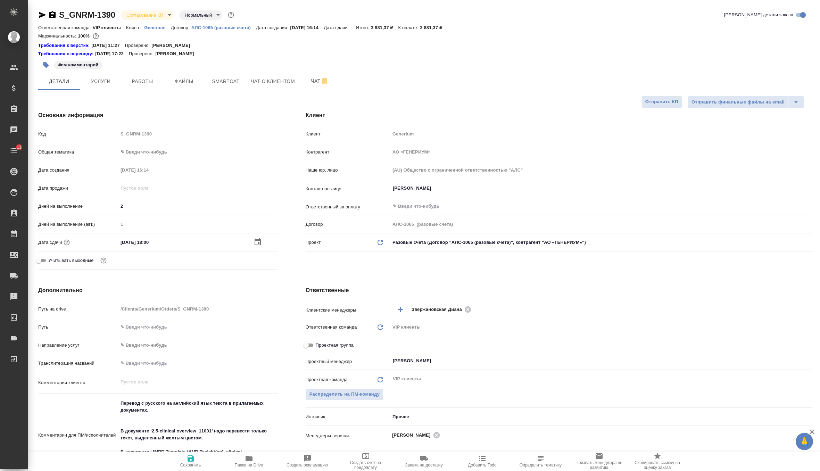
click at [192, 464] on span "Сохранить" at bounding box center [190, 464] width 21 height 5
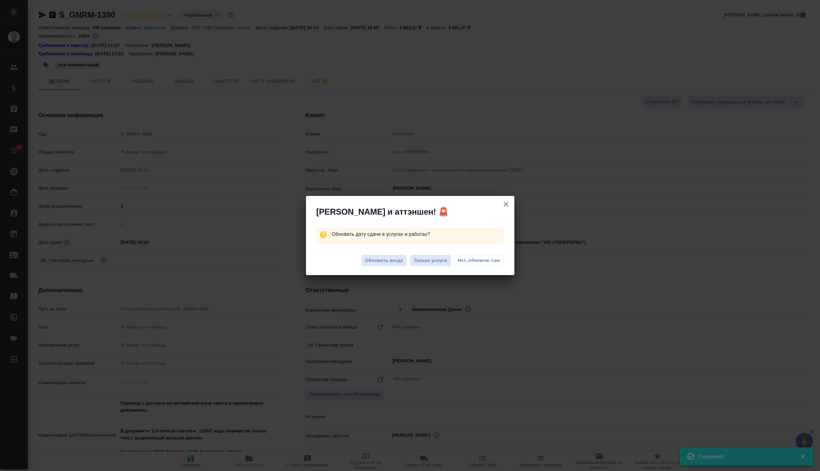
click at [381, 267] on div "Обновить везде Только услуги Нет, обновлю сам" at bounding box center [410, 262] width 208 height 28
click at [387, 260] on span "Обновить везде" at bounding box center [384, 261] width 38 height 8
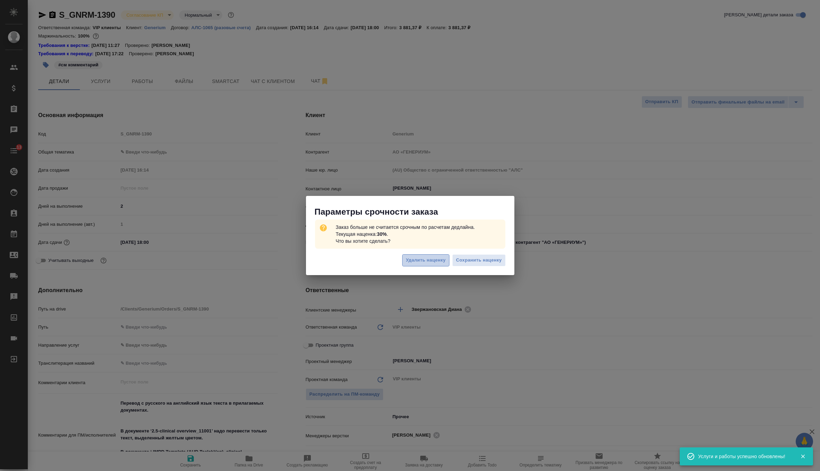
click at [430, 261] on span "Удалить наценку" at bounding box center [426, 260] width 40 height 8
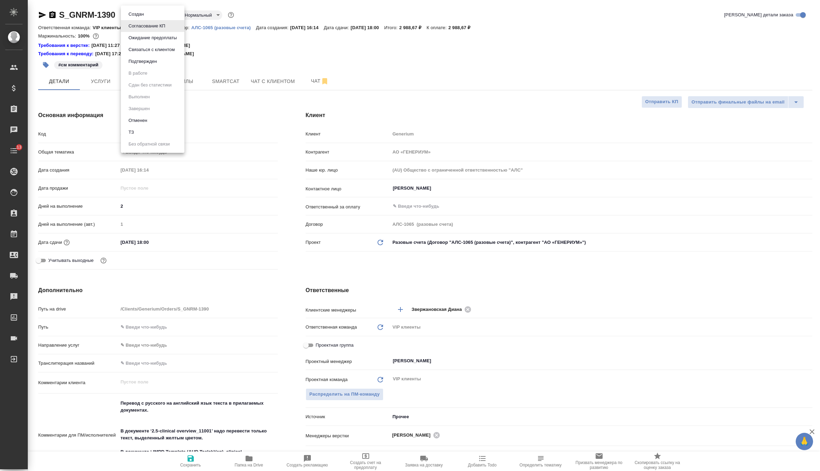
click at [148, 16] on body "🙏 .cls-1 fill:#fff; AWATERA Zverzhanovskaya Diana Клиенты Спецификации Заказы 0…" at bounding box center [410, 235] width 820 height 471
click at [150, 62] on button "Подтвержден" at bounding box center [142, 62] width 33 height 8
click at [318, 80] on span "Чат" at bounding box center [319, 81] width 33 height 9
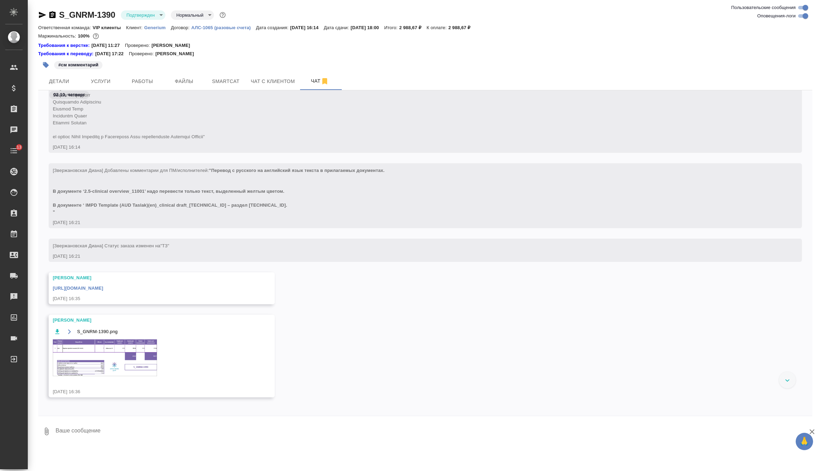
scroll to position [172, 0]
click at [126, 356] on img at bounding box center [105, 353] width 104 height 37
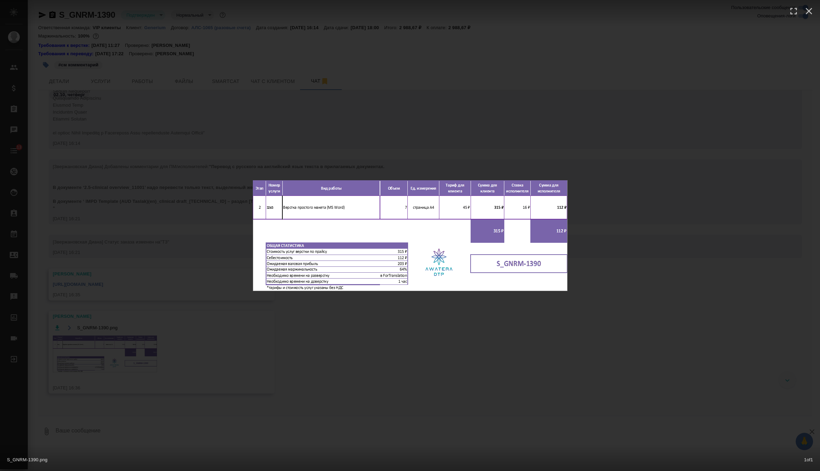
click at [353, 132] on div "S_GNRM-1390.png 1 of 1" at bounding box center [410, 235] width 820 height 471
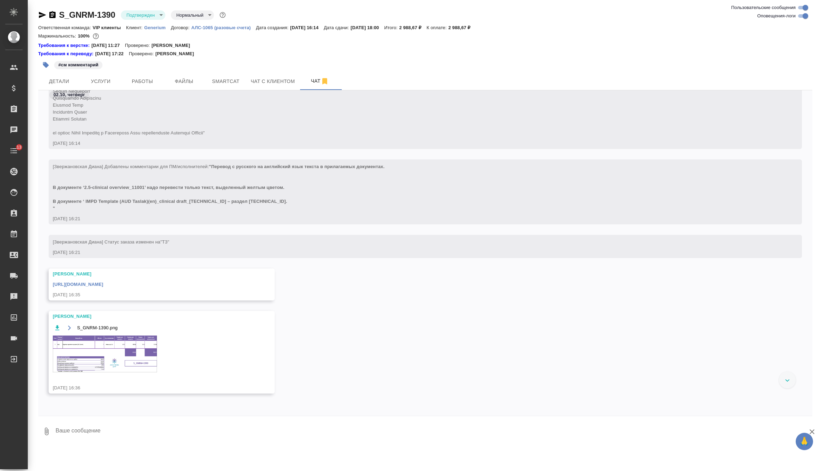
click at [111, 435] on textarea at bounding box center [433, 431] width 757 height 24
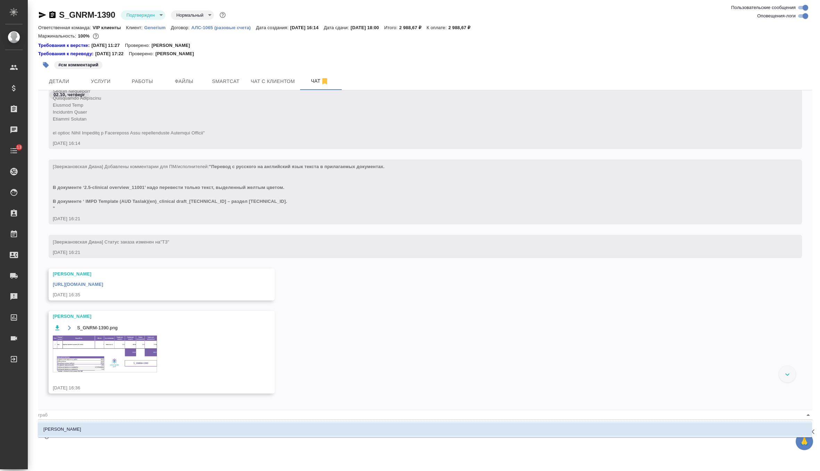
click at [95, 430] on li "Грабко Мария" at bounding box center [425, 429] width 774 height 12
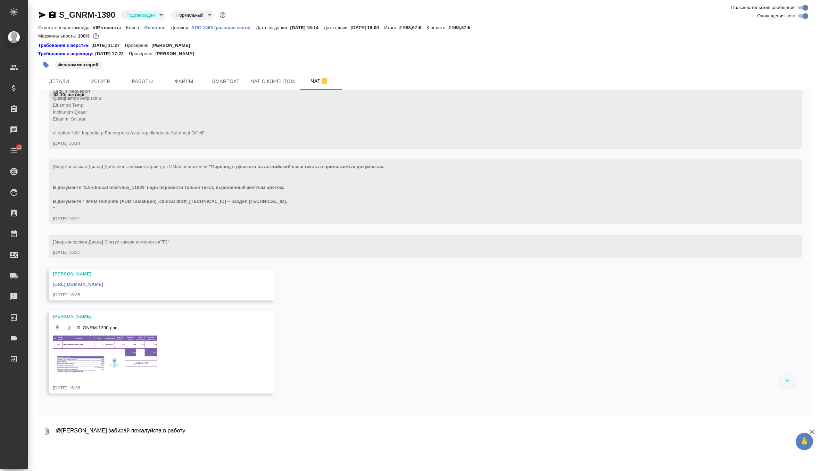
scroll to position [581, 0]
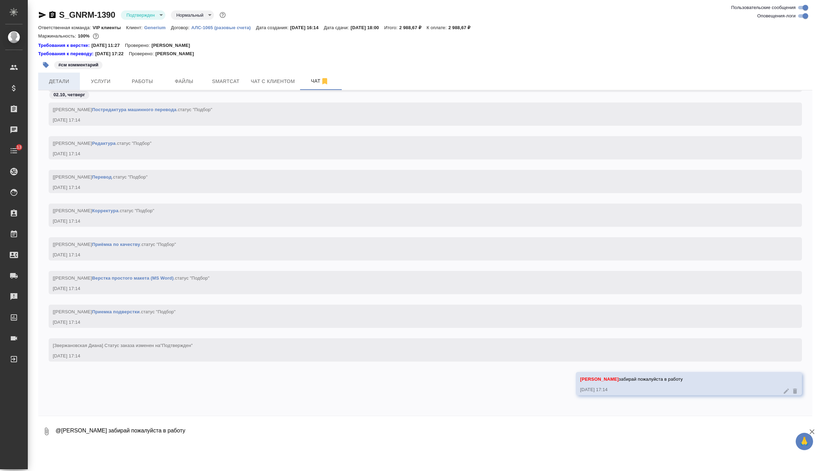
click at [61, 77] on span "Детали" at bounding box center [58, 81] width 33 height 9
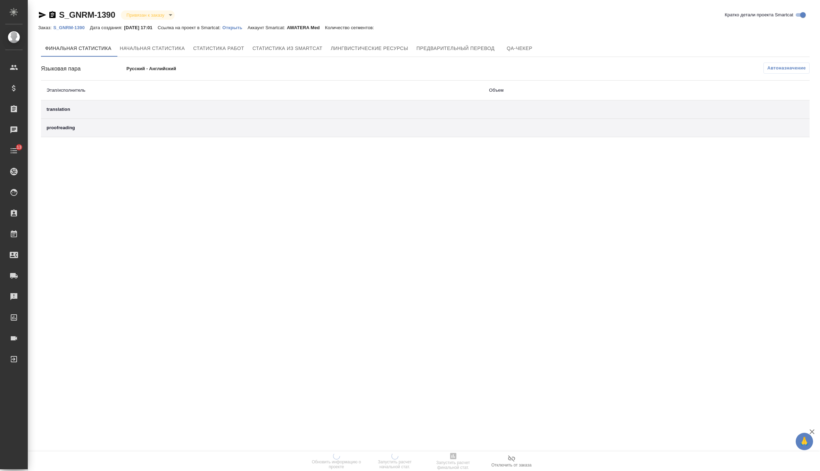
click at [247, 26] on p "Открыть" at bounding box center [234, 27] width 25 height 5
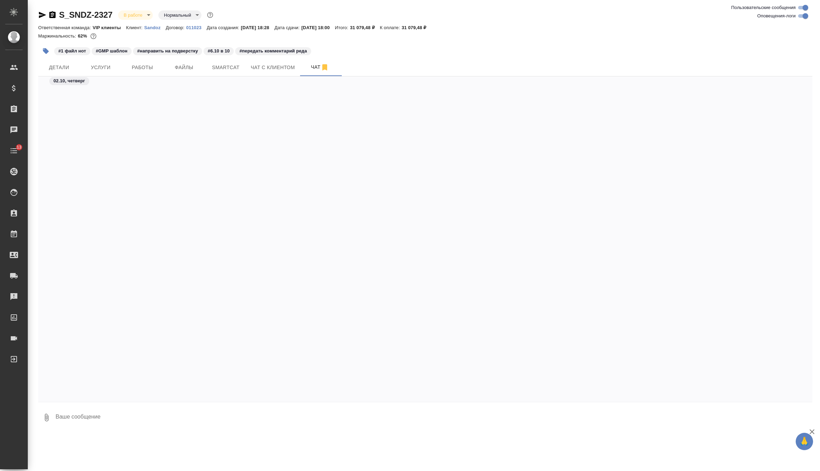
scroll to position [12385, 0]
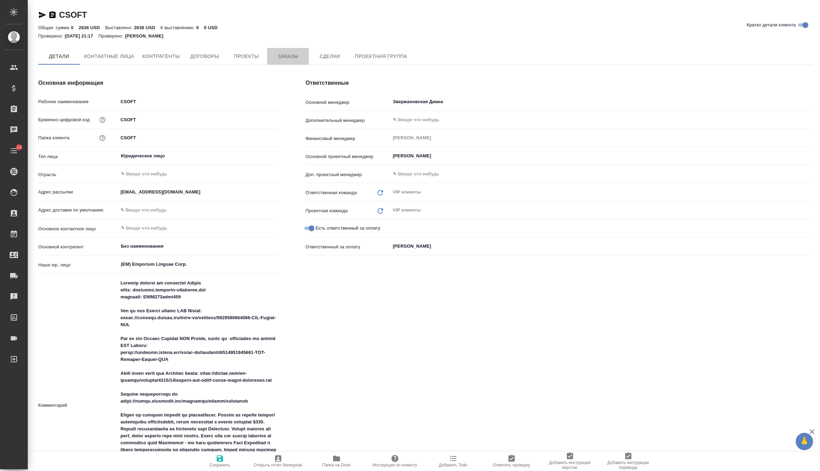
click at [289, 59] on span "Заказы" at bounding box center [287, 56] width 33 height 9
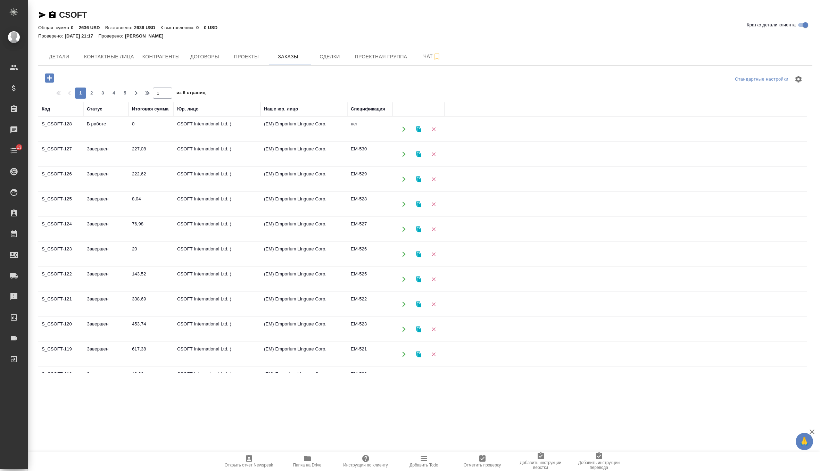
click at [128, 127] on td "В работе" at bounding box center [105, 129] width 45 height 24
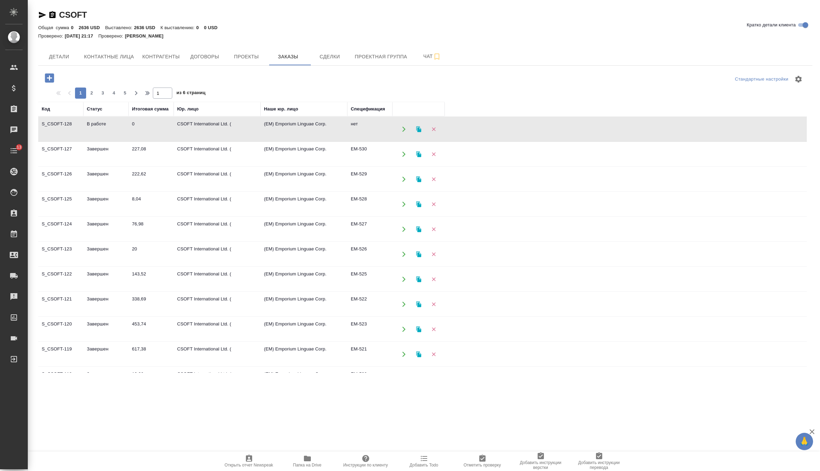
click at [128, 127] on td "В работе" at bounding box center [105, 129] width 45 height 24
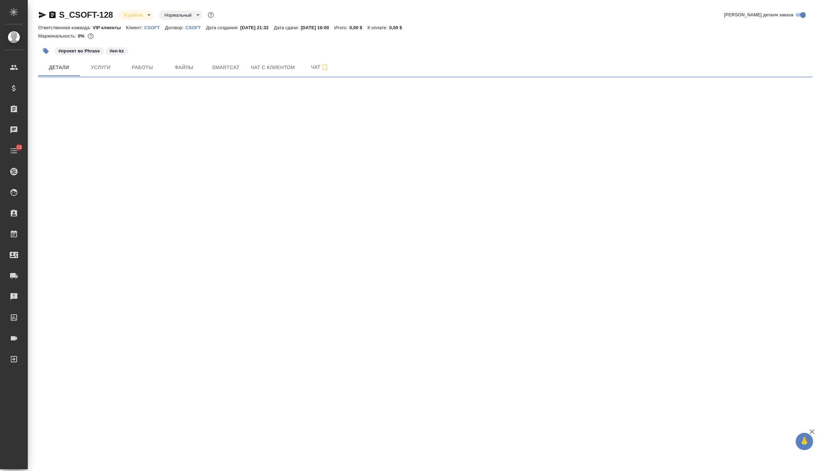
select select "RU"
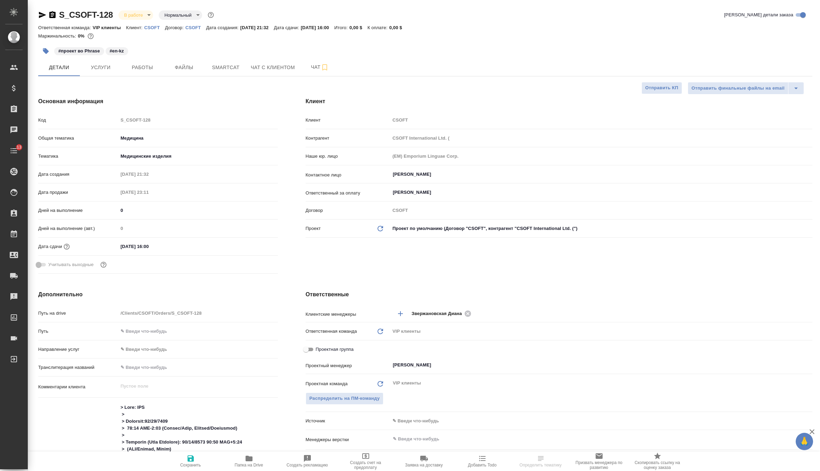
type textarea "x"
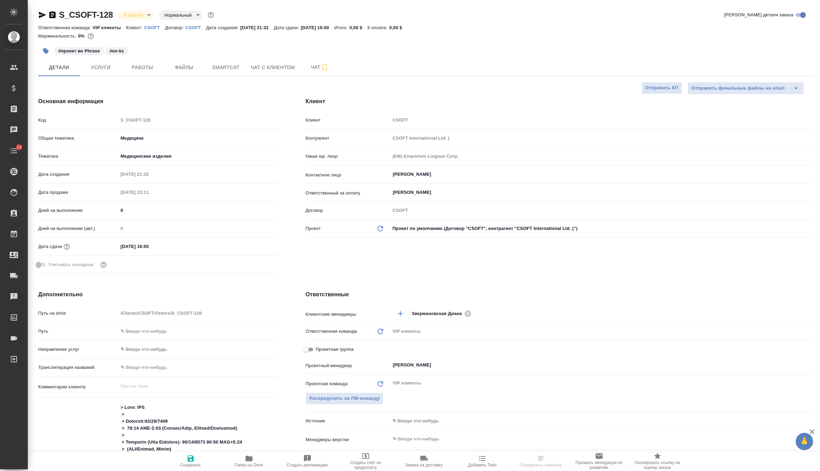
type textarea "x"
click at [314, 69] on span "Чат" at bounding box center [319, 67] width 33 height 9
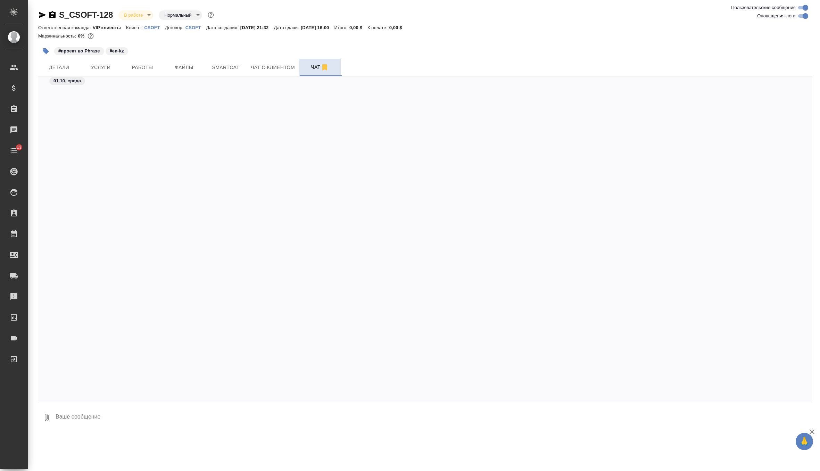
scroll to position [2536, 0]
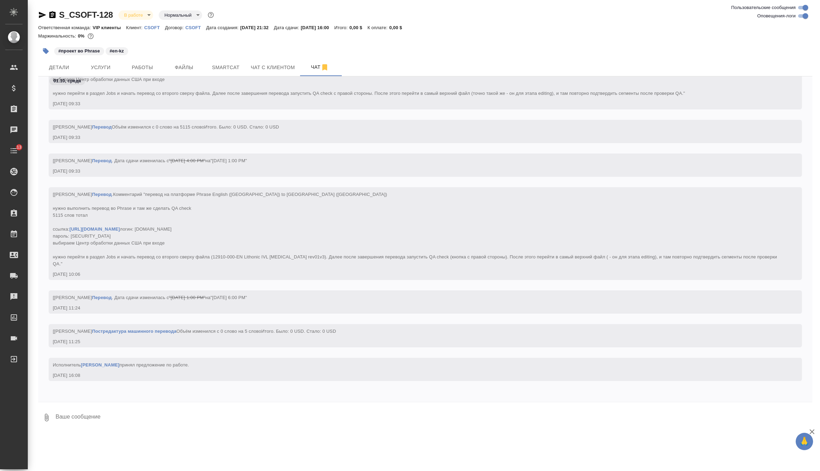
click at [104, 414] on textarea at bounding box center [433, 418] width 757 height 24
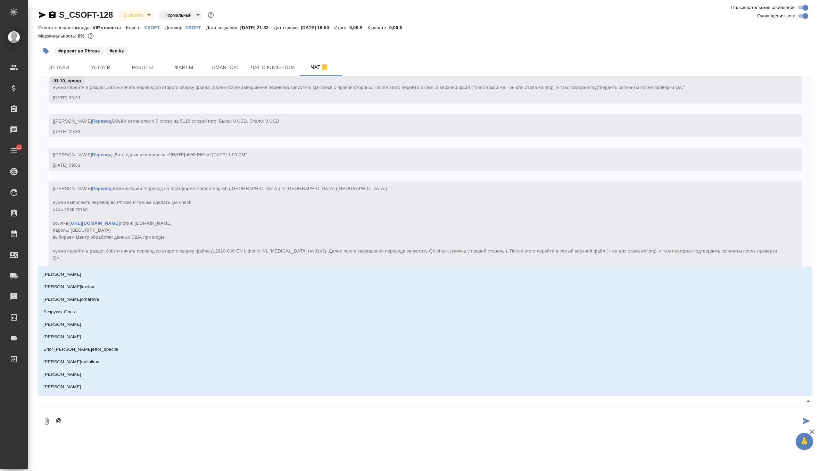
type textarea "@u"
type input "u"
type textarea "@uj"
type input "uj"
type textarea "@ujh"
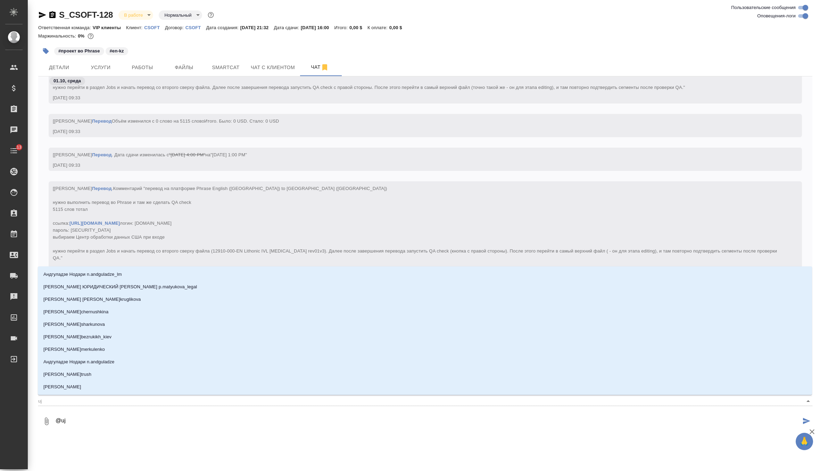
type input "ujh"
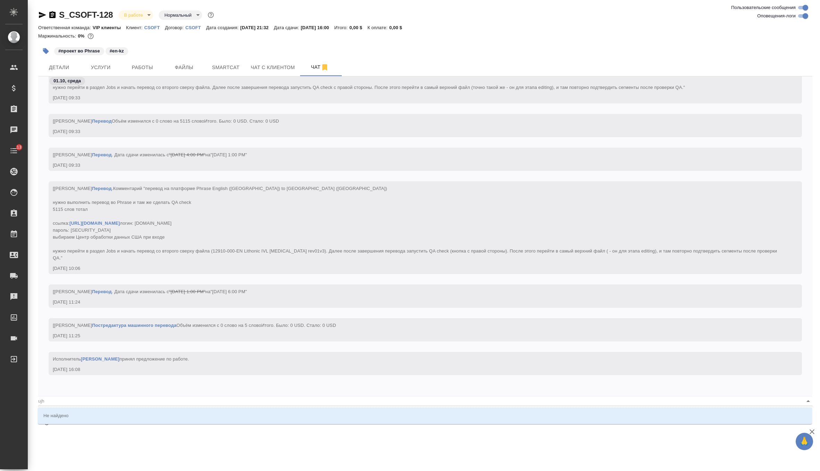
type textarea "@uj"
type input "uj"
type textarea "@u"
type input "u"
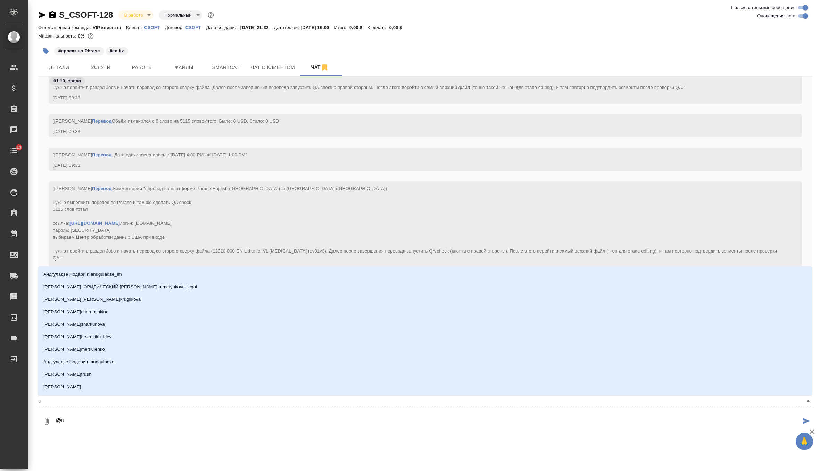
type textarea "@"
type textarea "@г"
type input "г"
type textarea "@го"
type input "го"
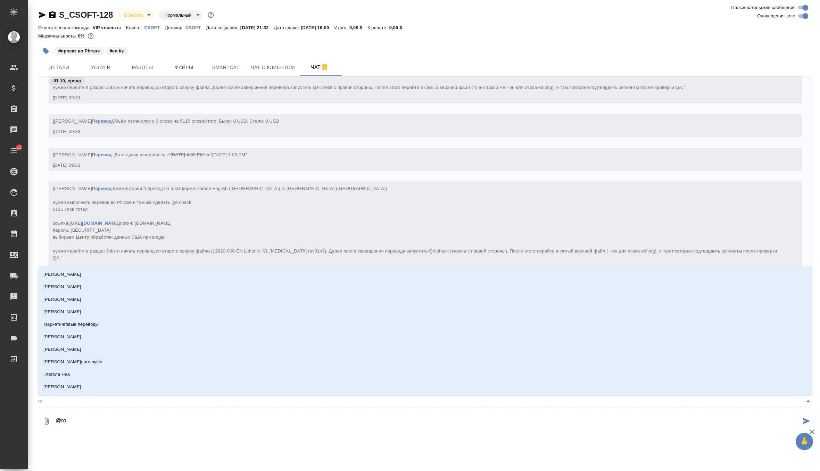
type textarea "@гор"
type input "гор"
type textarea "@горш"
type input "горш"
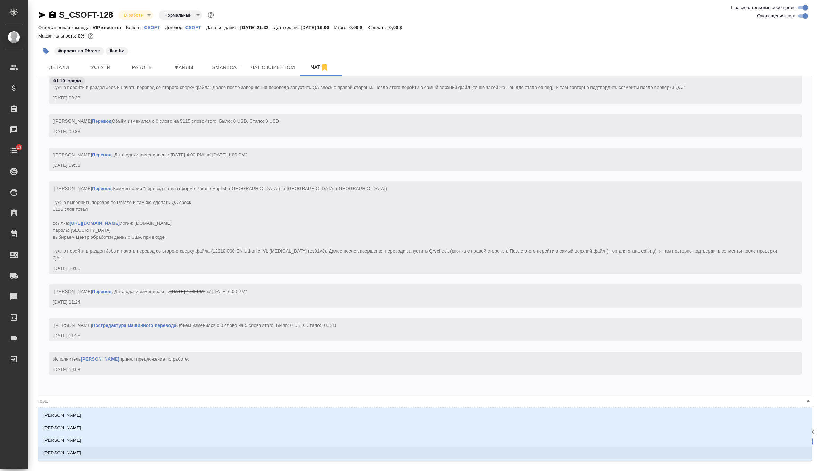
click at [81, 454] on p "Горшкова Валентина" at bounding box center [62, 452] width 38 height 7
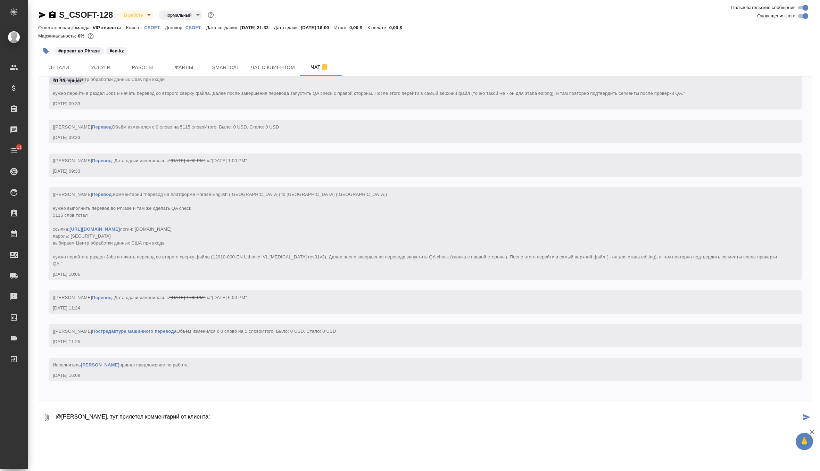
paste textarea "Yesterday, after a call with the client, they mentioned they updated the source…"
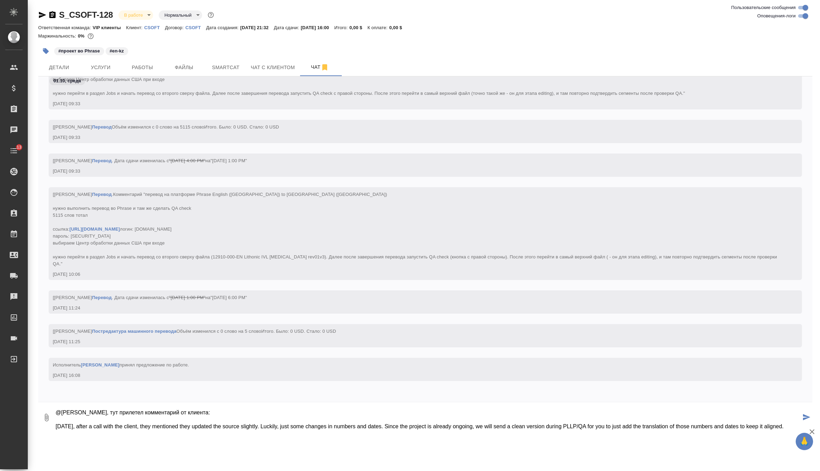
scroll to position [95, 0]
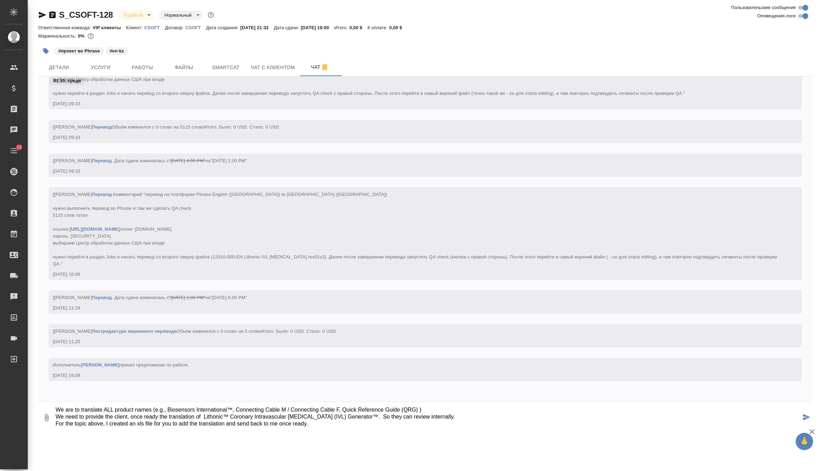
type textarea "@Горшкова Валентина Валечка, тут прилетел комментарий от клиента: Yesterday, af…"
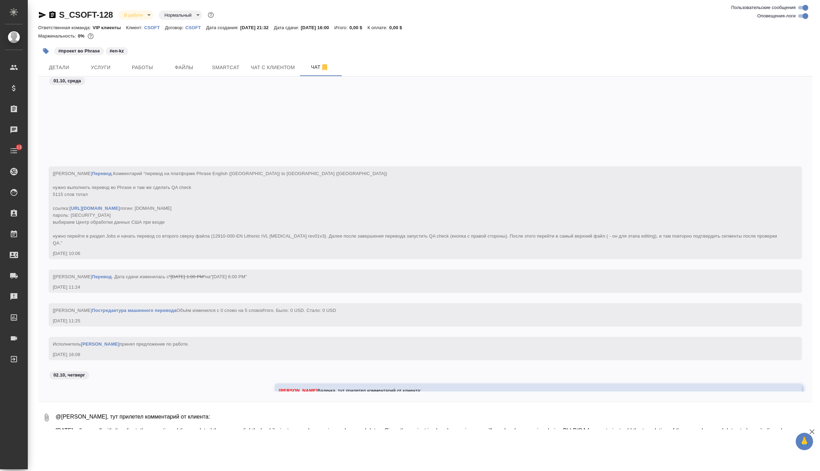
scroll to position [2680, 0]
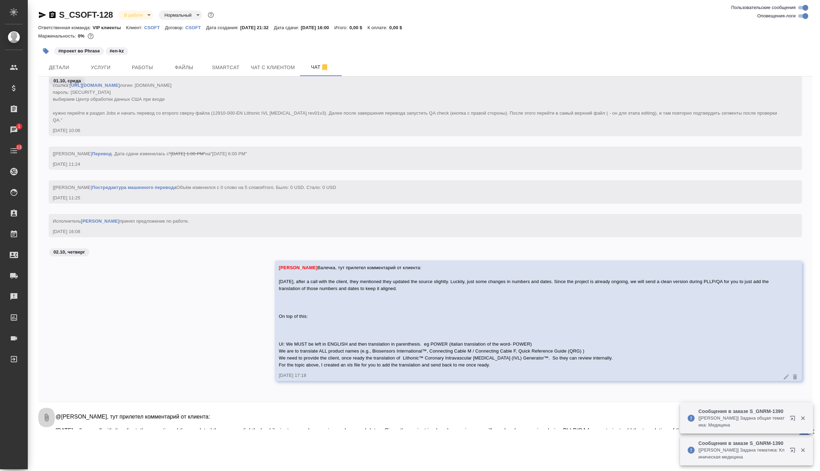
click at [49, 416] on icon "button" at bounding box center [46, 417] width 8 height 8
click at [59, 382] on span "С локального диска" at bounding box center [43, 380] width 47 height 9
click at [0, 0] on input "С локального диска" at bounding box center [0, 0] width 0 height 0
click at [310, 419] on textarea "@Горшкова Валентина Валечка, тут прилетел комментарий от клиента: Yesterday, af…" at bounding box center [428, 418] width 746 height 24
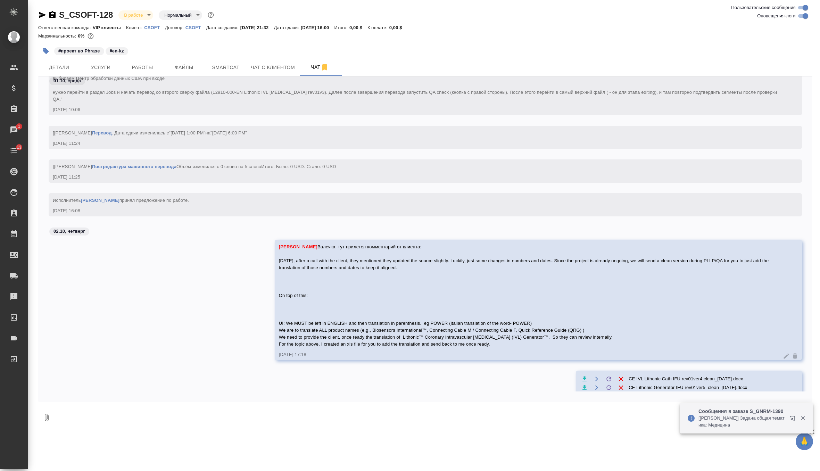
scroll to position [2732, 0]
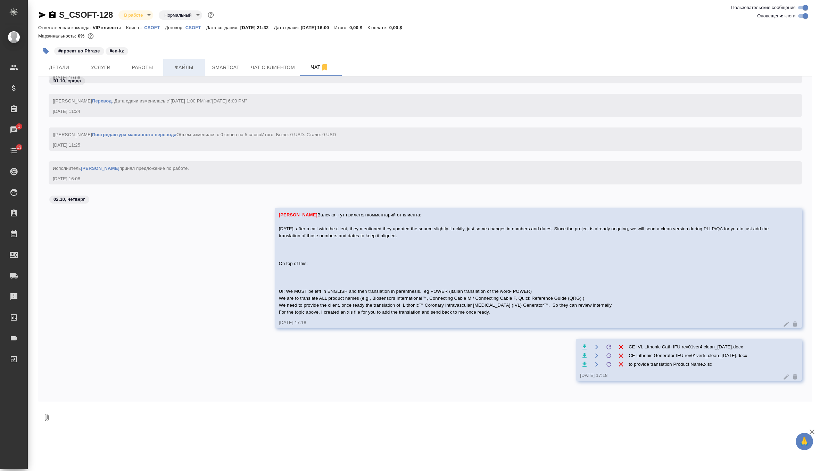
click at [192, 60] on button "Файлы" at bounding box center [184, 67] width 42 height 17
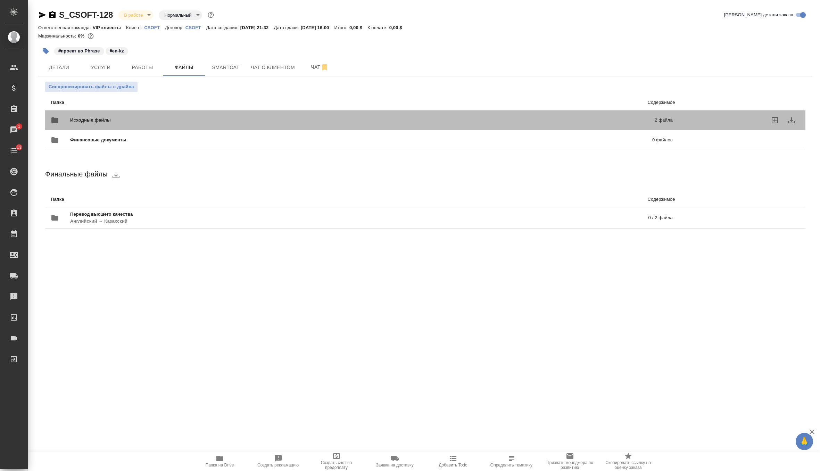
click at [277, 116] on div "Исходные файлы 2 файла" at bounding box center [362, 120] width 622 height 17
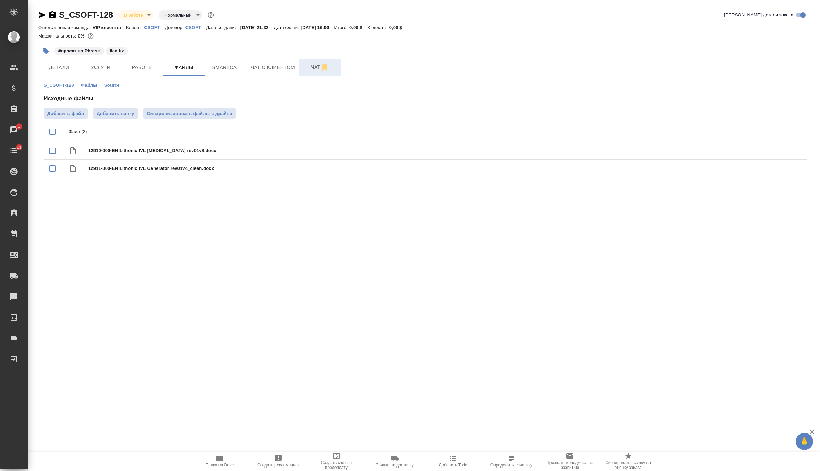
click at [310, 74] on button "Чат" at bounding box center [320, 67] width 42 height 17
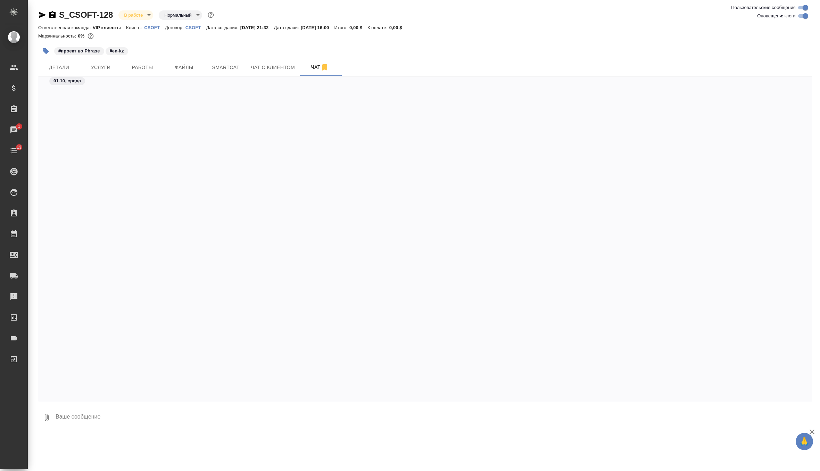
scroll to position [3066, 0]
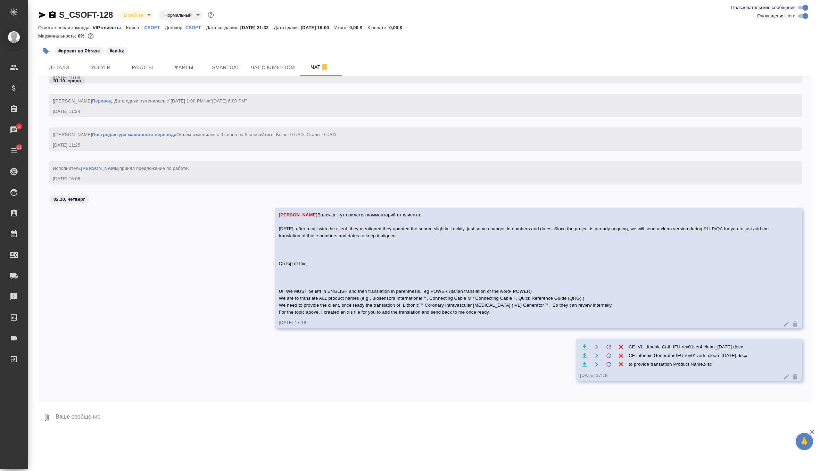
click at [123, 414] on textarea at bounding box center [433, 418] width 757 height 24
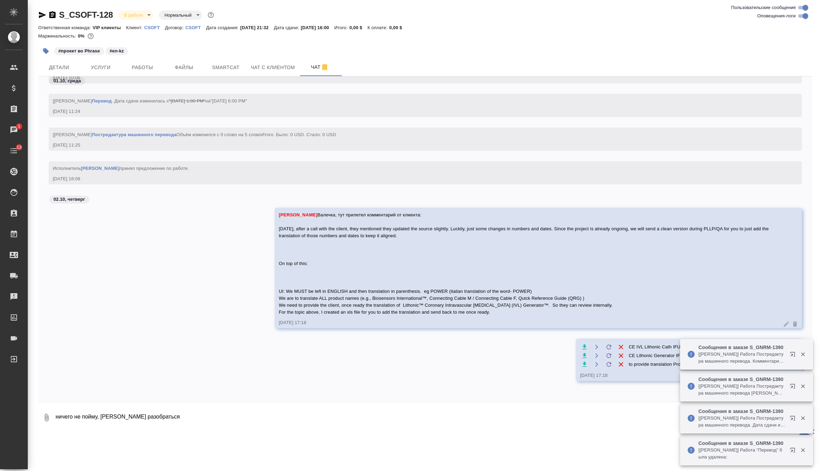
type textarea "ничего не пойму, пытаюсь разобраться"
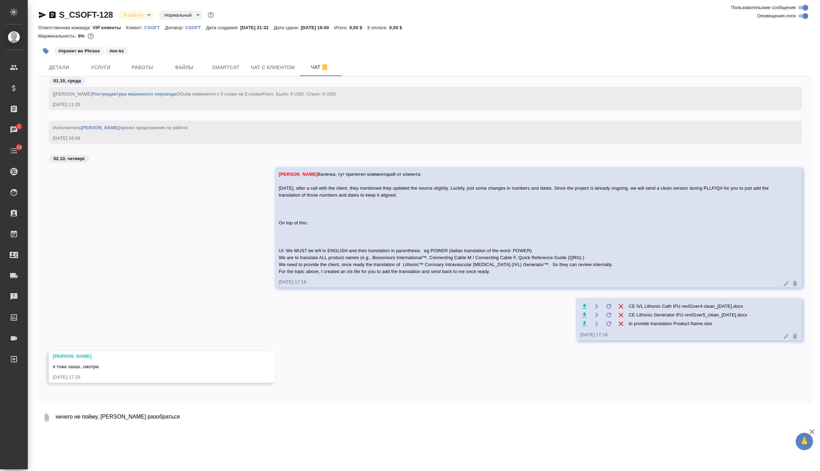
scroll to position [3108, 0]
drag, startPoint x: 278, startPoint y: 187, endPoint x: 553, endPoint y: 269, distance: 286.6
click at [553, 269] on div "Горшкова Валентина Валечка, тут прилетел комментарий от клиента: Yesterday, aft…" at bounding box center [528, 220] width 499 height 106
copy span "Yesterday, after a call with the client, they mentioned they updated the source…"
click at [265, 235] on div "Горшкова Валентина Валечка, тут прилетел комментарий от клиента: Yesterday, aft…" at bounding box center [425, 230] width 774 height 131
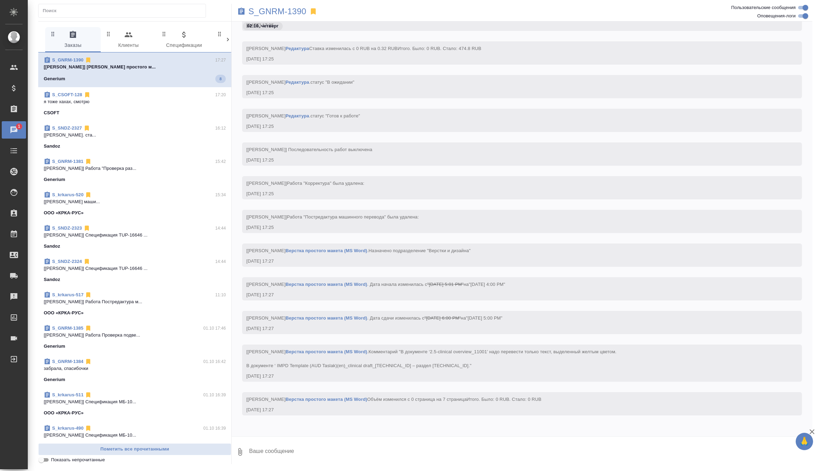
scroll to position [1994, 0]
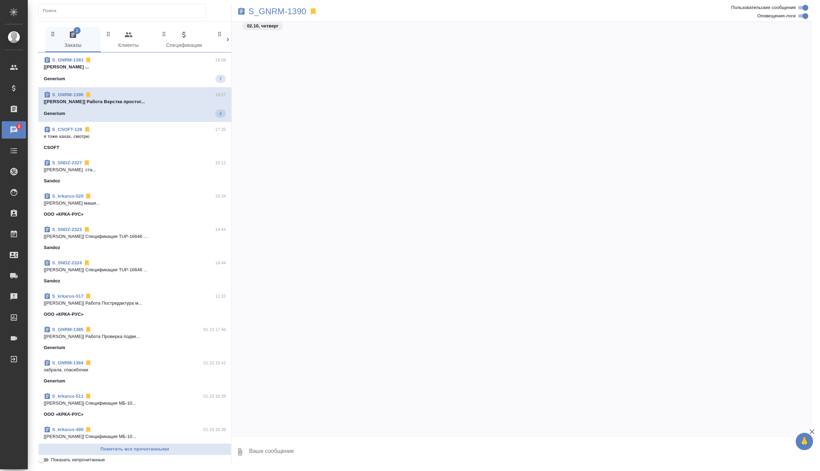
scroll to position [2054, 0]
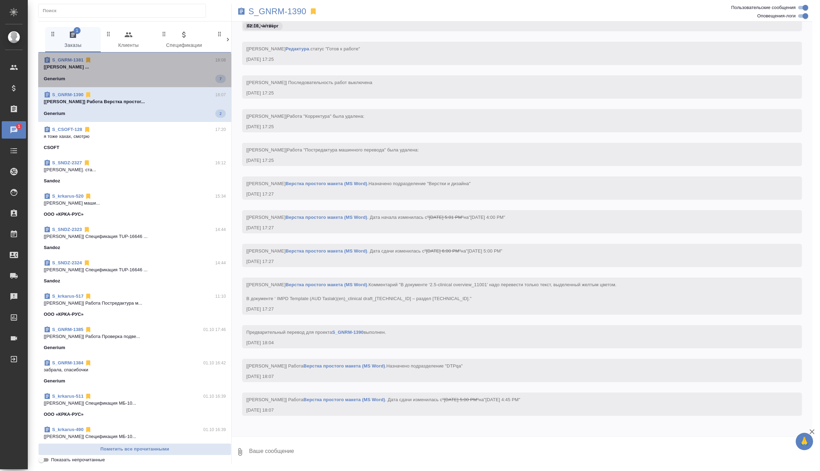
click at [180, 72] on span "S_GNRM-1381 18:08 [Оксютович Ирина] Работа Восстановление ... Generium 7" at bounding box center [135, 70] width 182 height 26
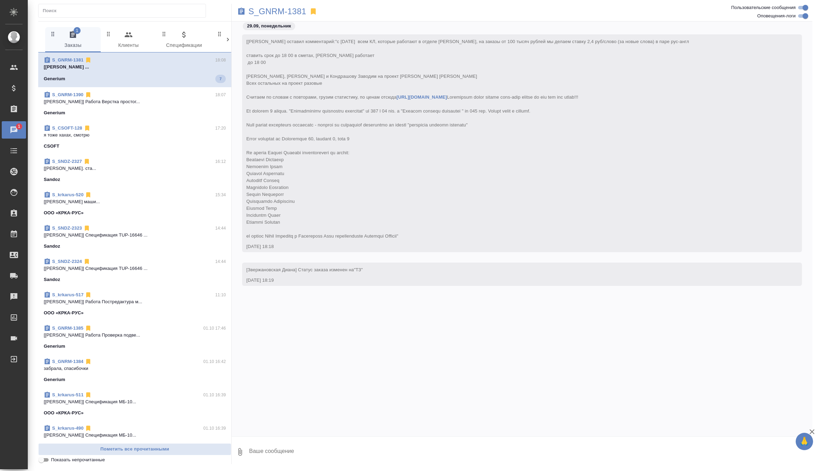
scroll to position [20955, 0]
